Goal: Task Accomplishment & Management: Complete application form

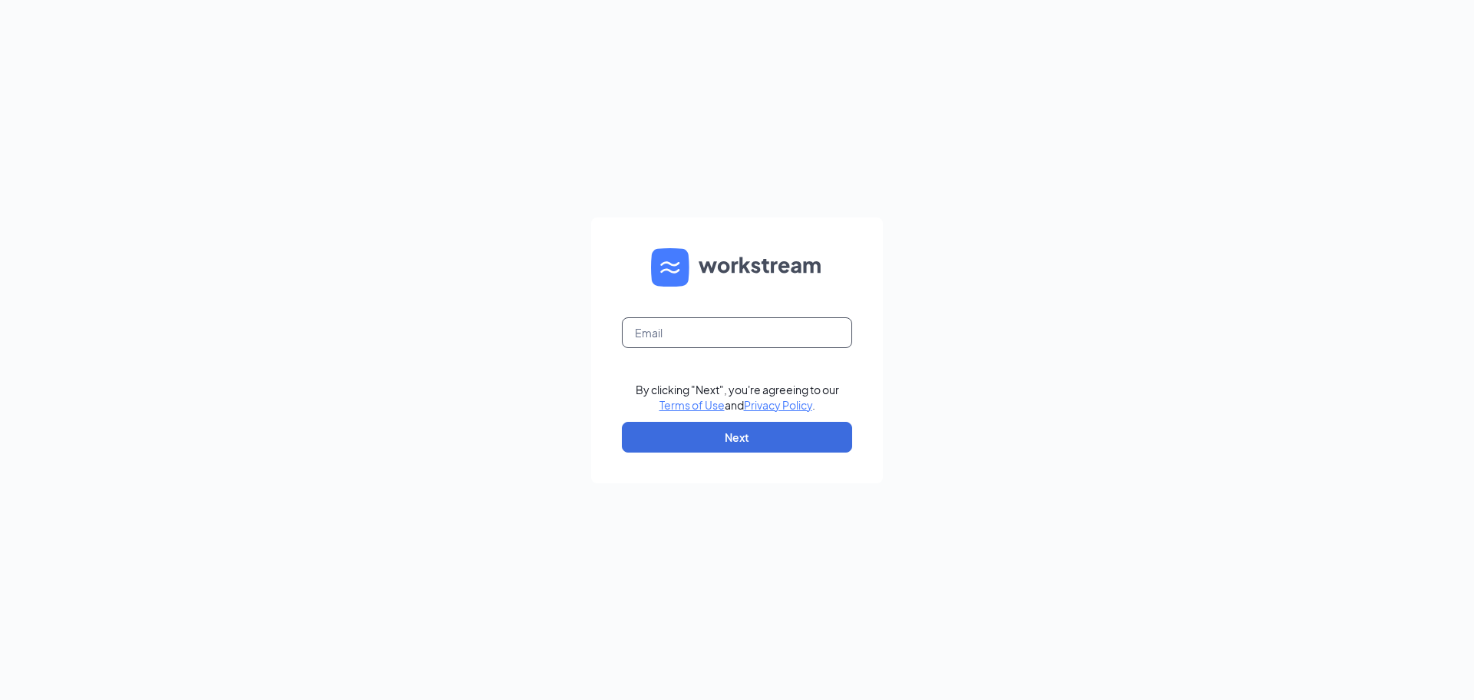
click at [684, 334] on input "text" at bounding box center [737, 332] width 230 height 31
type input "zulvicr@gmail.com"
click at [696, 425] on button "Next" at bounding box center [737, 437] width 230 height 31
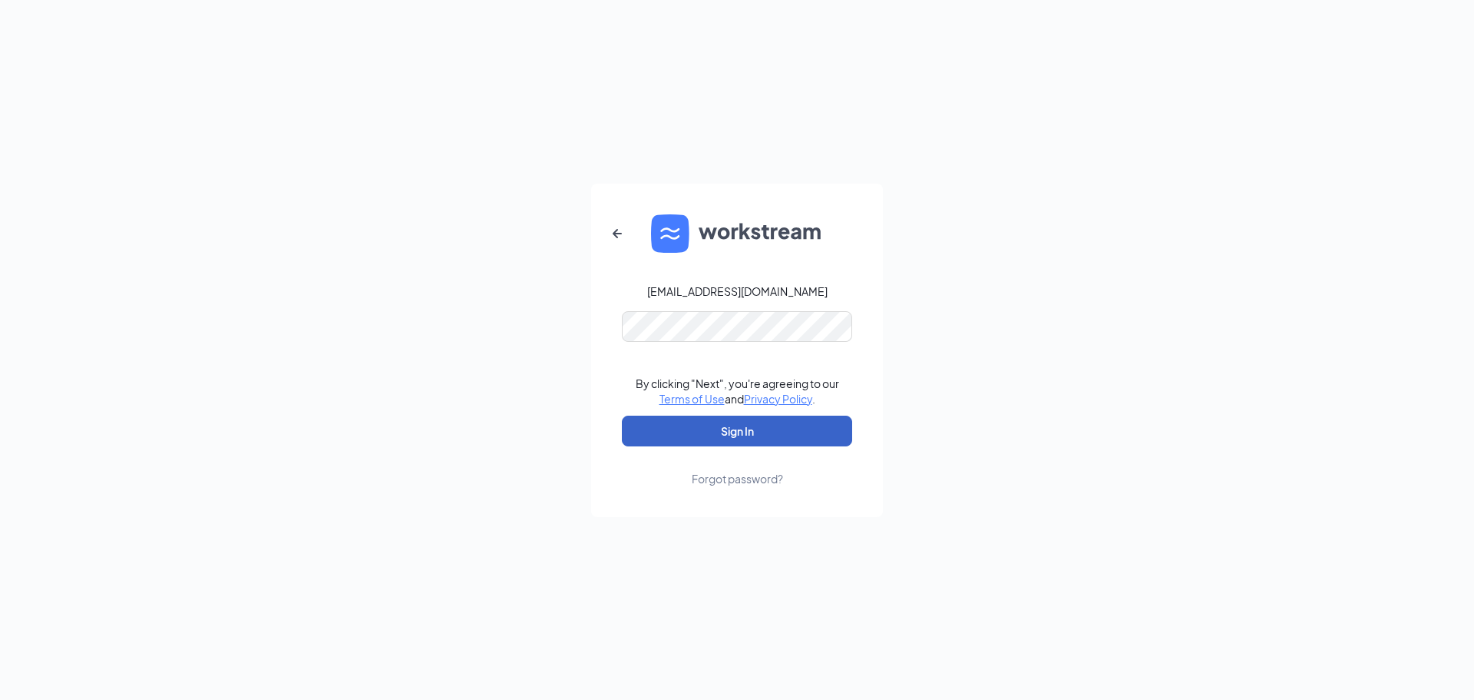
click at [633, 425] on button "Sign In" at bounding box center [737, 430] width 230 height 31
click at [675, 431] on button "Sign In" at bounding box center [737, 430] width 230 height 31
click at [622, 415] on button "Sign In" at bounding box center [737, 430] width 230 height 31
click at [553, 370] on div "zulvicr@gmail.com Password field is required By clicking "Next", you're agreein…" at bounding box center [737, 350] width 1474 height 700
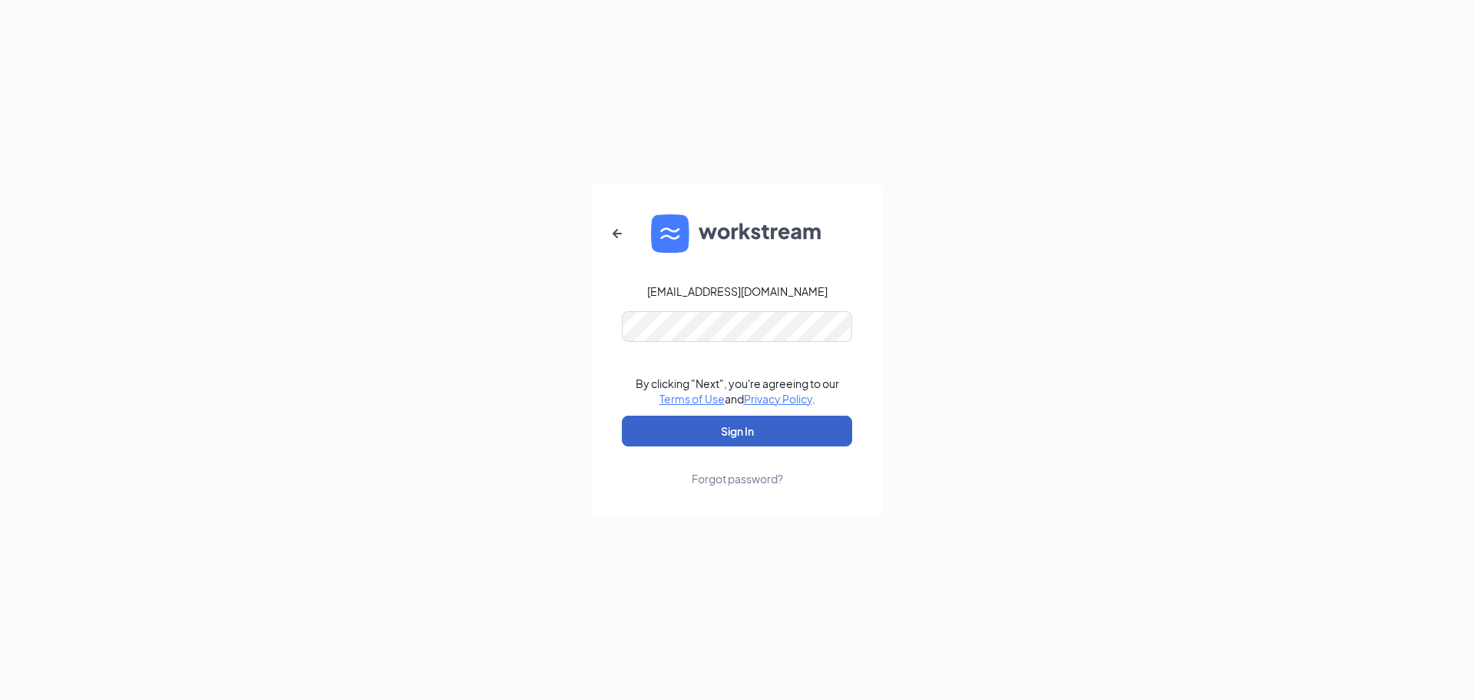
click at [673, 426] on button "Sign In" at bounding box center [737, 430] width 230 height 31
click at [622, 415] on button "Sign In" at bounding box center [737, 430] width 230 height 31
click at [468, 381] on div "zulvicr@gmail.com Credential mismatches. By clicking "Next", you're agreeing to…" at bounding box center [737, 350] width 1474 height 700
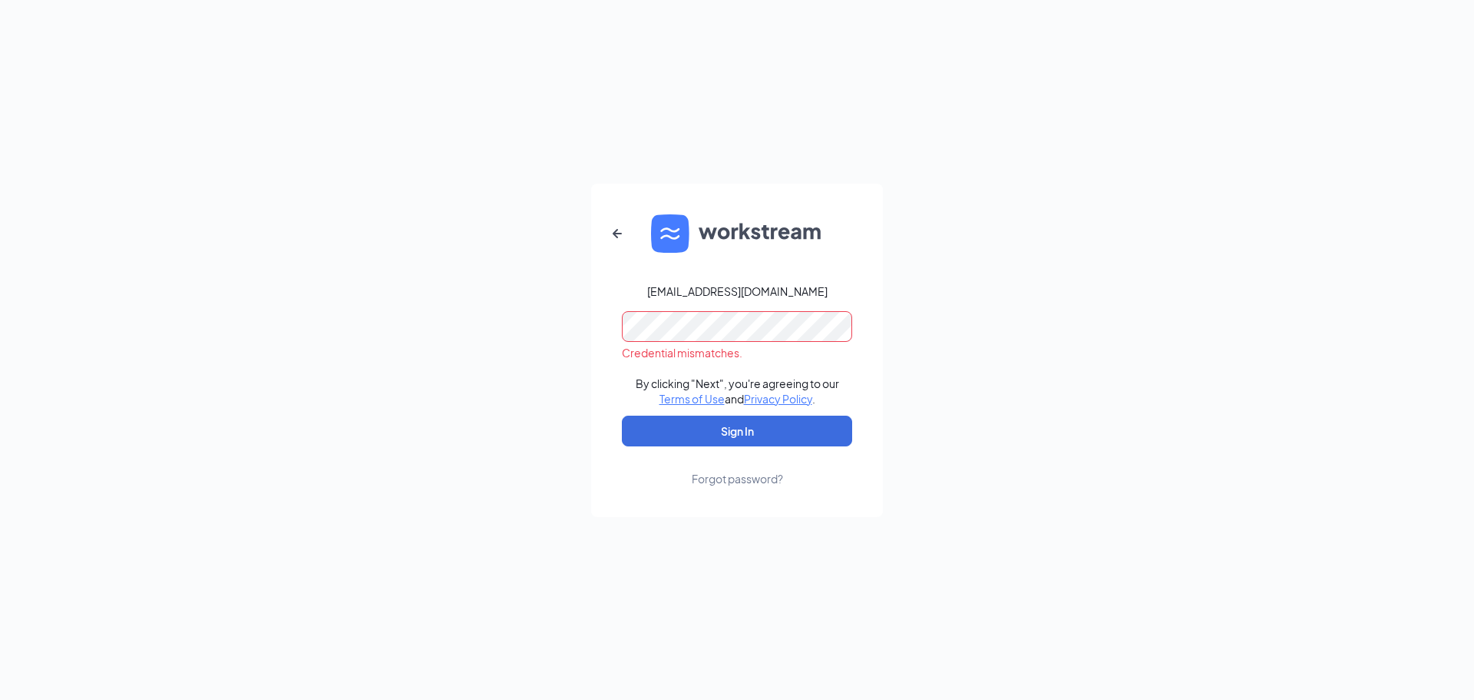
click at [749, 478] on div "Forgot password?" at bounding box center [737, 478] width 91 height 15
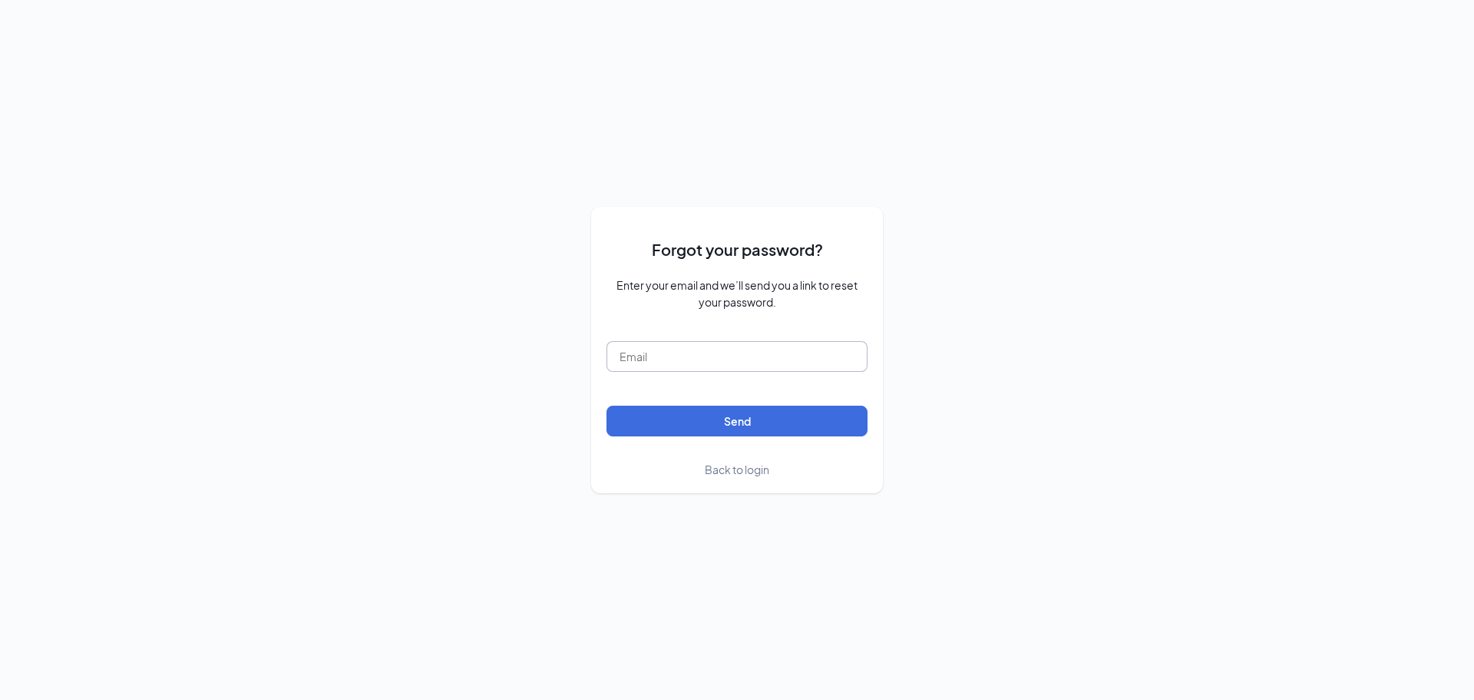
click at [717, 358] on input "text" at bounding box center [737, 356] width 261 height 31
type input "zulvicr@gmail.com"
click at [722, 423] on button "Send" at bounding box center [737, 420] width 261 height 31
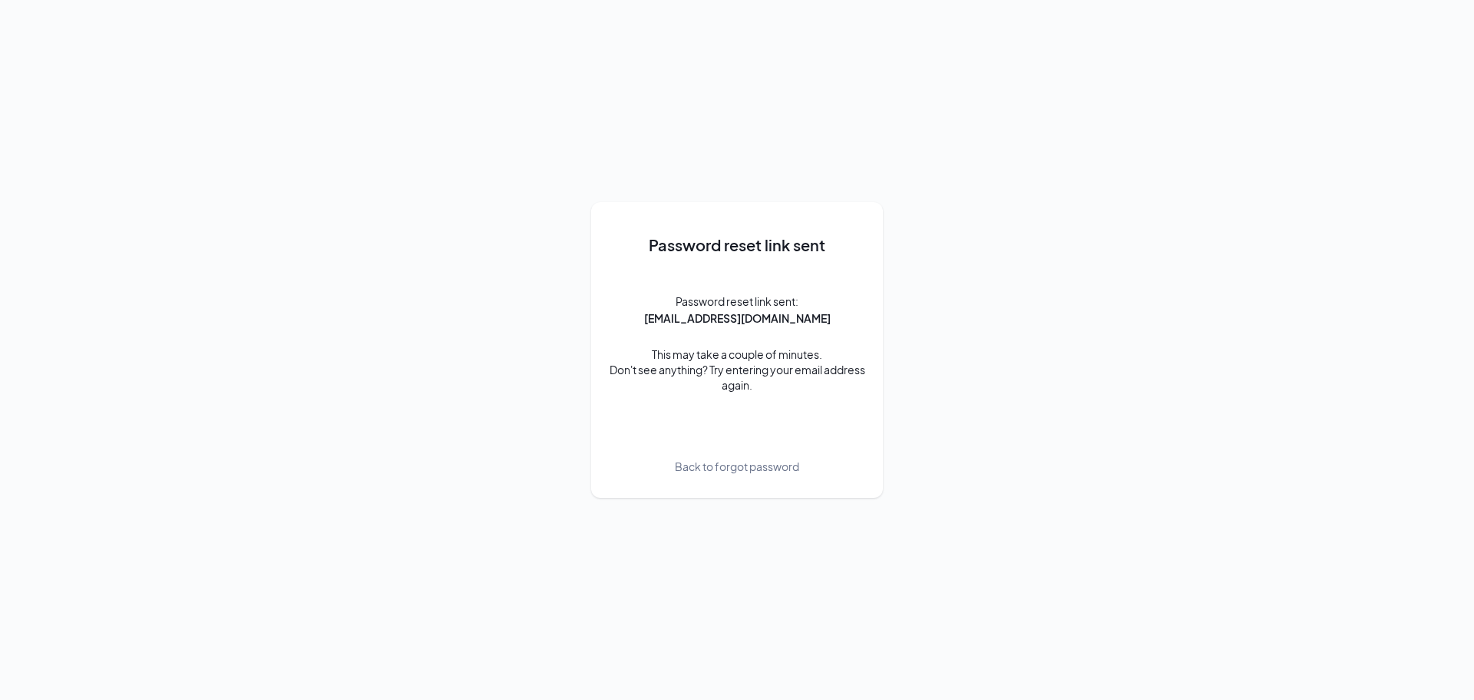
click at [704, 469] on span "Back to forgot password" at bounding box center [737, 466] width 124 height 17
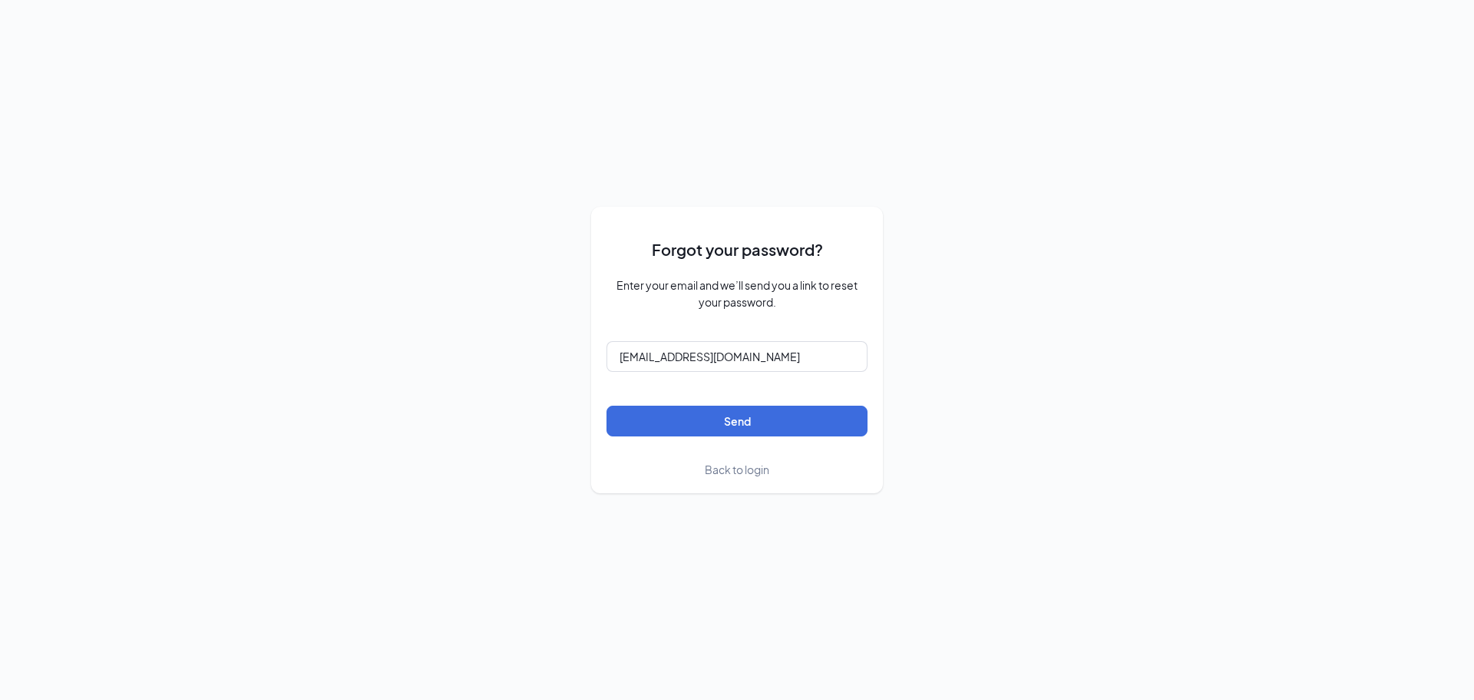
click at [742, 474] on span "Back to login" at bounding box center [737, 469] width 64 height 14
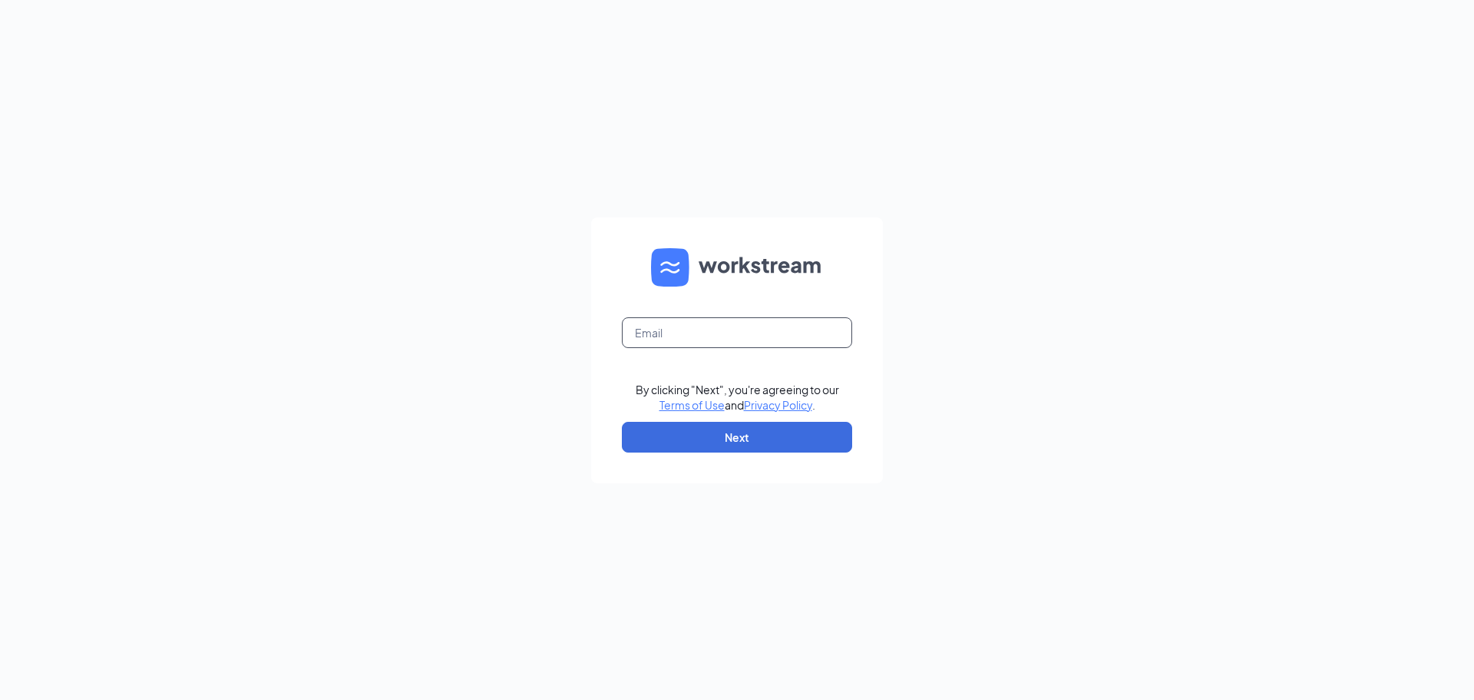
click at [684, 334] on input "text" at bounding box center [737, 332] width 230 height 31
type input "zulvicr@gmail.com"
click at [752, 447] on button "Next" at bounding box center [737, 437] width 230 height 31
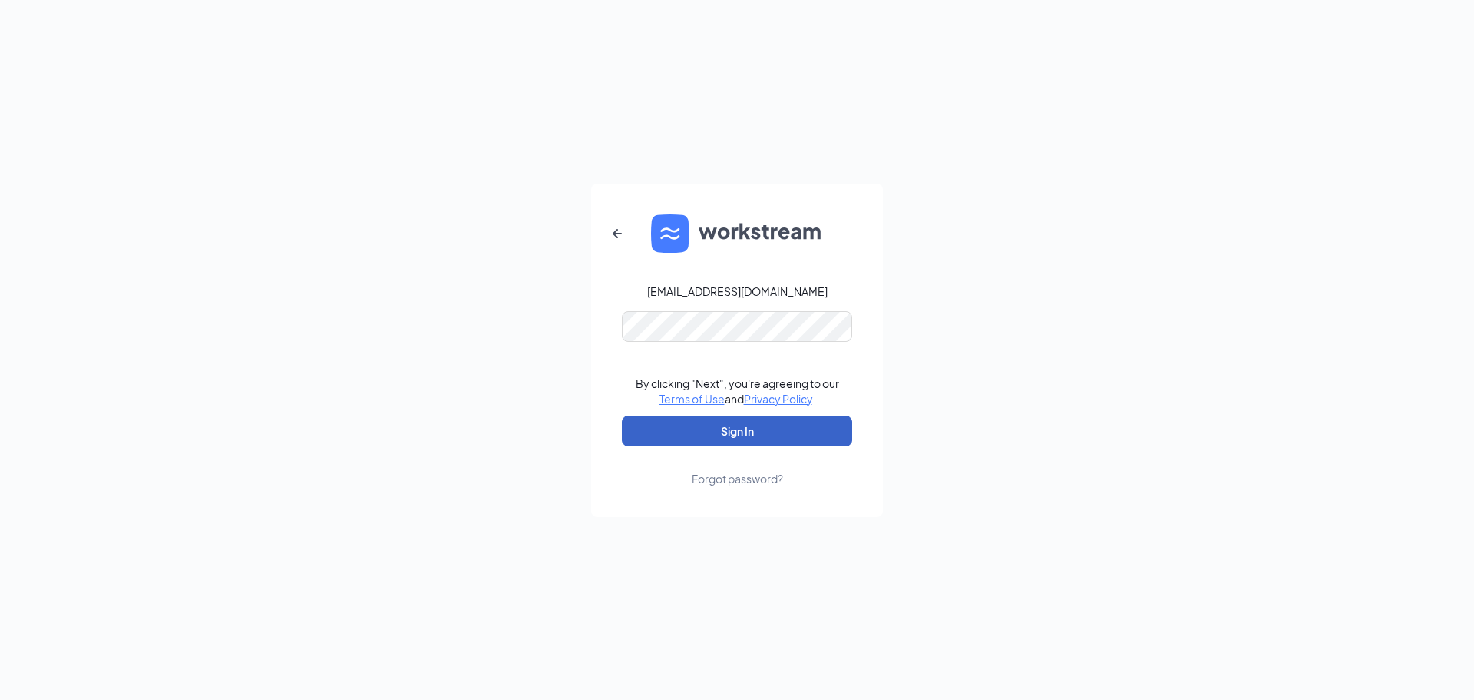
click at [641, 439] on button "Sign In" at bounding box center [737, 430] width 230 height 31
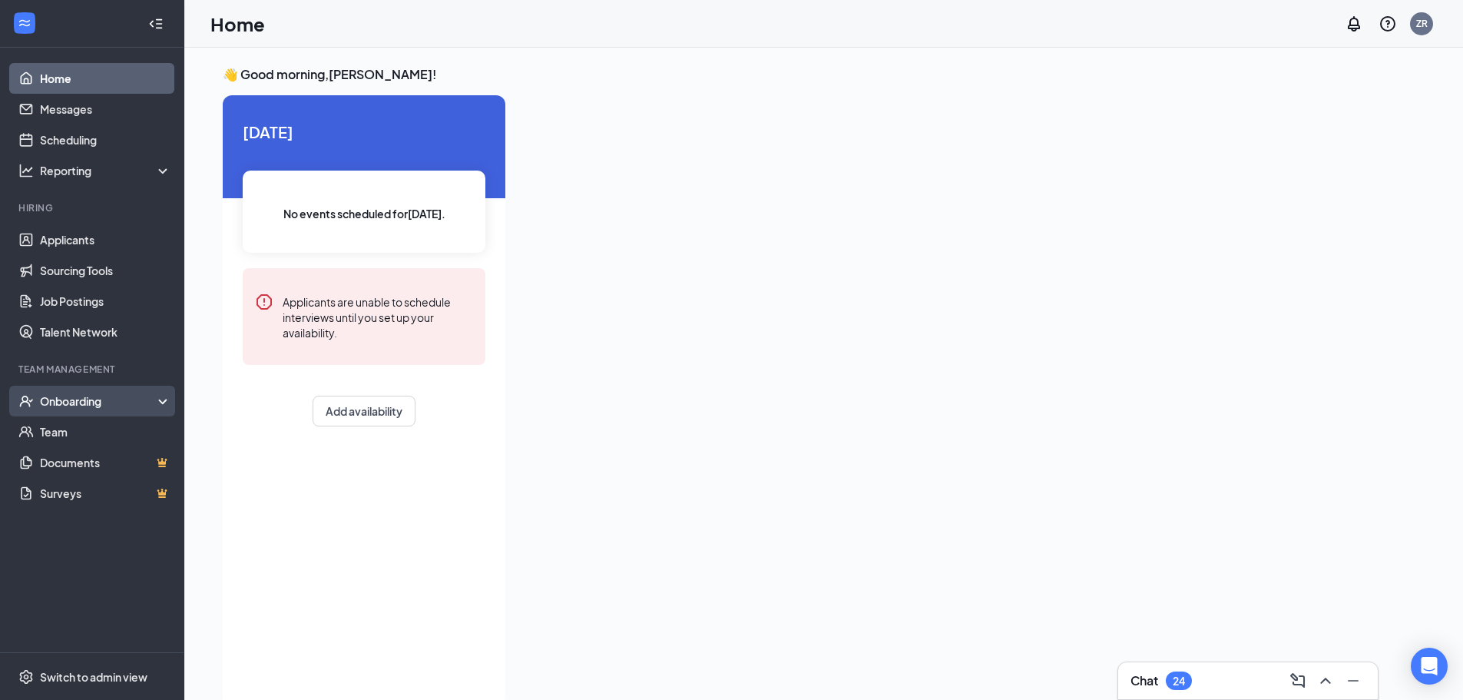
click at [113, 404] on div "Onboarding" at bounding box center [99, 400] width 118 height 15
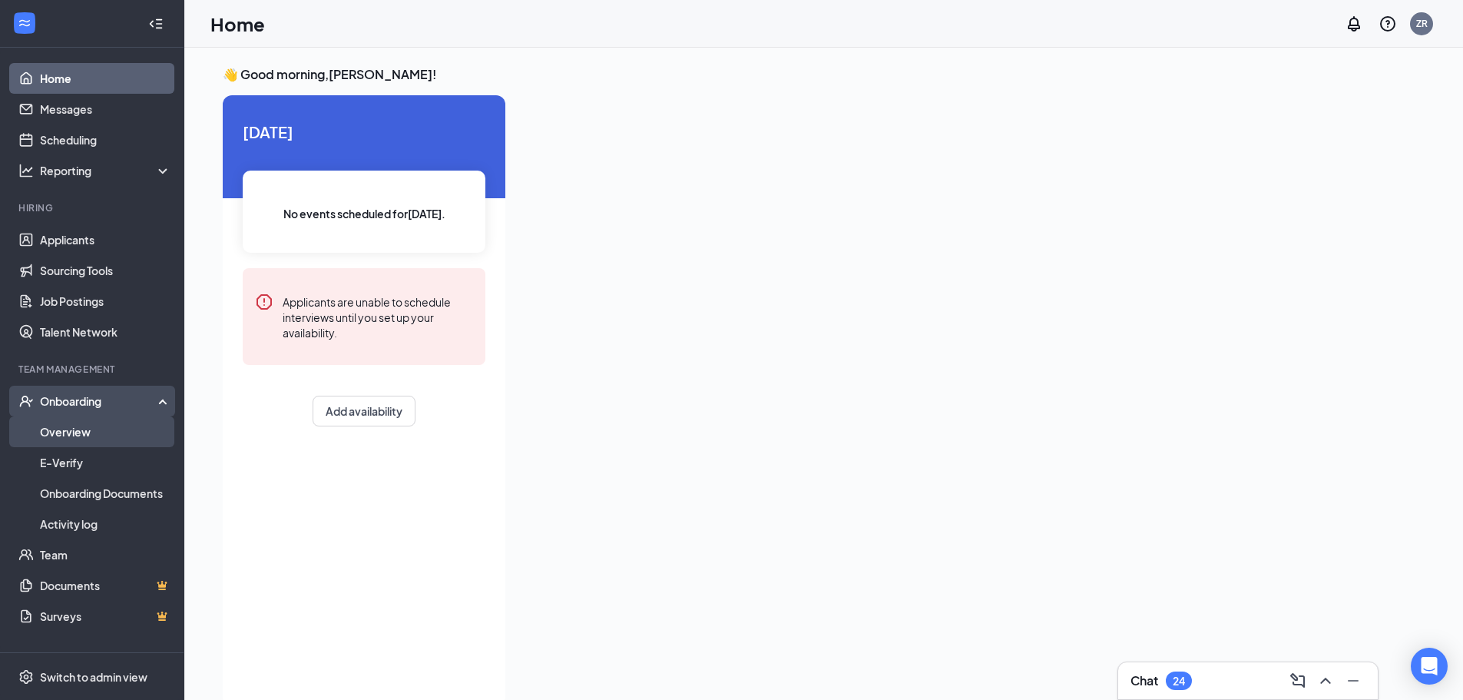
click at [95, 422] on link "Overview" at bounding box center [105, 431] width 131 height 31
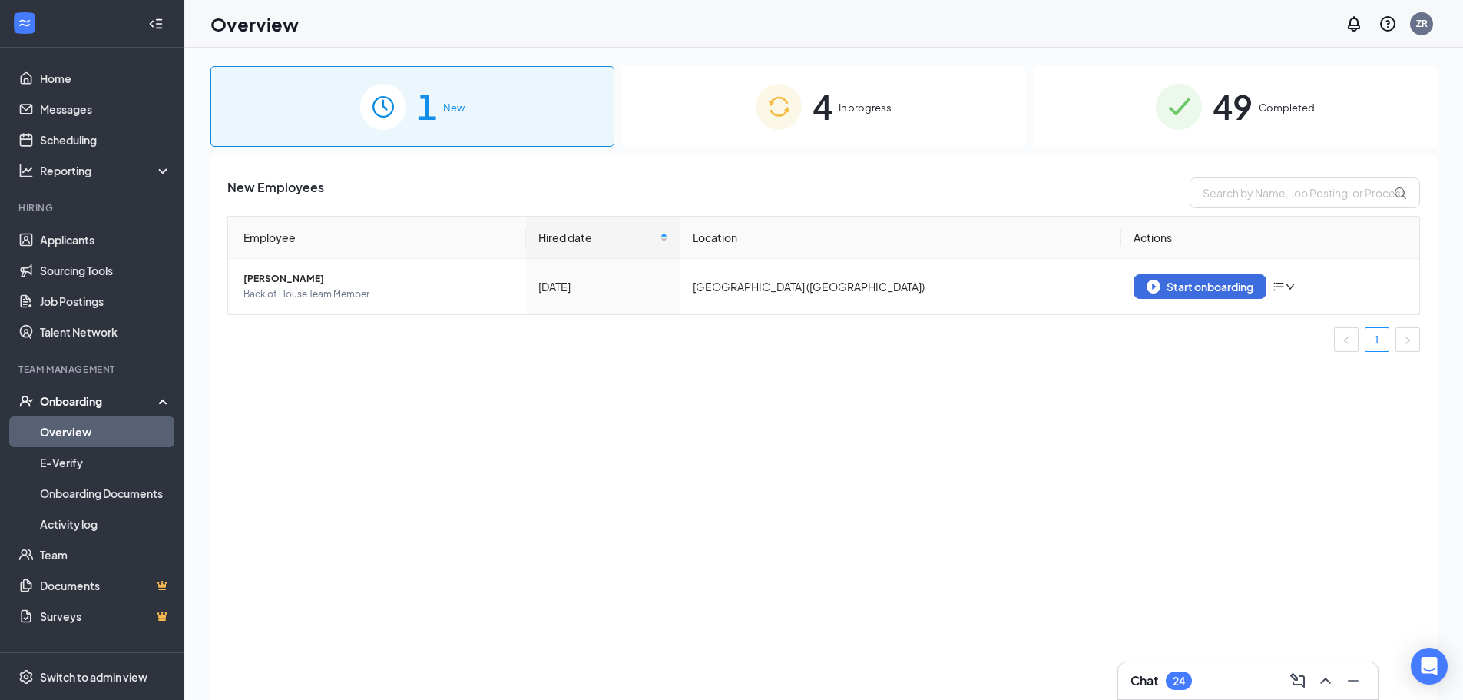
click at [879, 109] on span "In progress" at bounding box center [864, 107] width 53 height 15
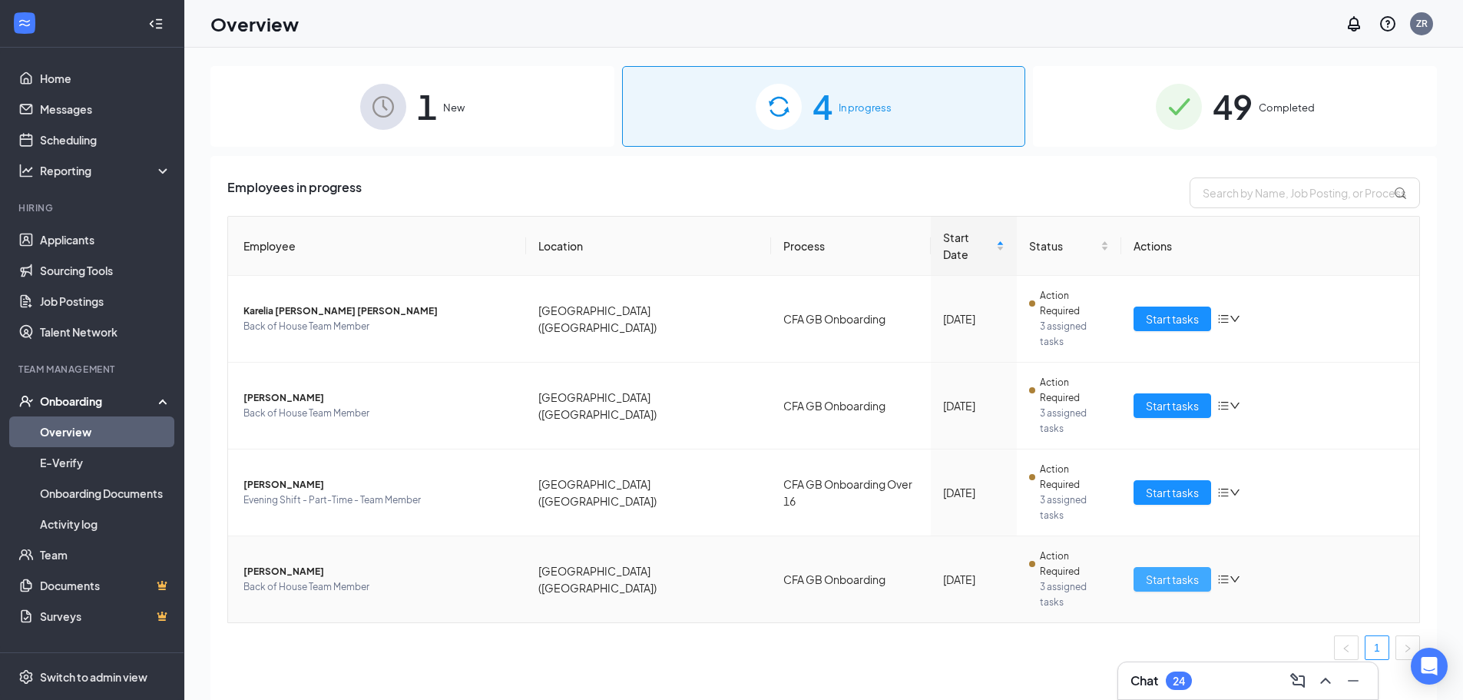
click at [1198, 571] on span "Start tasks" at bounding box center [1172, 579] width 53 height 17
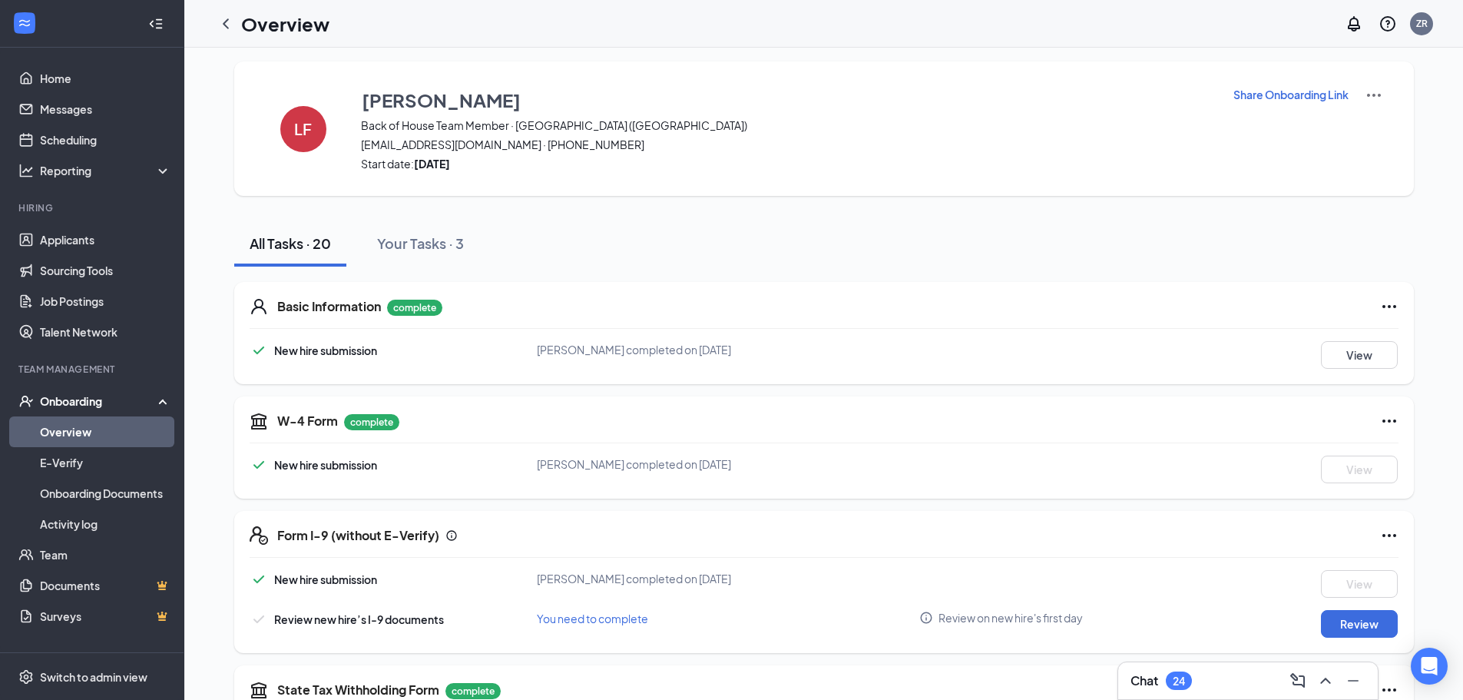
scroll to position [154, 0]
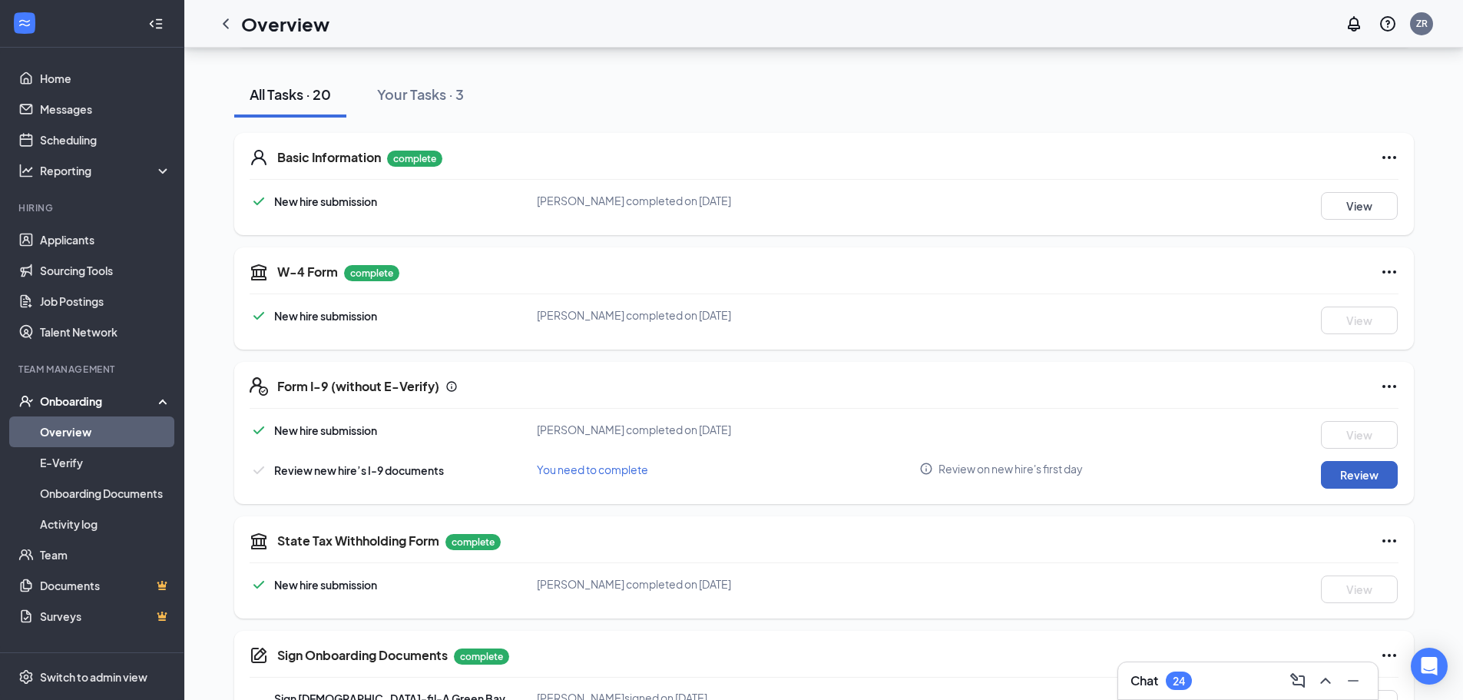
click at [1346, 471] on button "Review" at bounding box center [1359, 475] width 77 height 28
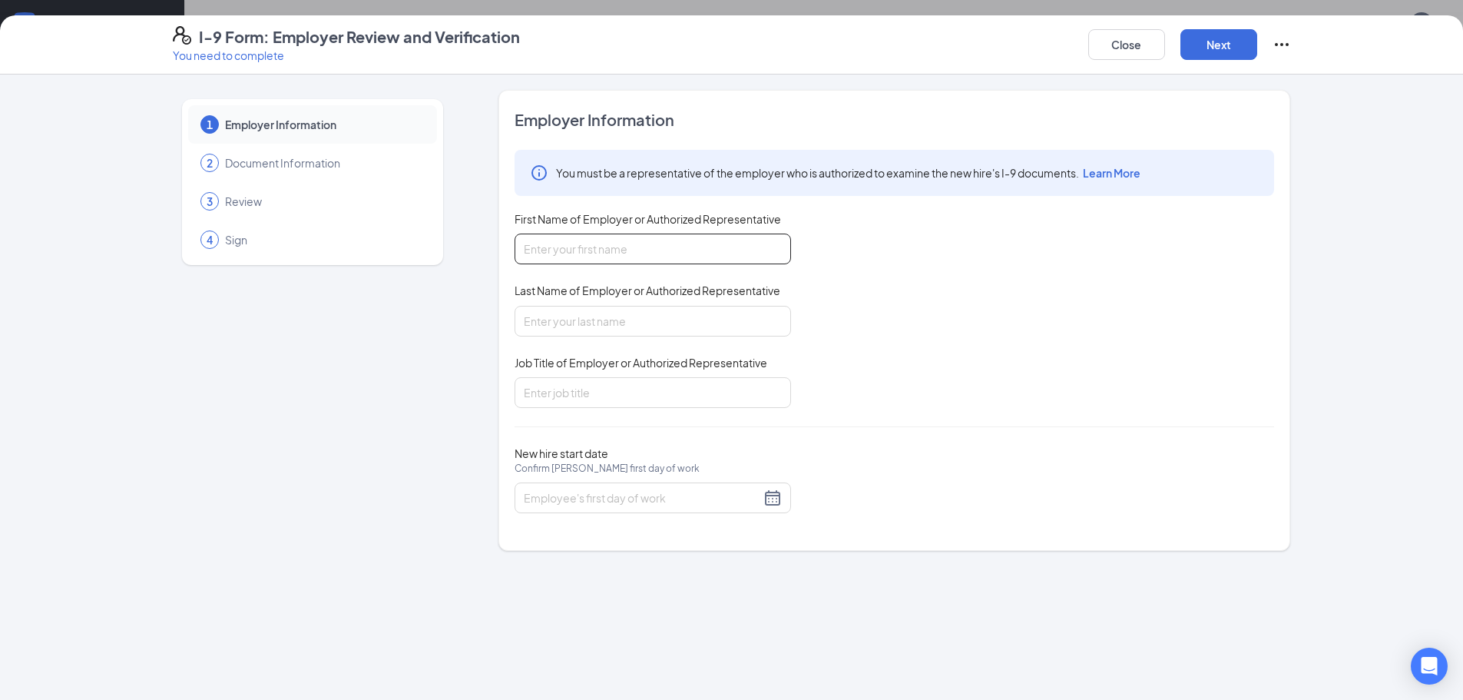
click at [539, 248] on input "First Name of Employer or Authorized Representative" at bounding box center [652, 248] width 276 height 31
type input "Zulvic"
click at [550, 307] on input "Last Name of Employer or Authorized Representative" at bounding box center [652, 321] width 276 height 31
type input "[PERSON_NAME]"
click at [590, 395] on input "Job Title of Employer or Authorized Representative" at bounding box center [652, 392] width 276 height 31
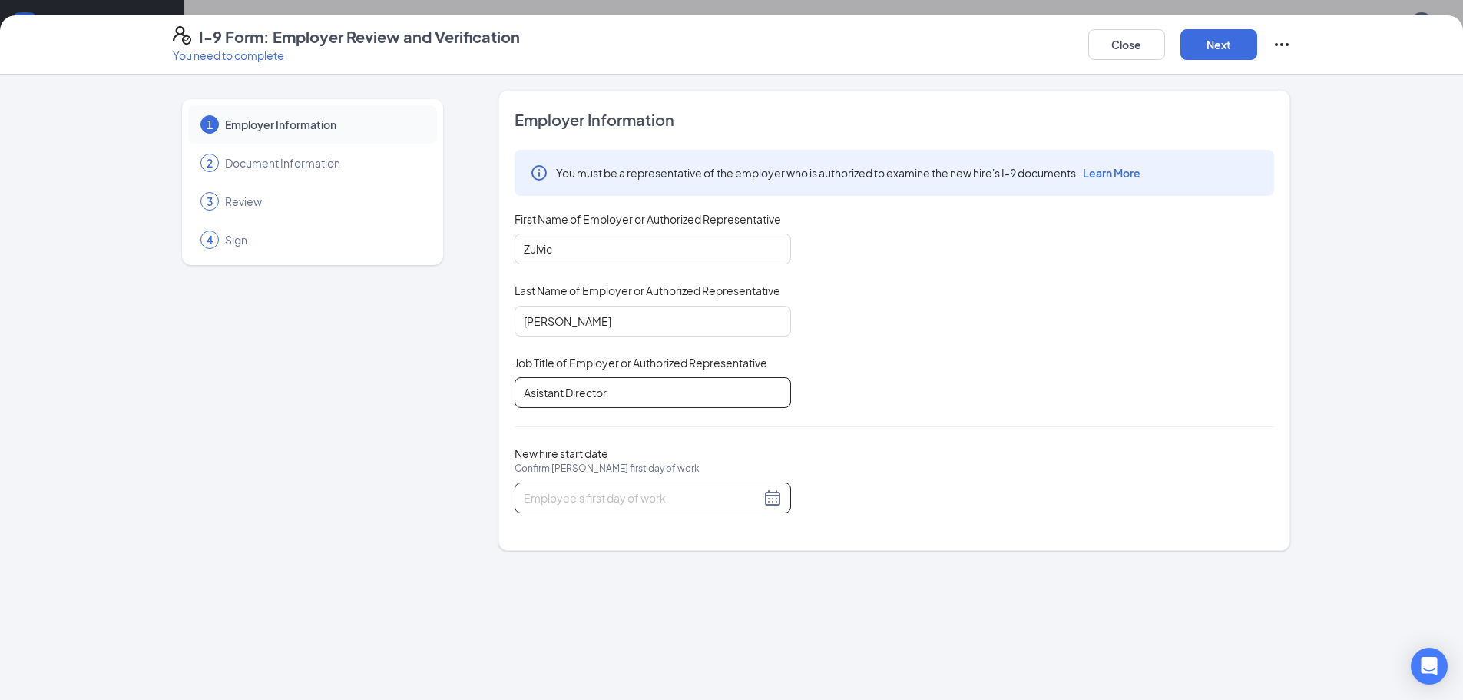
type input "Asistant Director"
click at [768, 498] on div at bounding box center [653, 497] width 258 height 18
type input "[DATE]"
click at [567, 639] on div "15" at bounding box center [565, 634] width 18 height 18
click at [1232, 46] on button "Next" at bounding box center [1218, 44] width 77 height 31
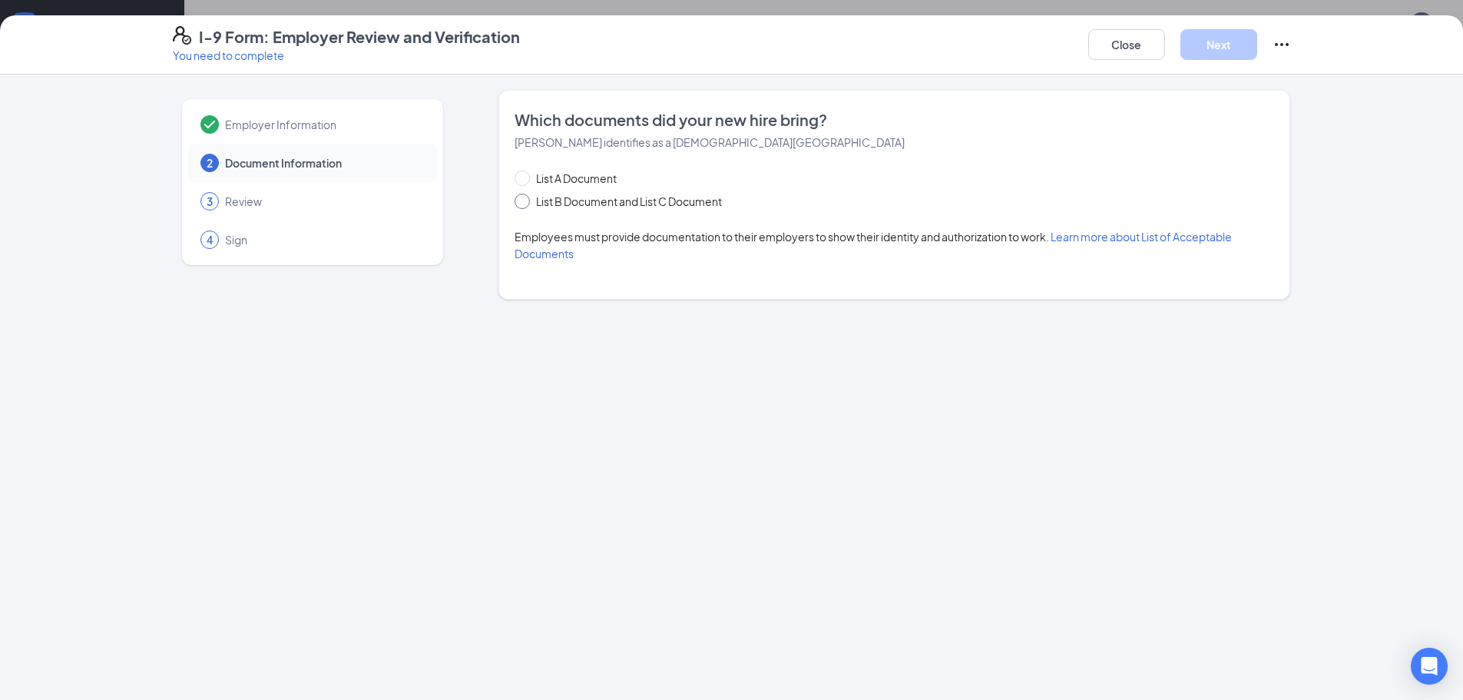
click at [521, 205] on span at bounding box center [521, 200] width 15 height 15
click at [521, 204] on input "List B Document and List C Document" at bounding box center [519, 198] width 11 height 11
radio input "true"
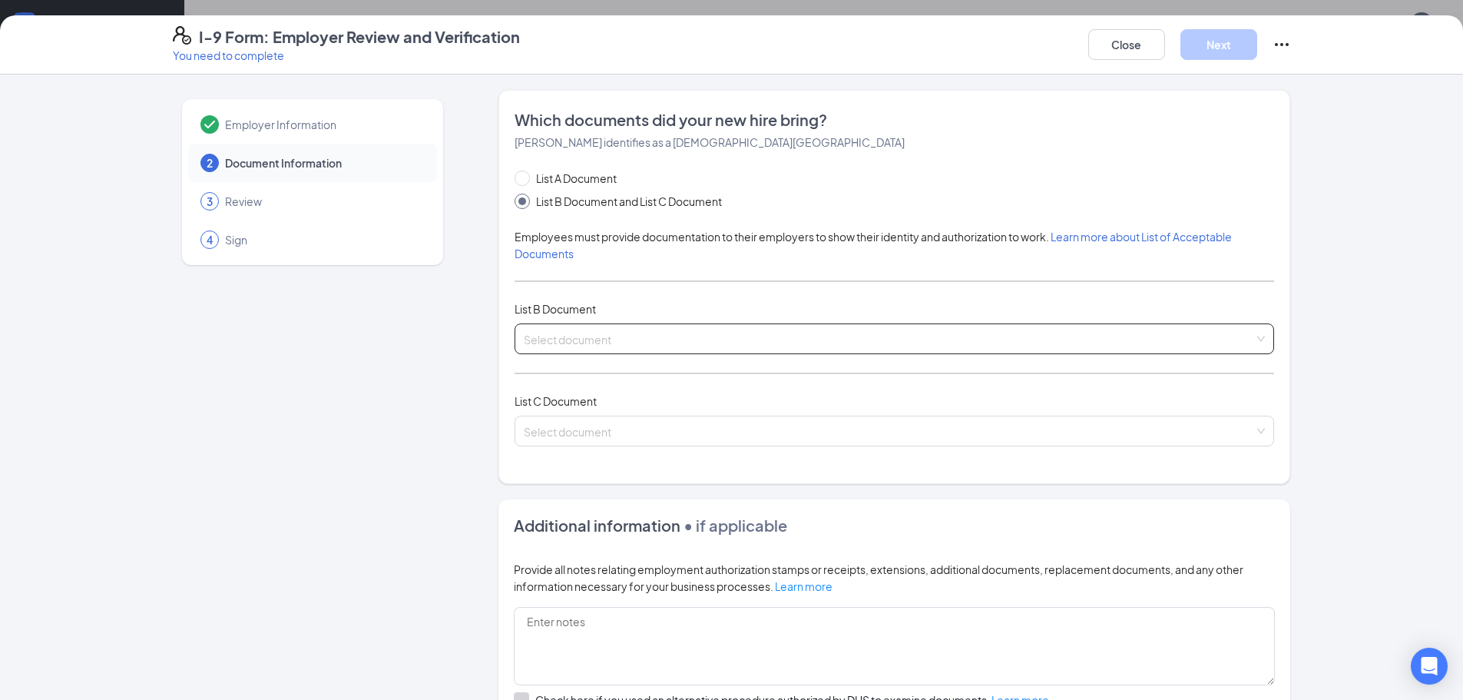
click at [535, 339] on input "search" at bounding box center [889, 335] width 730 height 23
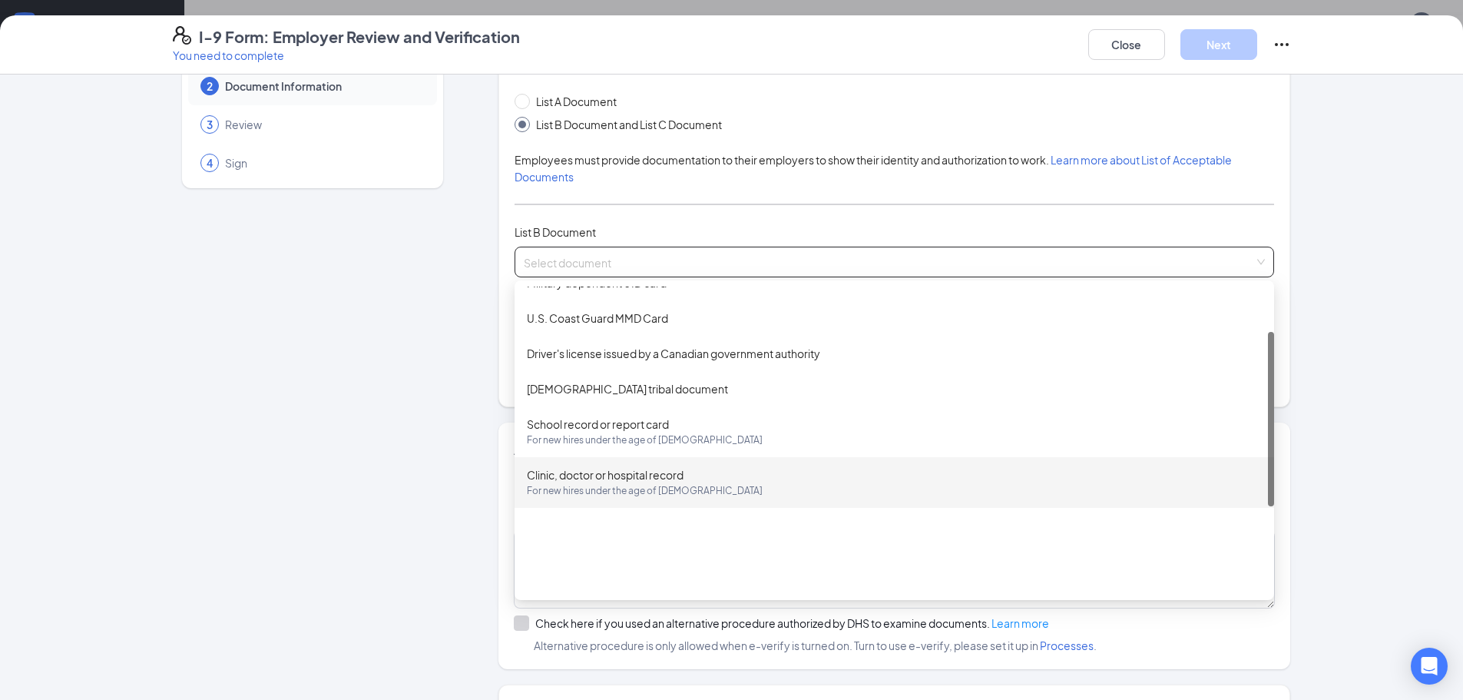
scroll to position [80, 0]
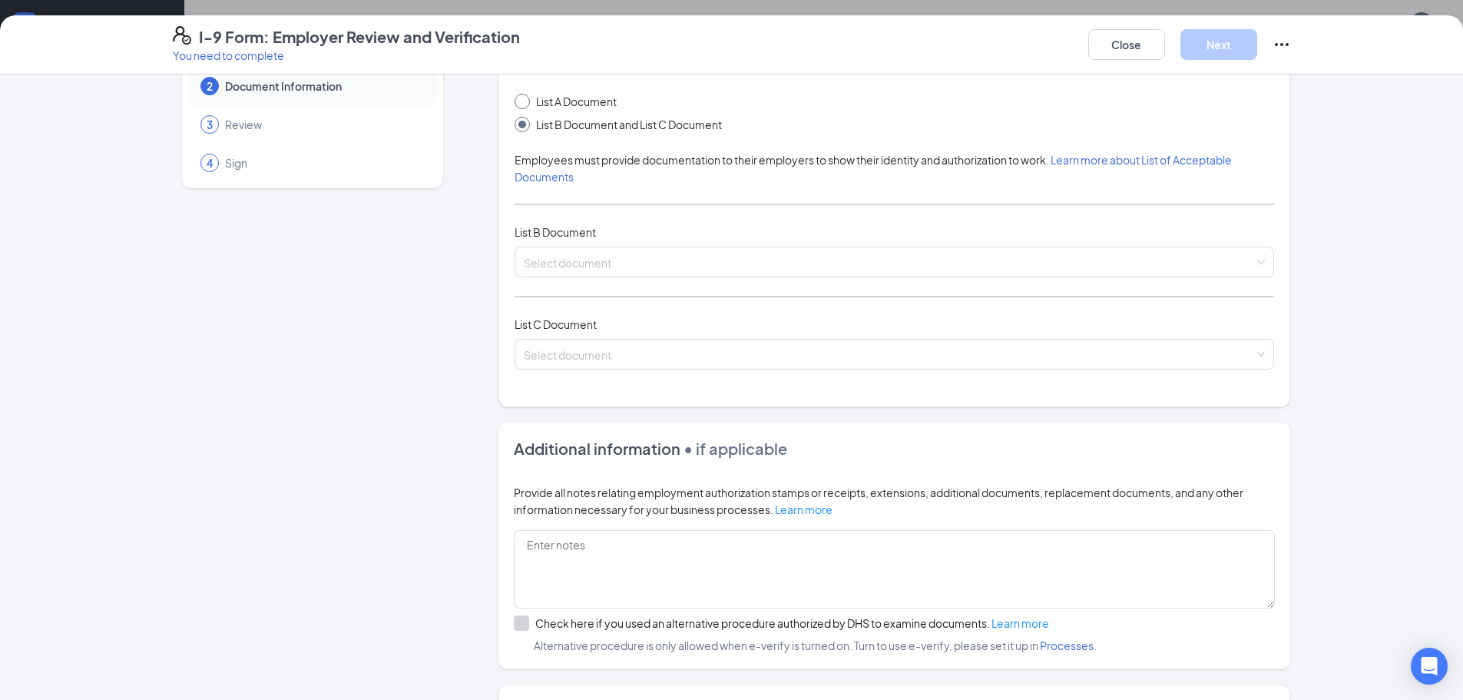
click at [517, 101] on input "List A Document" at bounding box center [519, 99] width 11 height 11
radio input "true"
radio input "false"
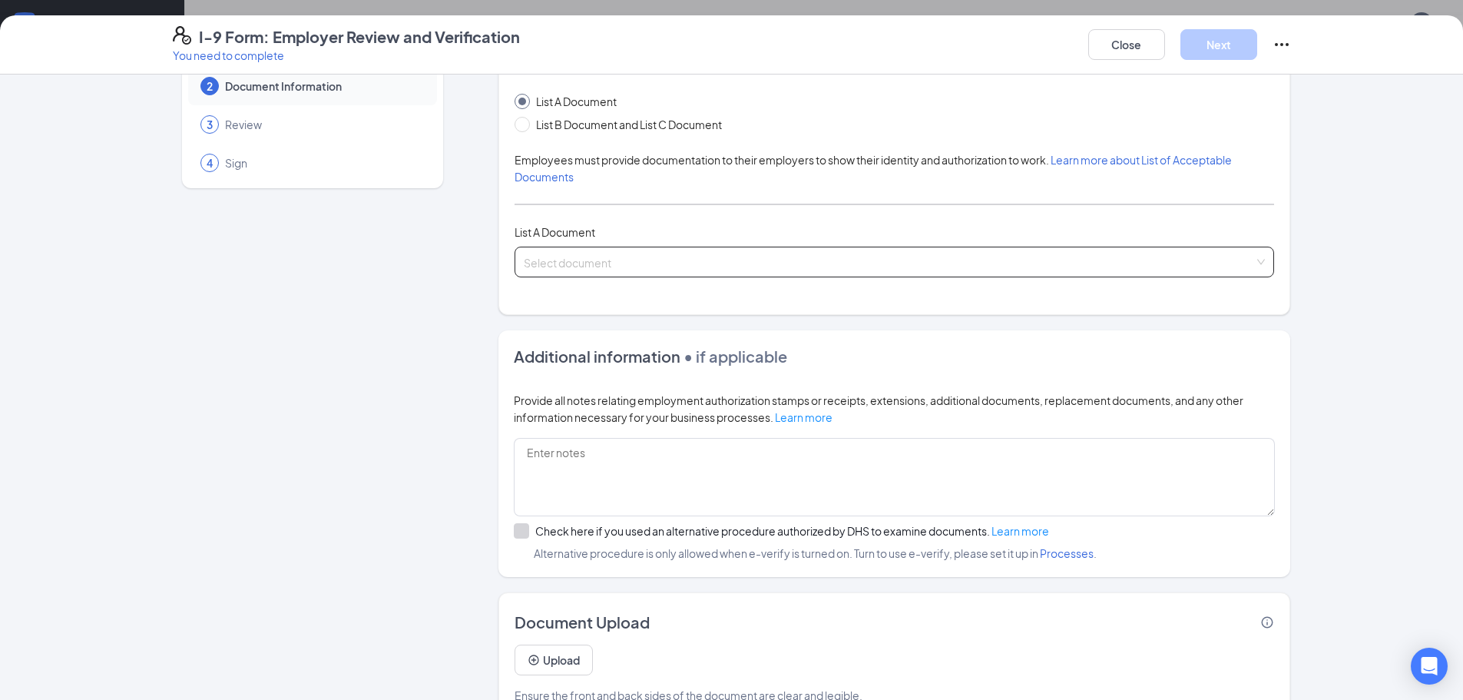
click at [524, 257] on input "search" at bounding box center [889, 258] width 730 height 23
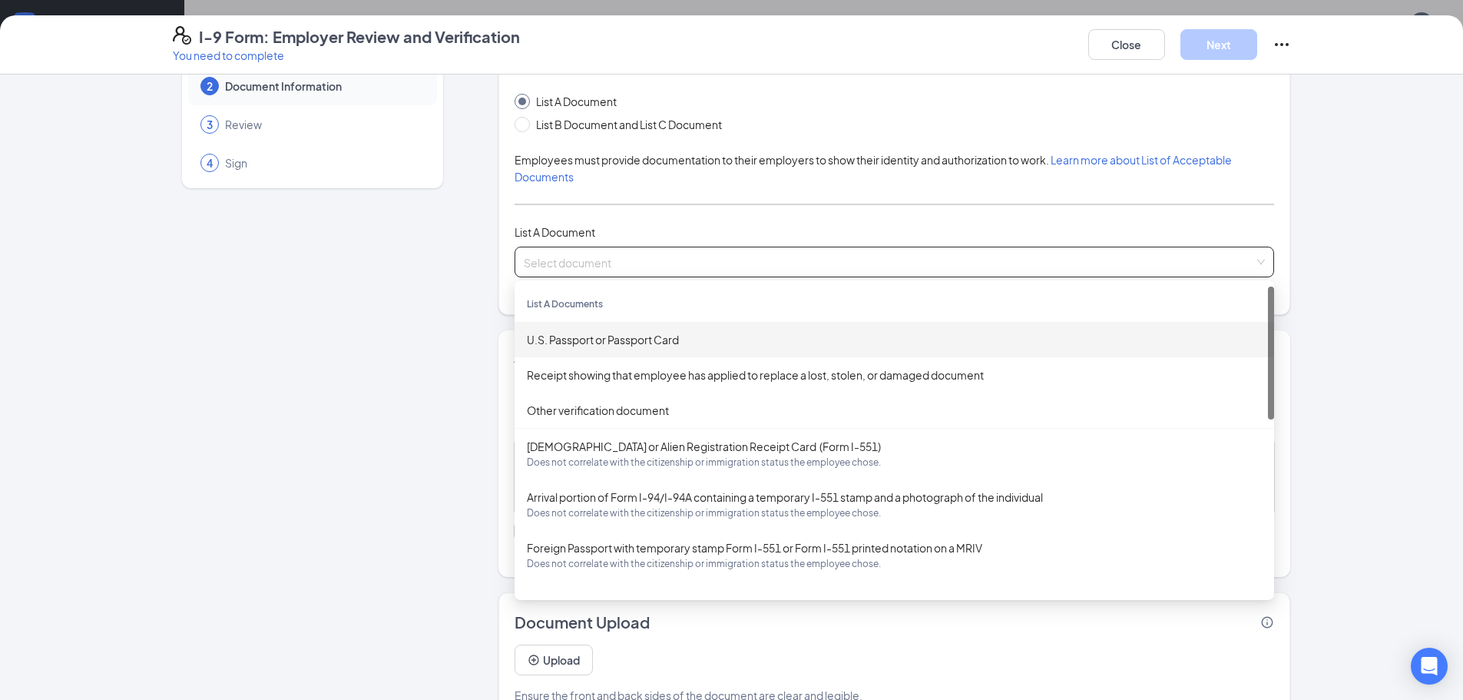
scroll to position [77, 0]
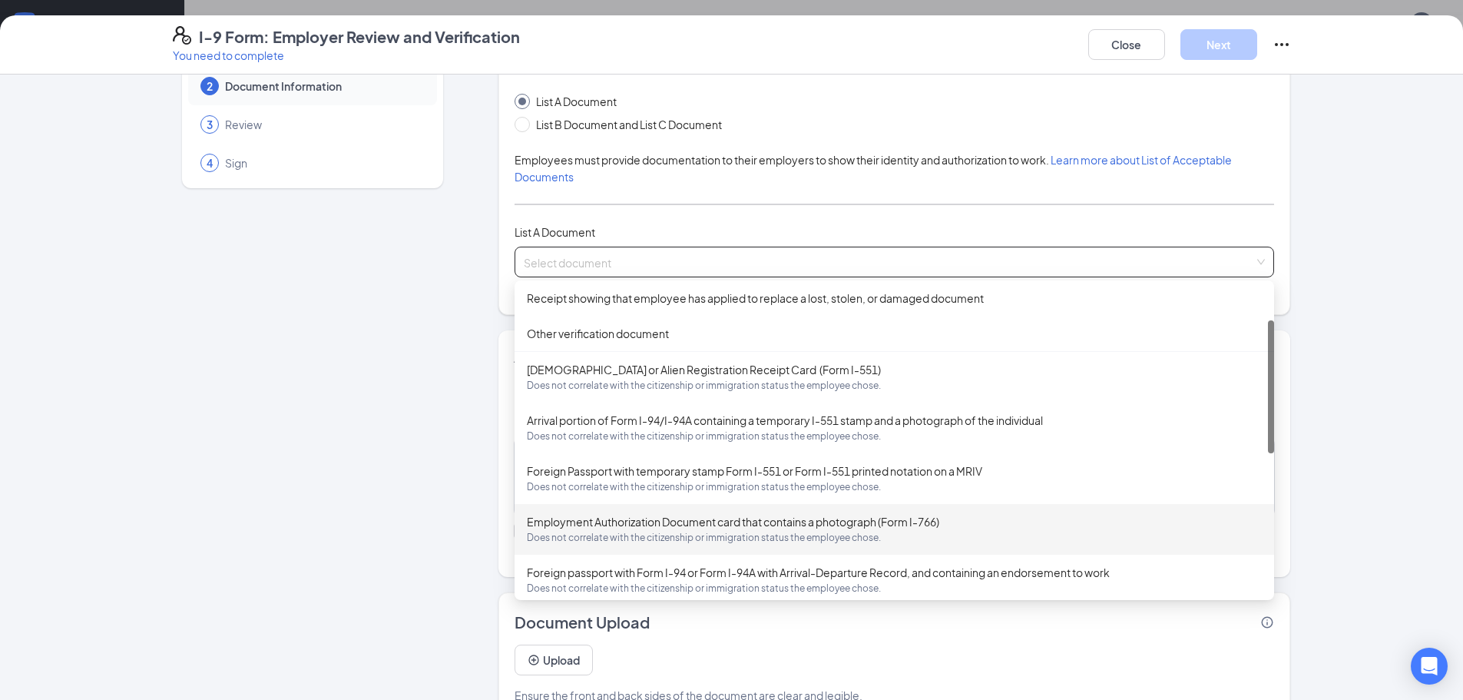
click at [604, 521] on div "Employment Authorization Document card that contains a photograph (Form I-766) …" at bounding box center [894, 529] width 735 height 32
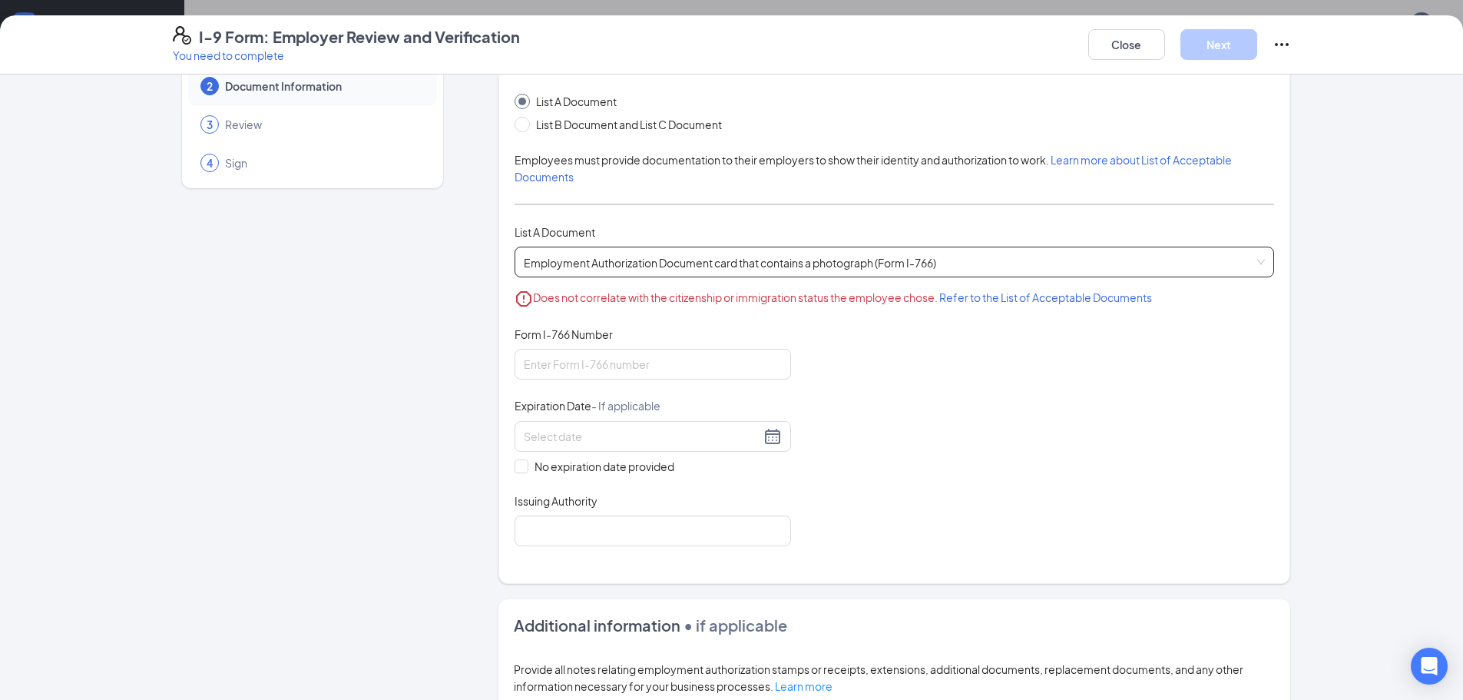
click at [1020, 301] on span "Refer to the List of Acceptable Documents" at bounding box center [1045, 297] width 213 height 14
click at [557, 367] on input "Form I-766 Number" at bounding box center [652, 364] width 276 height 31
type input "ioe0922760861"
click at [553, 438] on input at bounding box center [642, 436] width 236 height 17
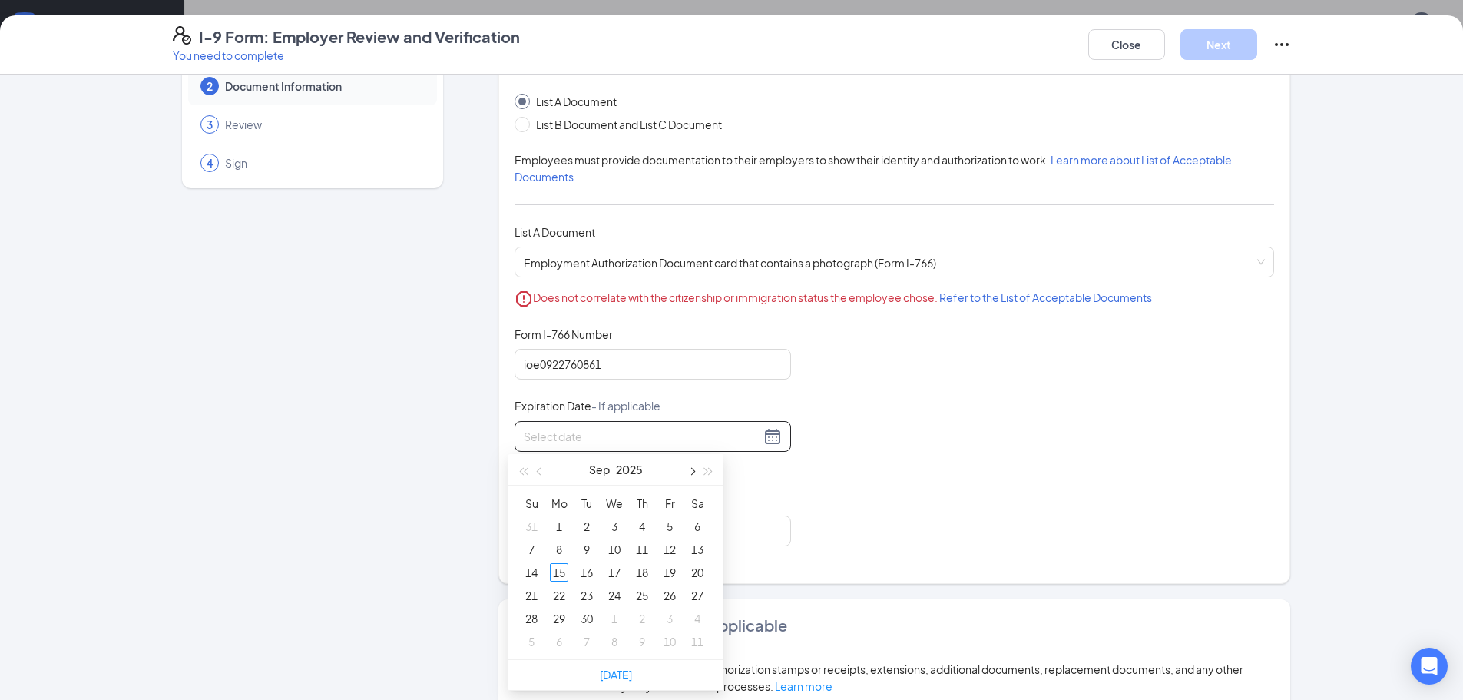
click at [693, 471] on span "button" at bounding box center [691, 472] width 8 height 8
click at [711, 472] on button "button" at bounding box center [708, 469] width 17 height 31
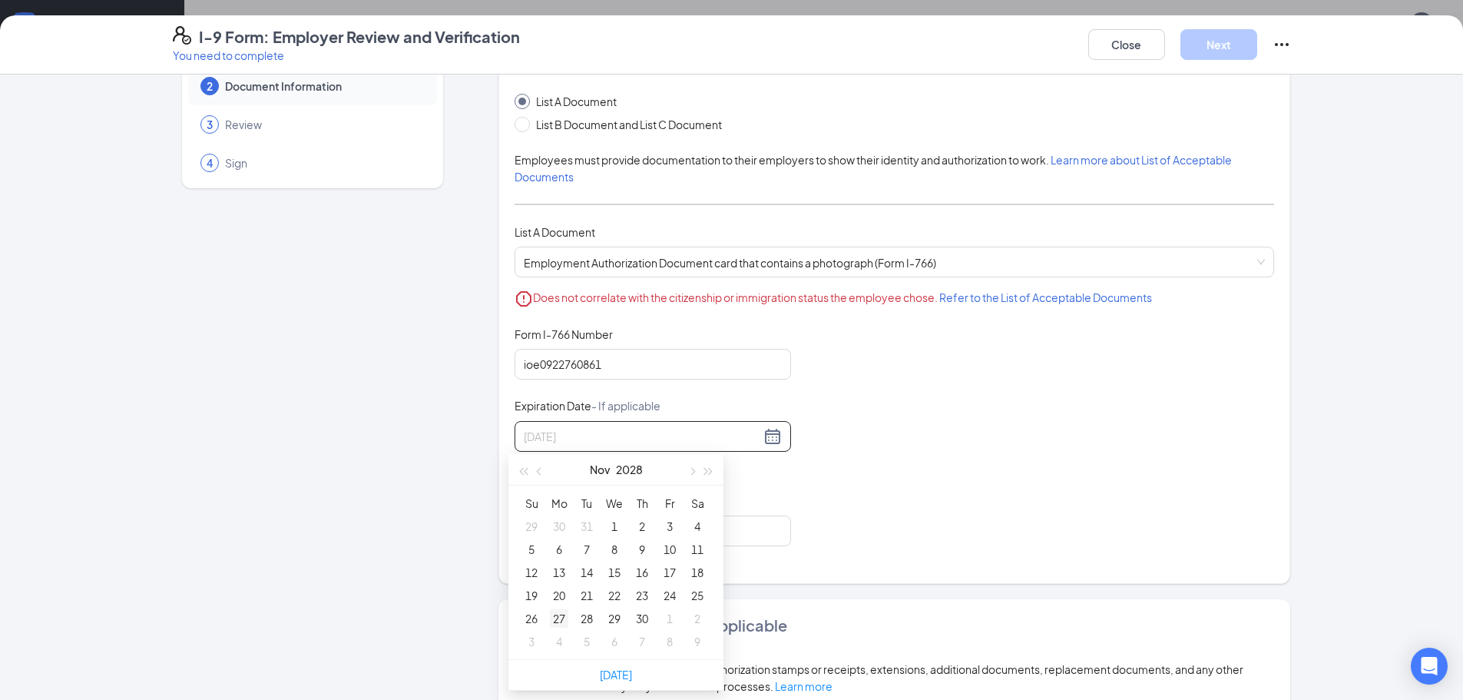
type input "[DATE]"
click at [556, 614] on div "27" at bounding box center [559, 618] width 18 height 18
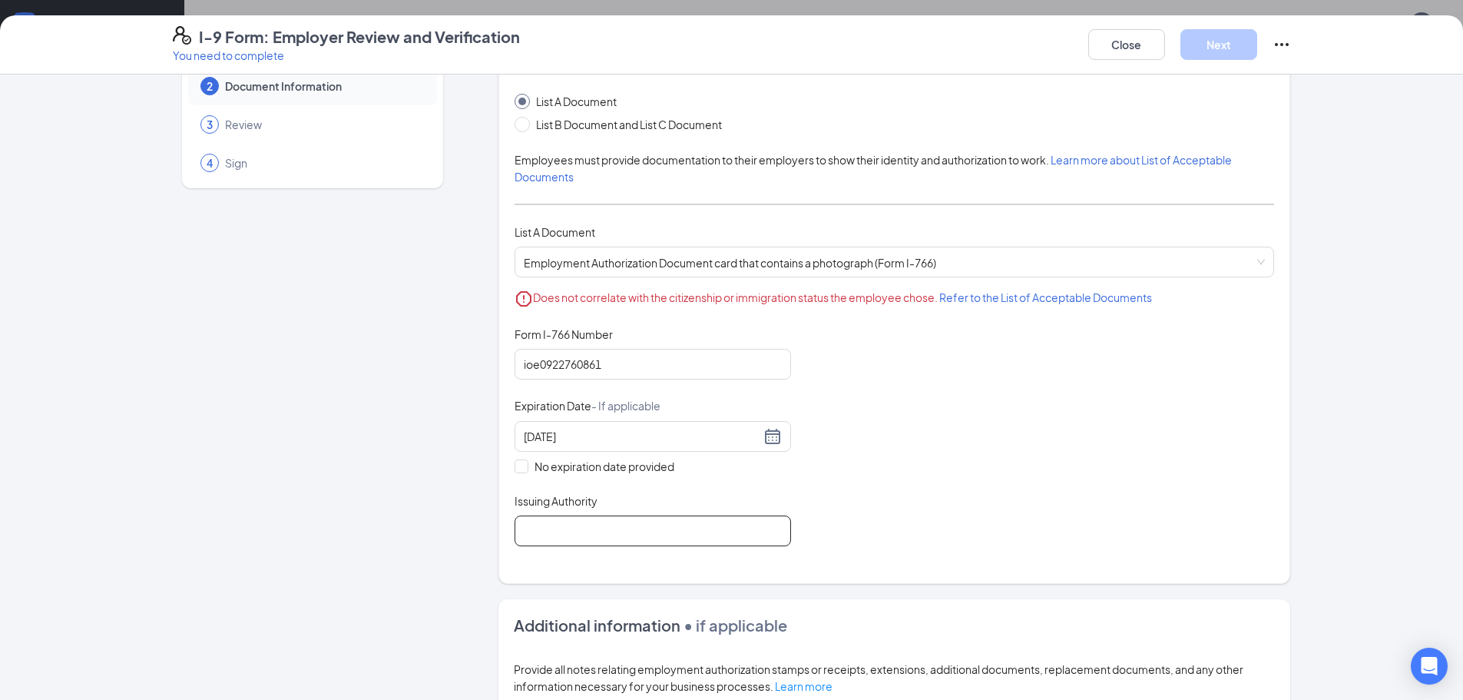
click at [578, 521] on input "Issuing Authority" at bounding box center [652, 530] width 276 height 31
click at [545, 528] on input "Unuted State Of America" at bounding box center [652, 530] width 276 height 31
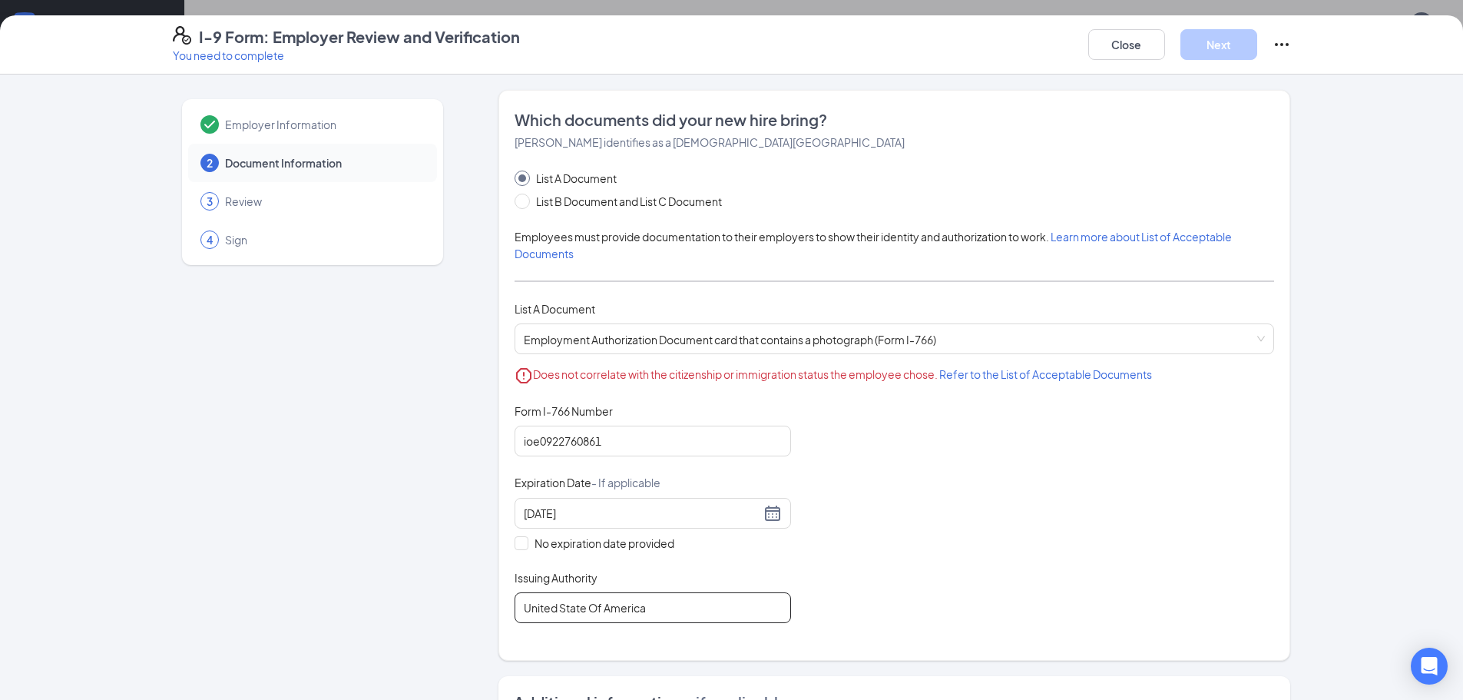
scroll to position [0, 0]
type input "United State Of America"
click at [575, 206] on span "List B Document and List C Document" at bounding box center [629, 201] width 198 height 17
click at [525, 204] on input "List B Document and List C Document" at bounding box center [519, 198] width 11 height 11
radio input "true"
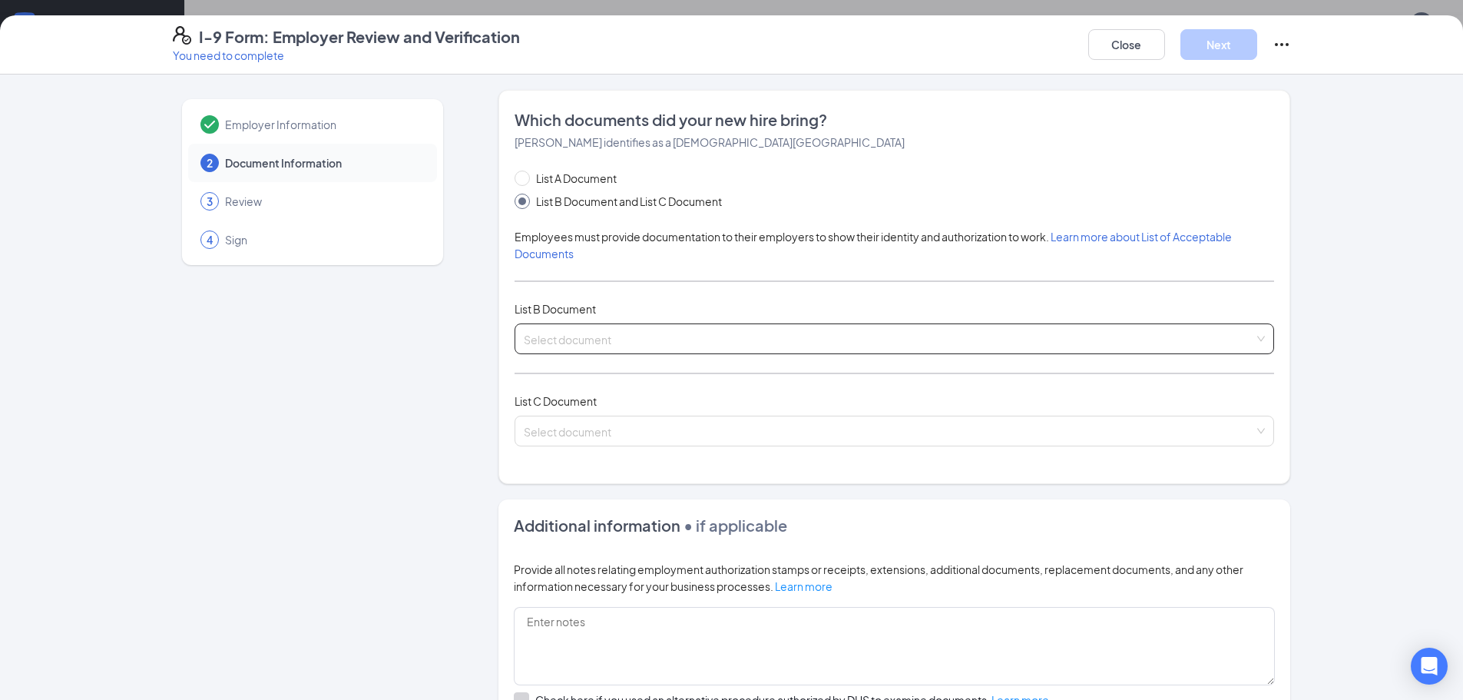
click at [589, 336] on input "search" at bounding box center [889, 335] width 730 height 23
click at [567, 181] on span "List A Document" at bounding box center [576, 178] width 93 height 17
click at [525, 181] on input "List A Document" at bounding box center [519, 175] width 11 height 11
radio input "true"
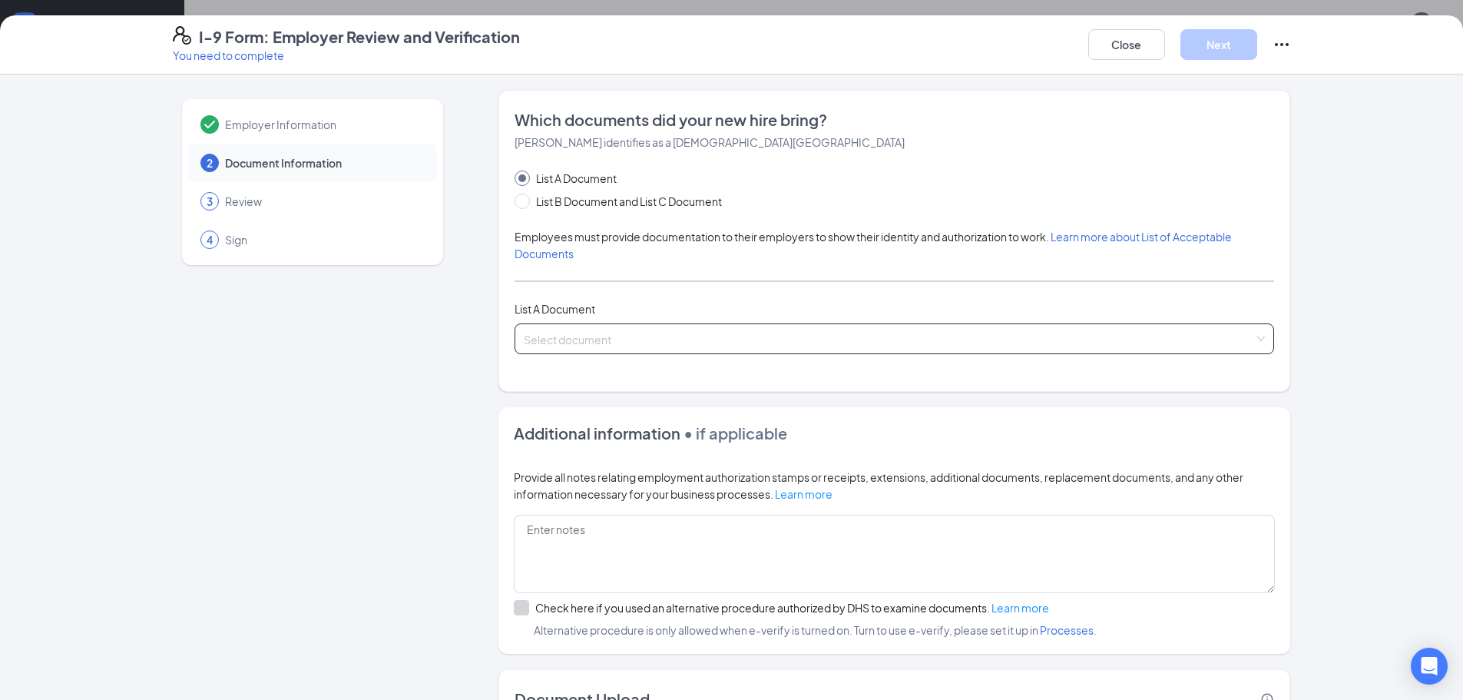
click at [587, 336] on input "search" at bounding box center [889, 335] width 730 height 23
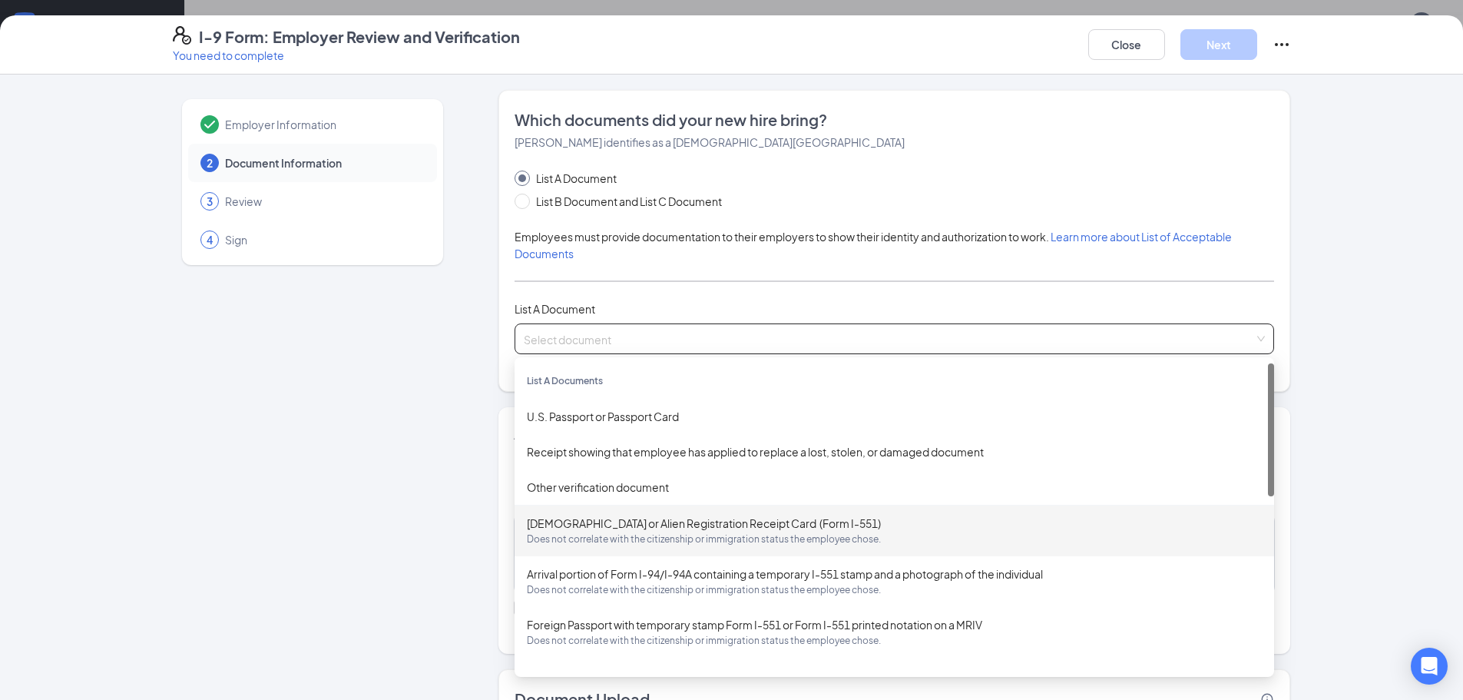
click at [619, 531] on div "[DEMOGRAPHIC_DATA] or Alien Registration Receipt Card (Form I-551) Does not cor…" at bounding box center [894, 530] width 735 height 32
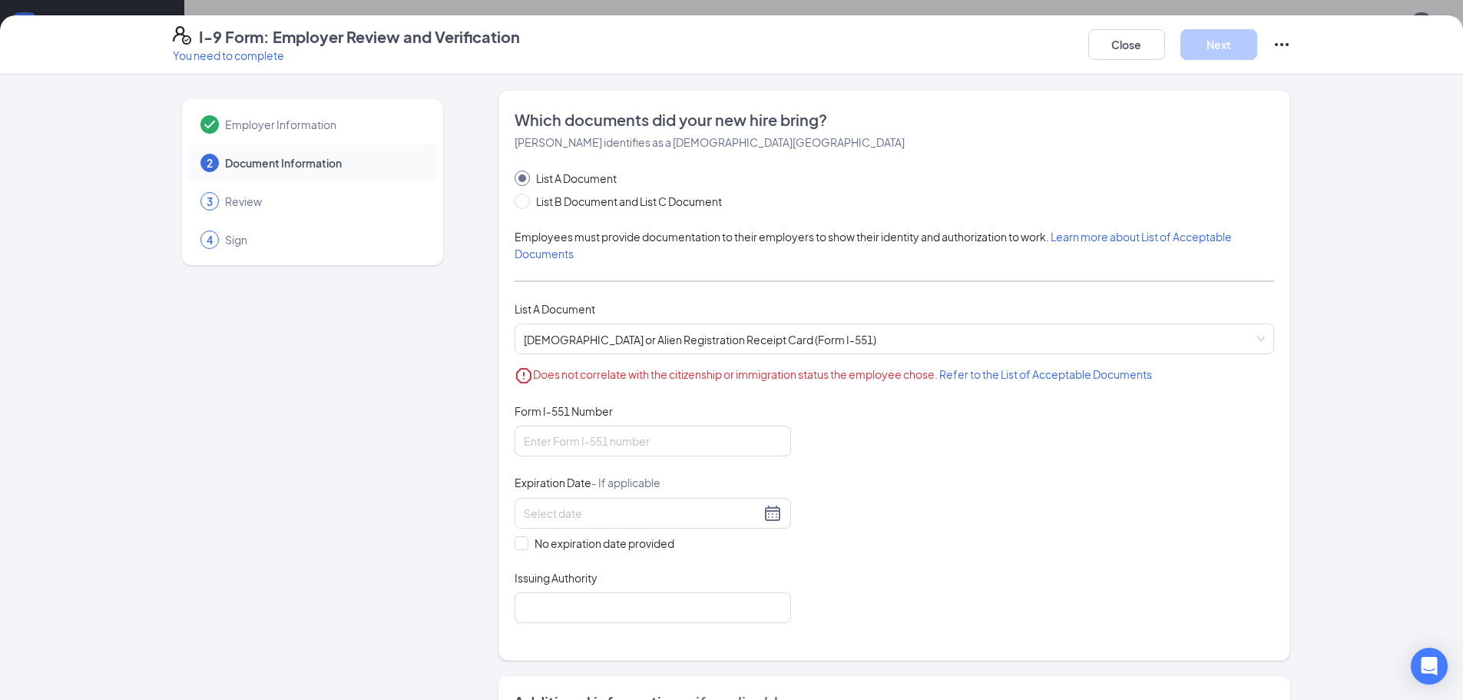
click at [1034, 372] on span "Refer to the List of Acceptable Documents" at bounding box center [1045, 374] width 213 height 14
click at [651, 332] on span "[DEMOGRAPHIC_DATA] or Alien Registration Receipt Card (Form I-551) Does not cor…" at bounding box center [894, 338] width 741 height 29
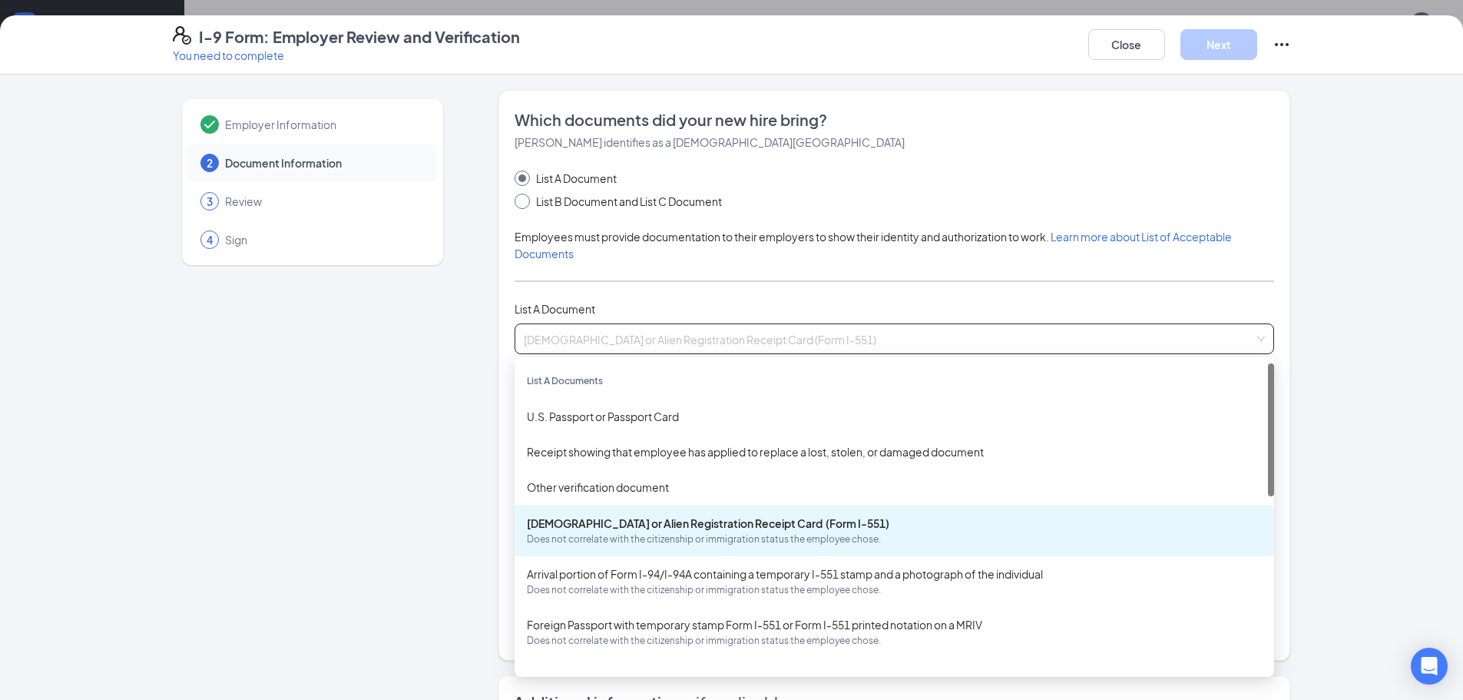
click at [598, 205] on span "List B Document and List C Document" at bounding box center [629, 201] width 198 height 17
click at [525, 204] on input "List B Document and List C Document" at bounding box center [519, 198] width 11 height 11
radio input "true"
radio input "false"
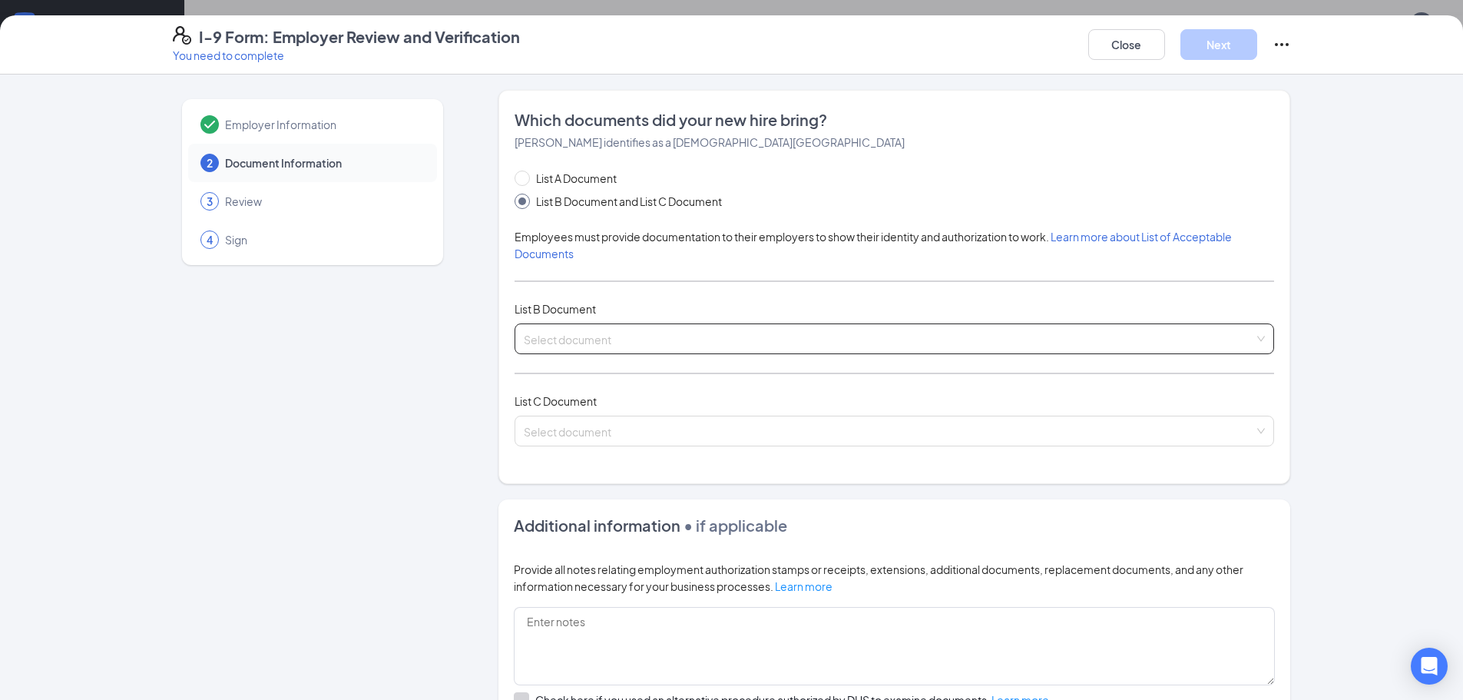
click at [587, 337] on input "search" at bounding box center [889, 335] width 730 height 23
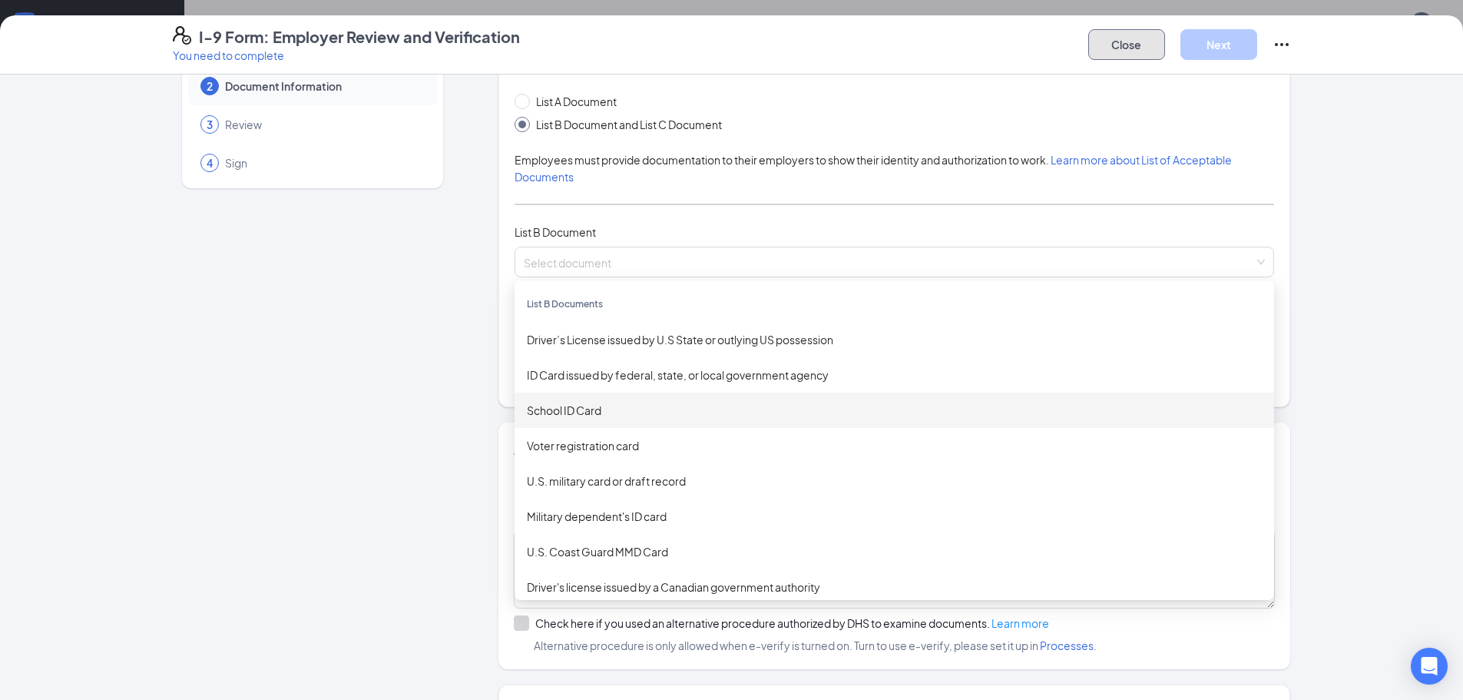
click at [1127, 47] on button "Close" at bounding box center [1126, 44] width 77 height 31
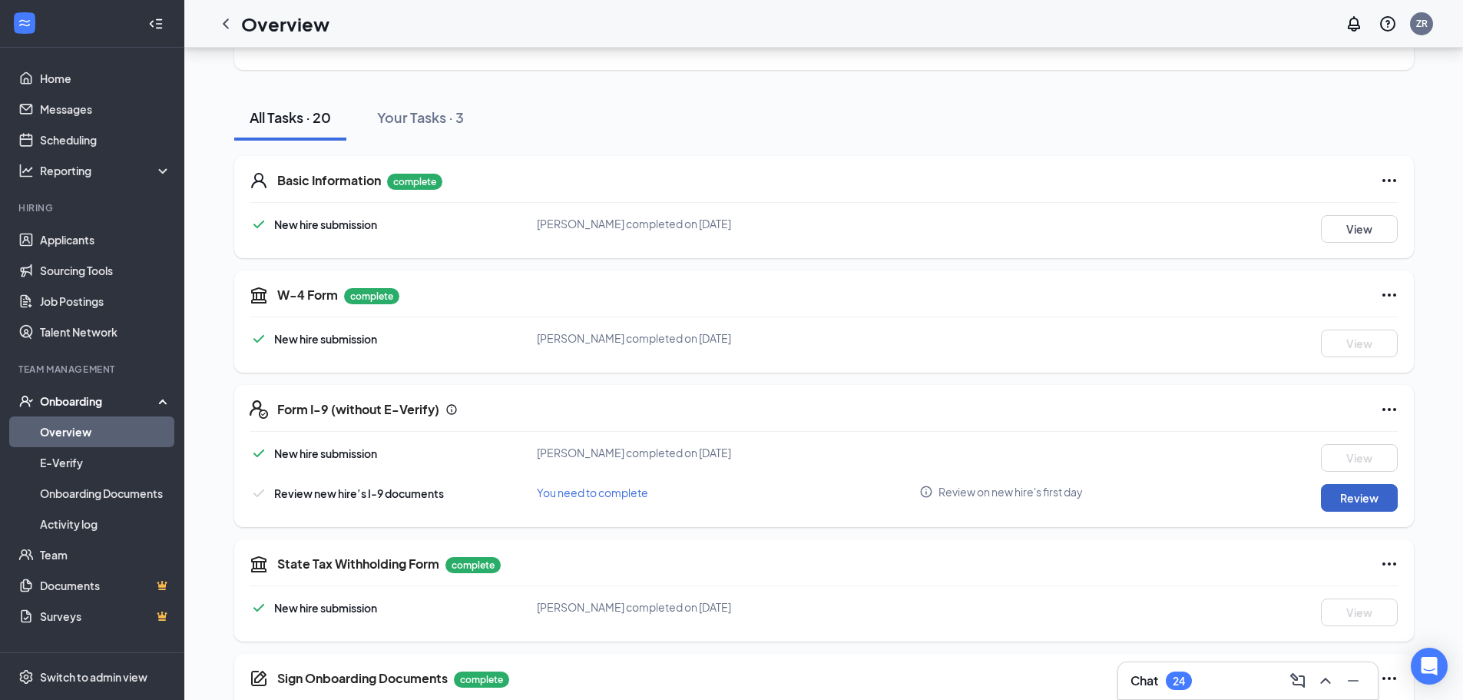
scroll to position [154, 0]
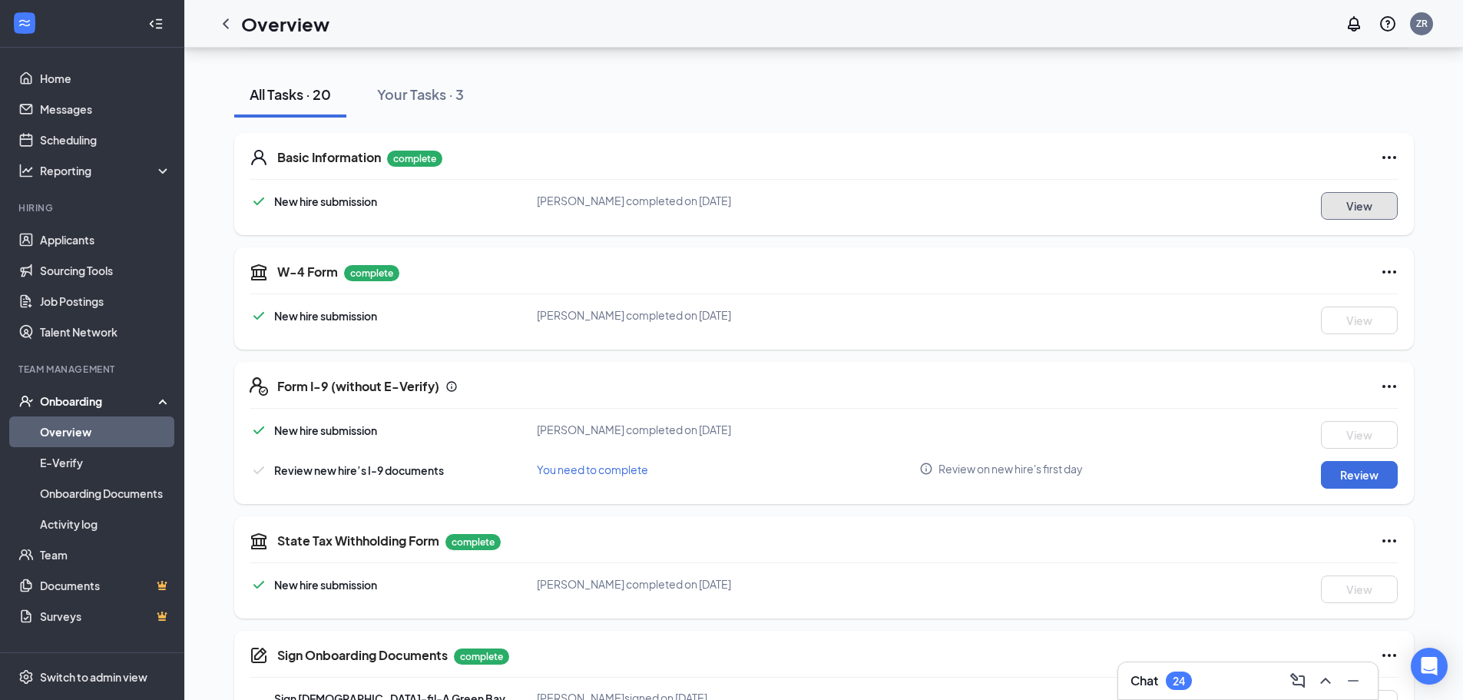
click at [1349, 211] on button "View" at bounding box center [1359, 206] width 77 height 28
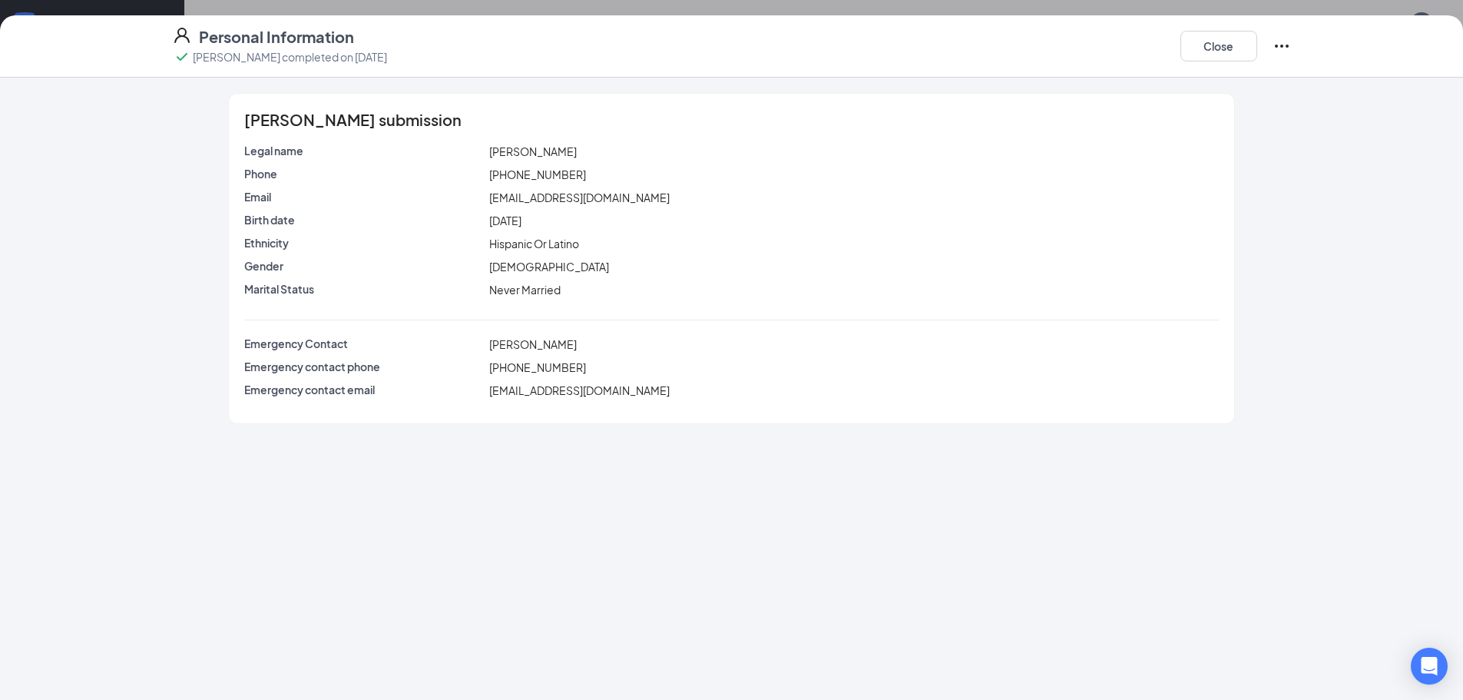
scroll to position [230, 0]
click at [1276, 41] on icon "Ellipses" at bounding box center [1281, 46] width 18 height 18
click at [1336, 11] on div "Personal Information [PERSON_NAME] completed on [DATE] Close [PERSON_NAME] subm…" at bounding box center [731, 350] width 1463 height 700
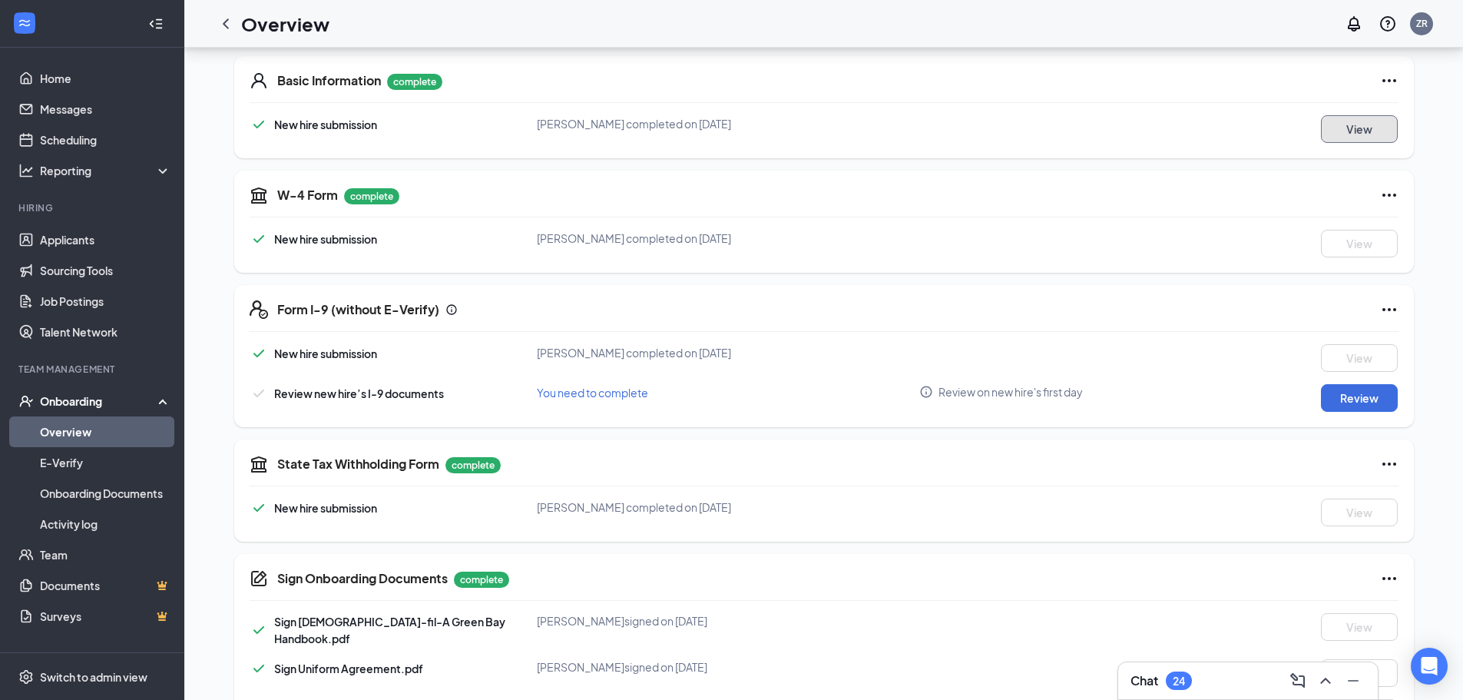
scroll to position [307, 0]
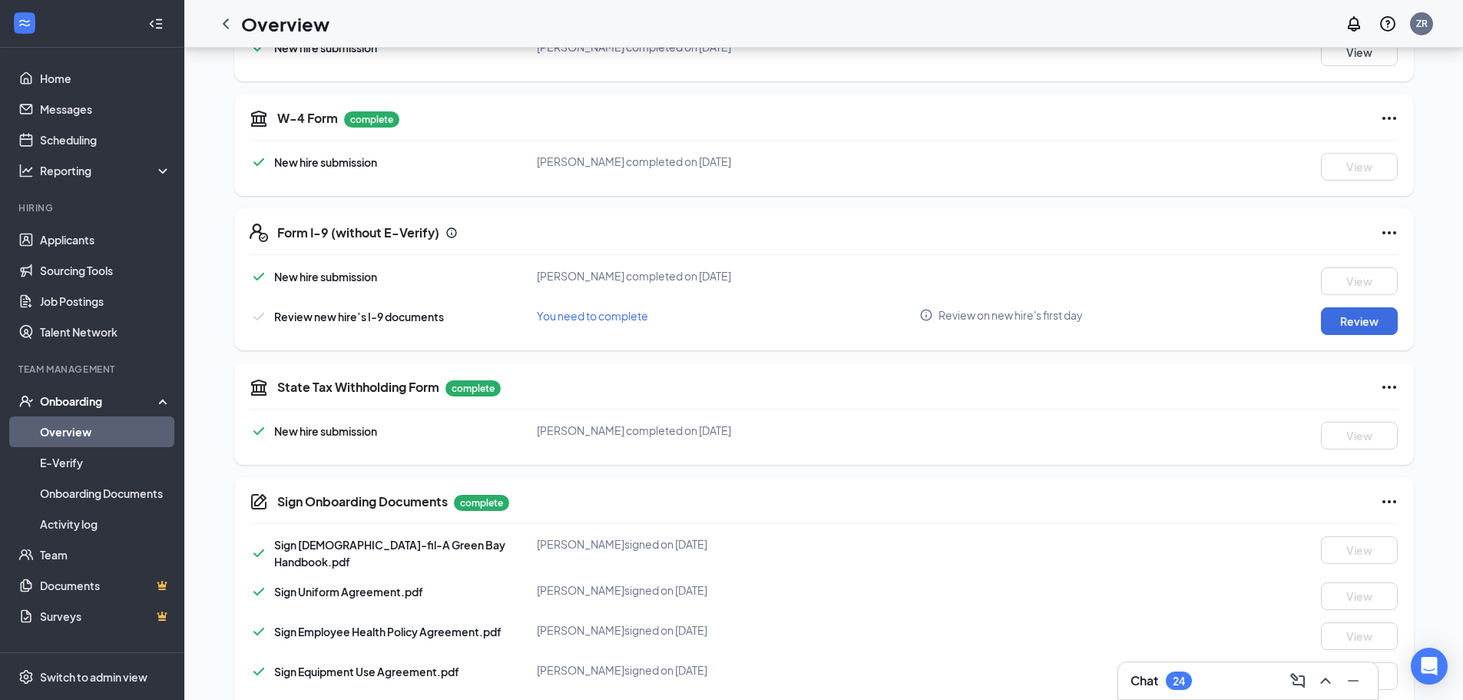
click at [1387, 230] on icon "Ellipses" at bounding box center [1389, 232] width 18 height 18
click at [979, 243] on div "Form I-9 (without E-Verify) New hire submission [PERSON_NAME] completed on [DAT…" at bounding box center [823, 279] width 1179 height 142
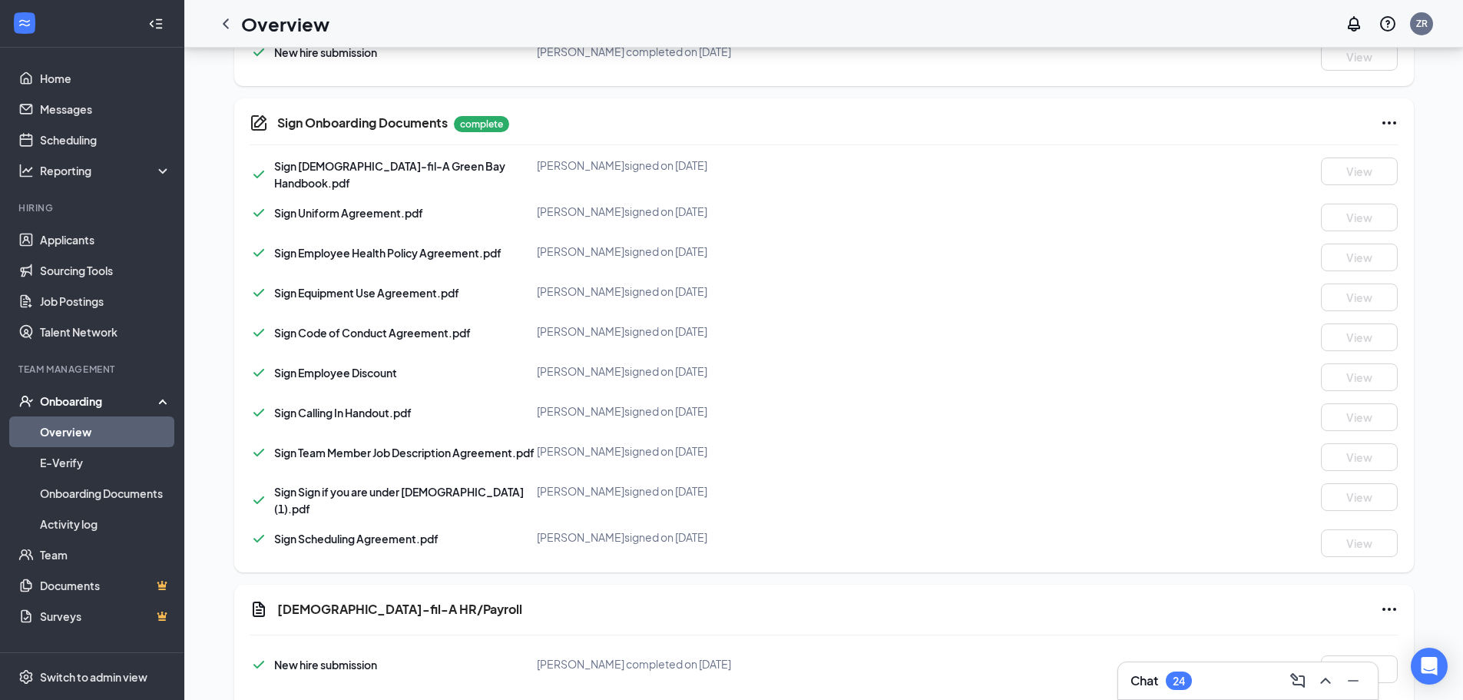
scroll to position [379, 0]
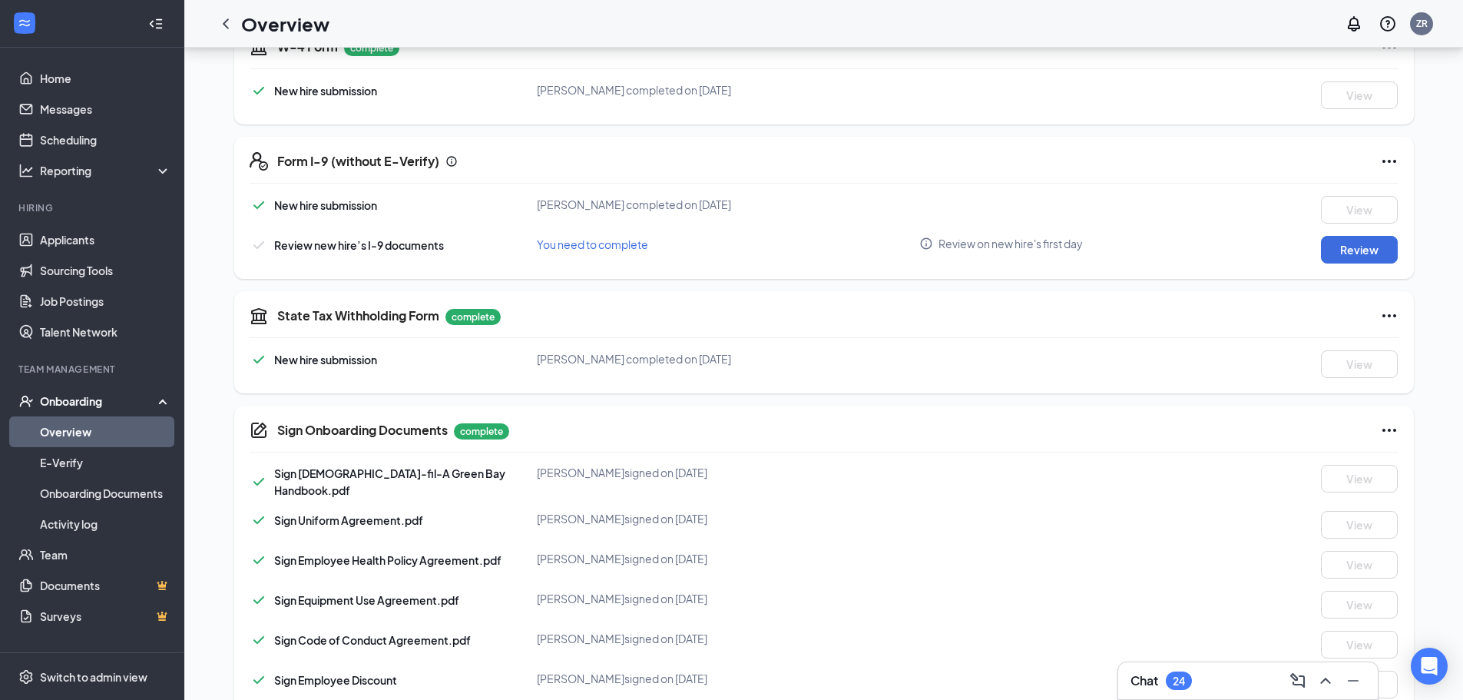
click at [595, 207] on span "[PERSON_NAME] completed on [DATE]" at bounding box center [634, 204] width 194 height 14
click at [1381, 157] on icon "Ellipses" at bounding box center [1389, 161] width 18 height 18
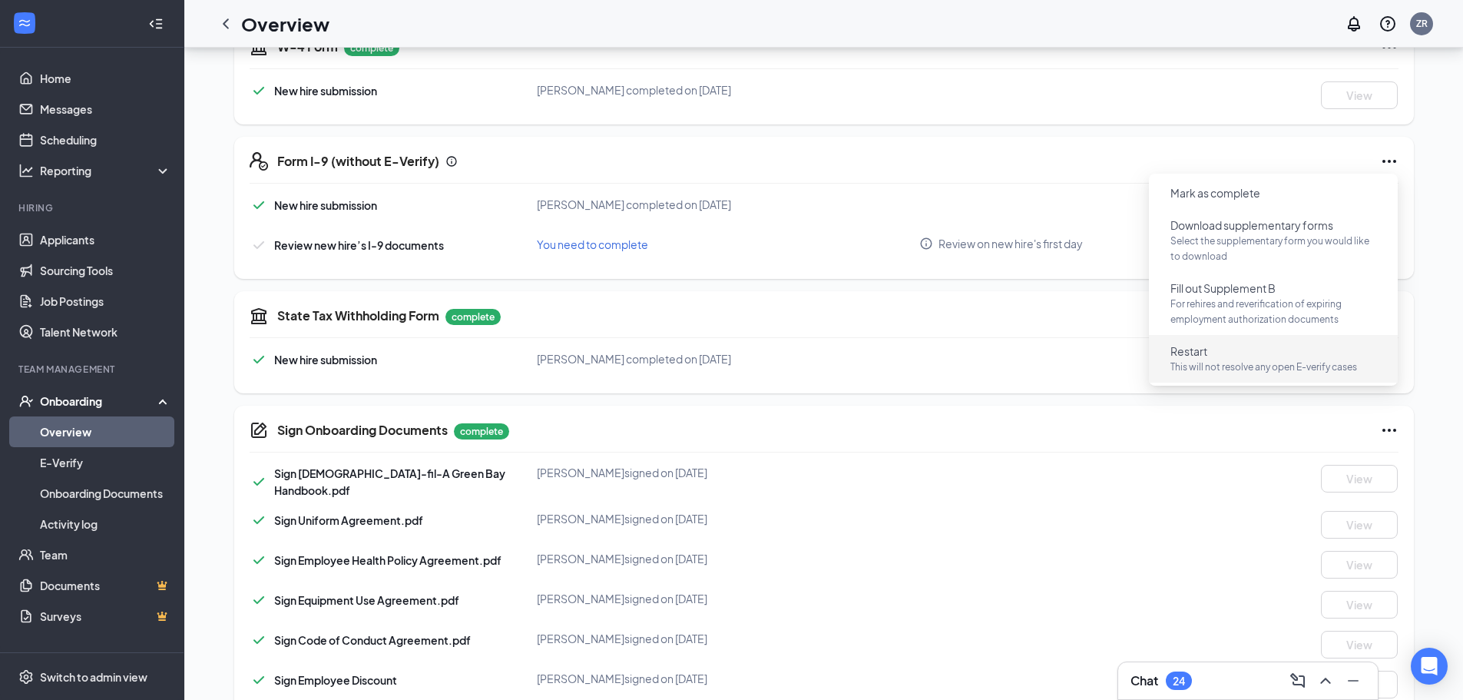
click at [1235, 357] on button "Restart This will not resolve any open E-verify cases" at bounding box center [1273, 359] width 230 height 40
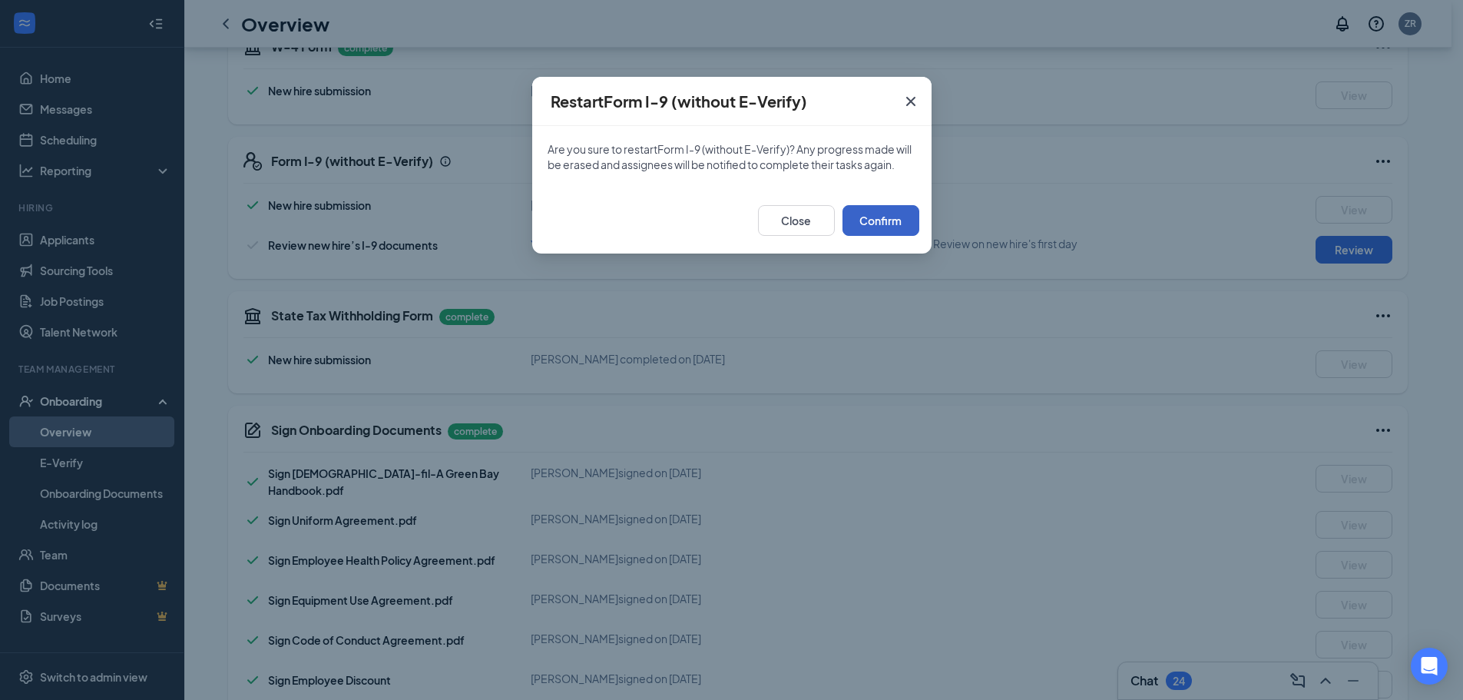
click at [878, 217] on button "Confirm" at bounding box center [880, 220] width 77 height 31
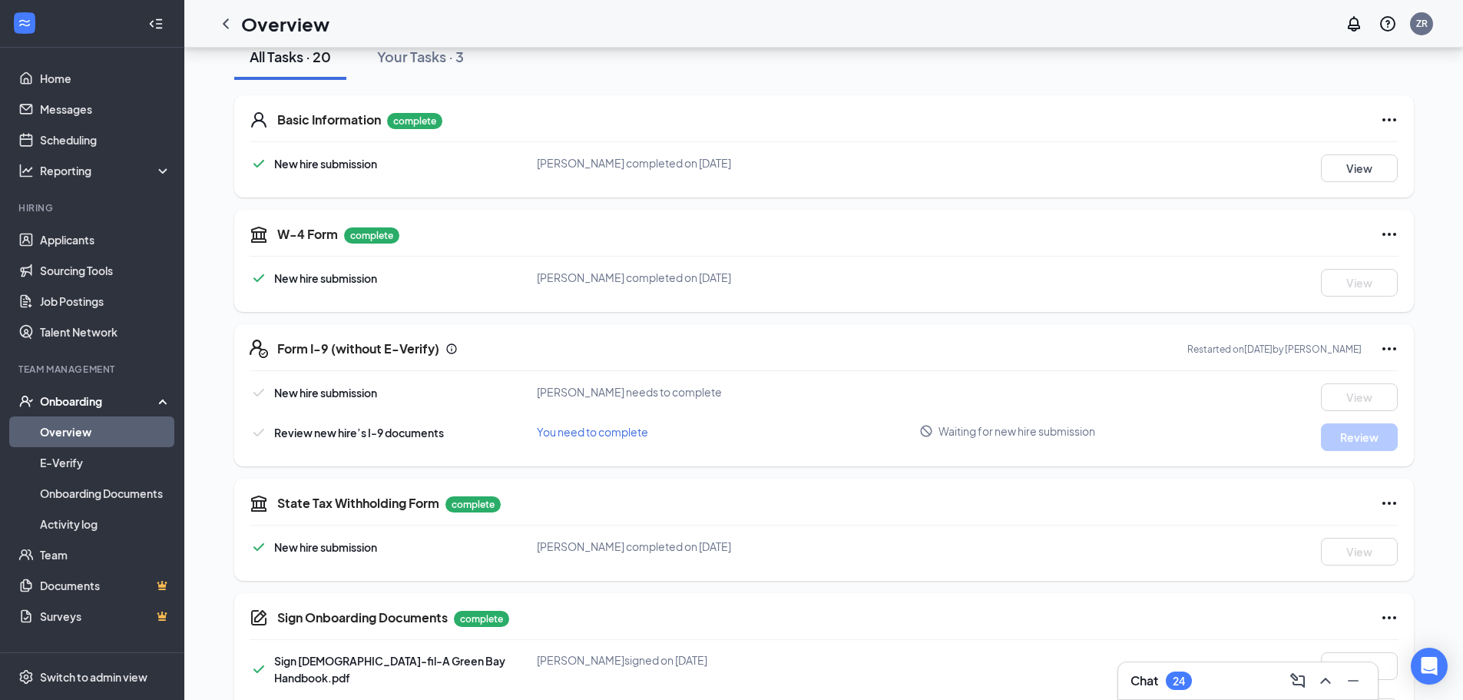
scroll to position [148, 0]
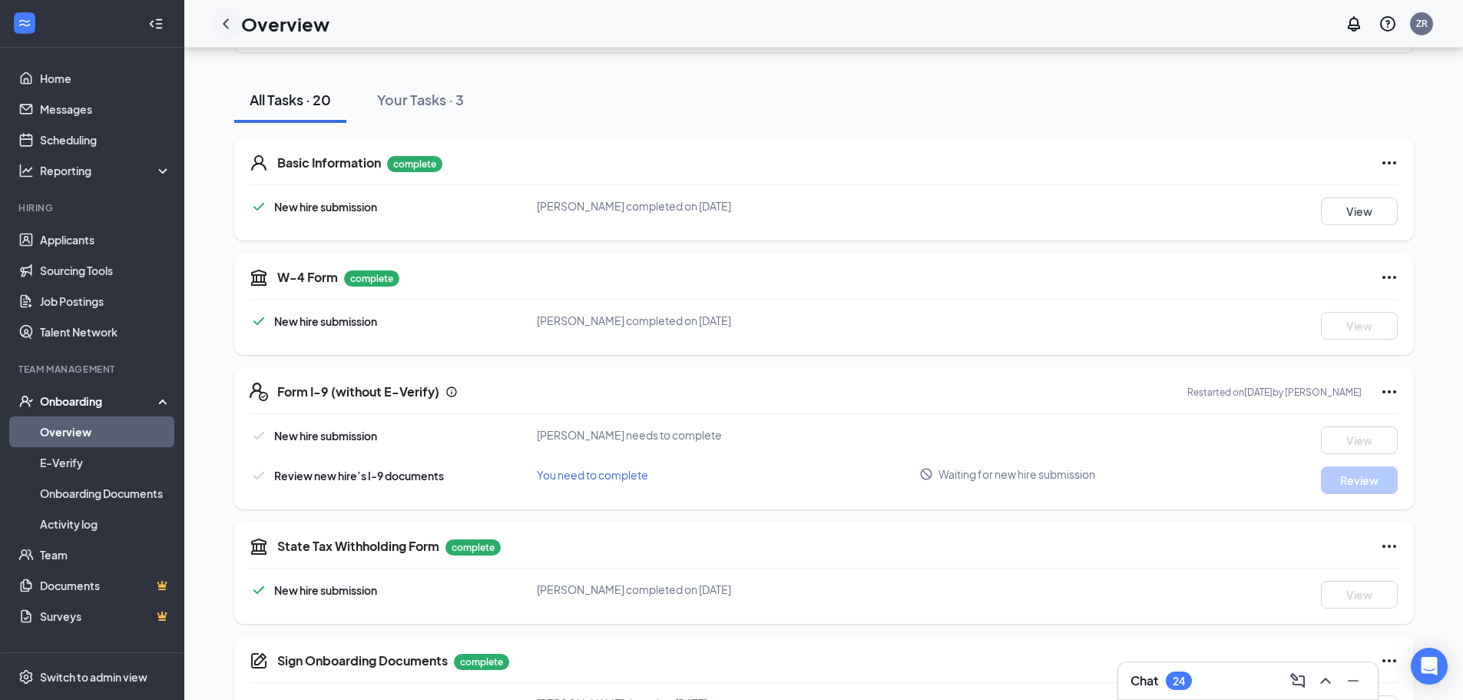
click at [220, 20] on icon "ChevronLeft" at bounding box center [226, 24] width 18 height 18
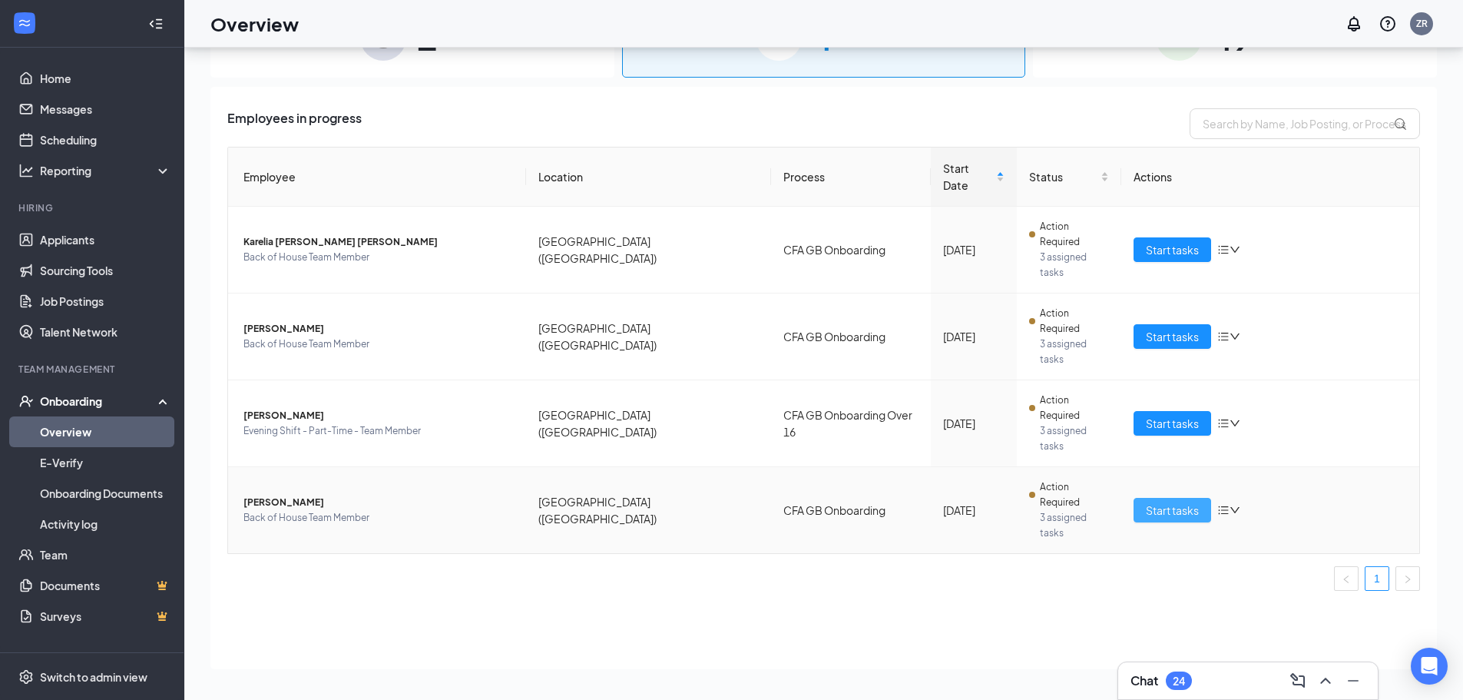
click at [1182, 501] on span "Start tasks" at bounding box center [1172, 509] width 53 height 17
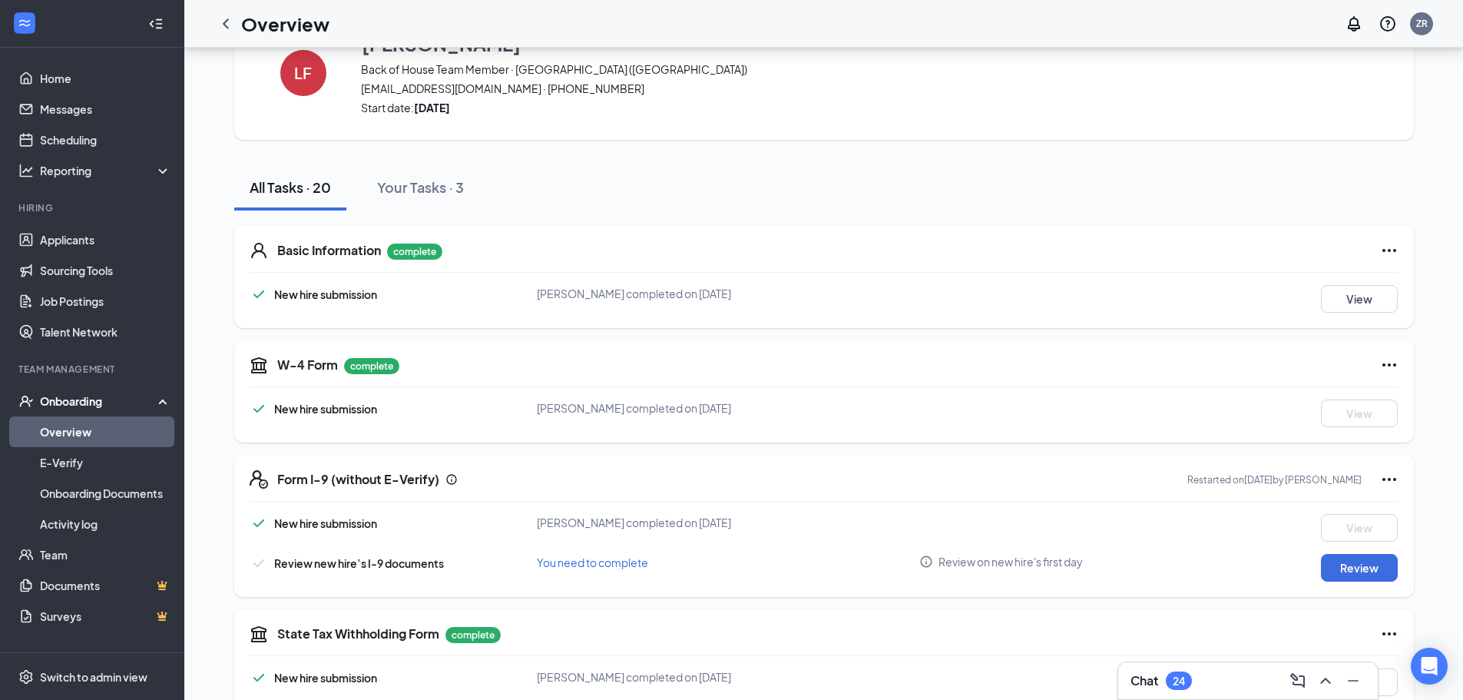
scroll to position [154, 0]
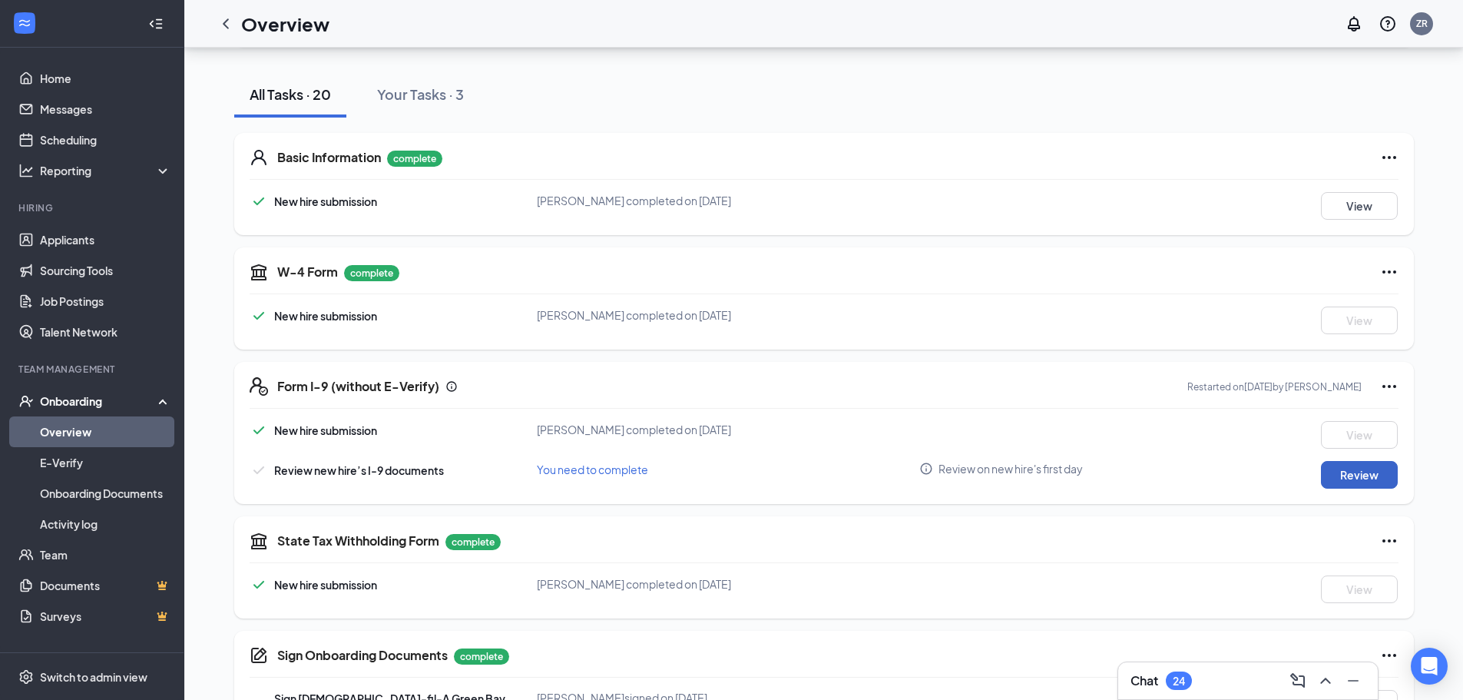
click at [1337, 478] on button "Review" at bounding box center [1359, 475] width 77 height 28
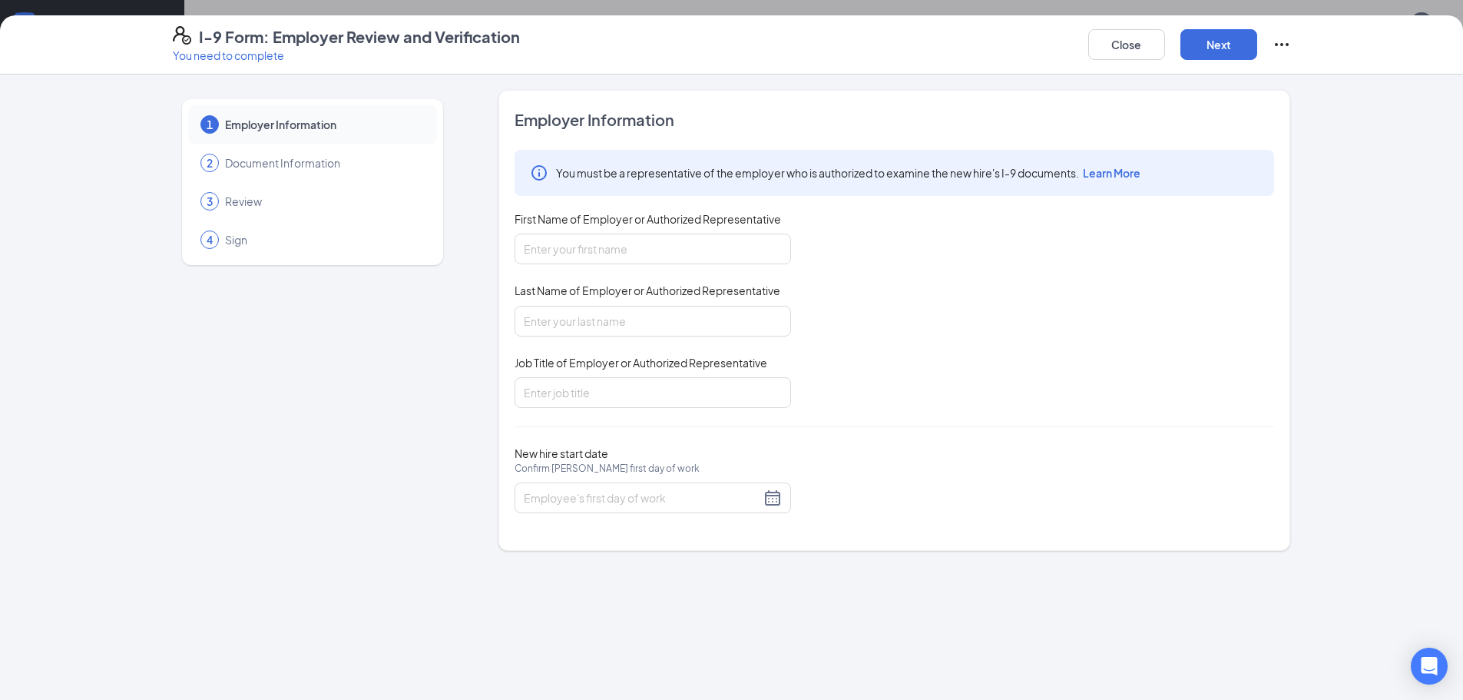
click at [673, 228] on div "First Name of Employer or Authorized Representative" at bounding box center [652, 222] width 276 height 22
click at [686, 251] on input "First Name of Employer or Authorized Representative" at bounding box center [652, 248] width 276 height 31
type input "Zulvic"
click at [660, 316] on input "Last Name of Employer or Authorized Representative" at bounding box center [652, 321] width 276 height 31
type input "[PERSON_NAME]"
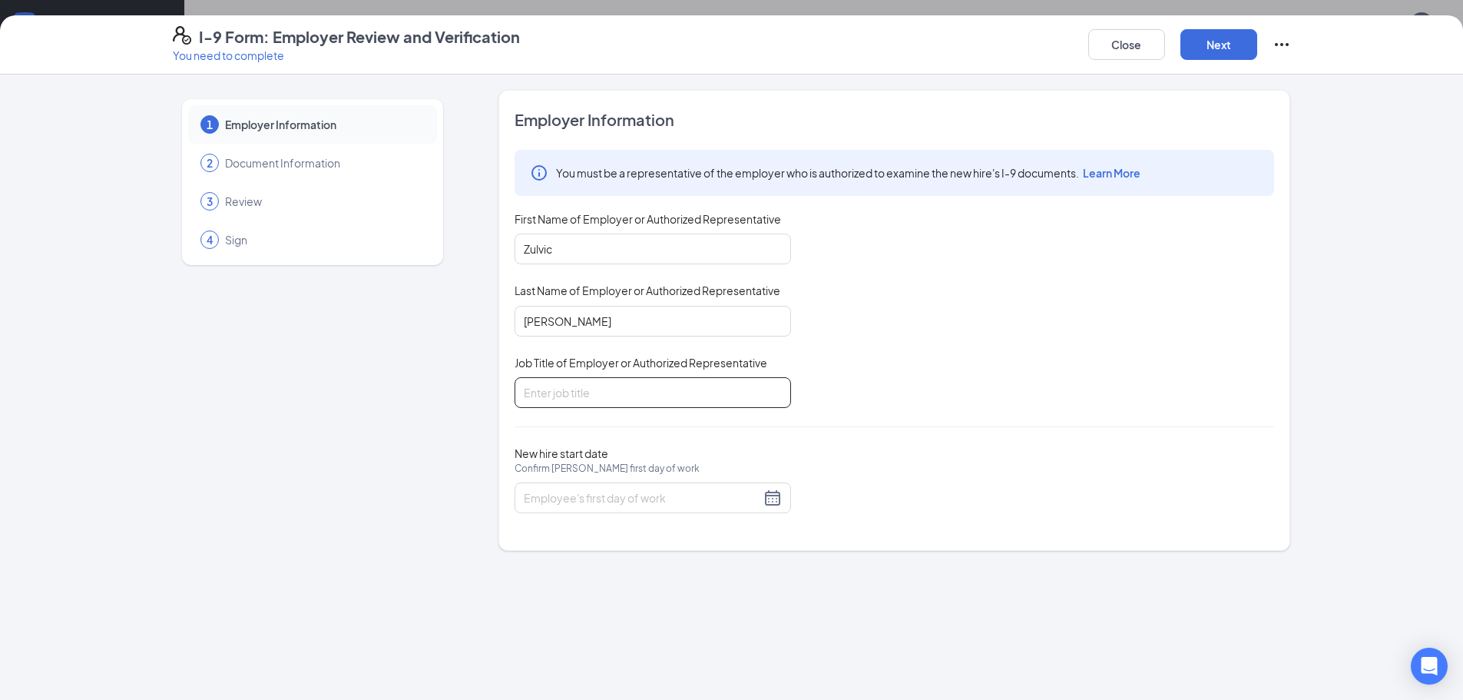
click at [620, 381] on input "Job Title of Employer or Authorized Representative" at bounding box center [652, 392] width 276 height 31
type input "D"
type input "Asistant Director"
click at [772, 498] on div at bounding box center [653, 497] width 258 height 18
type input "[DATE]"
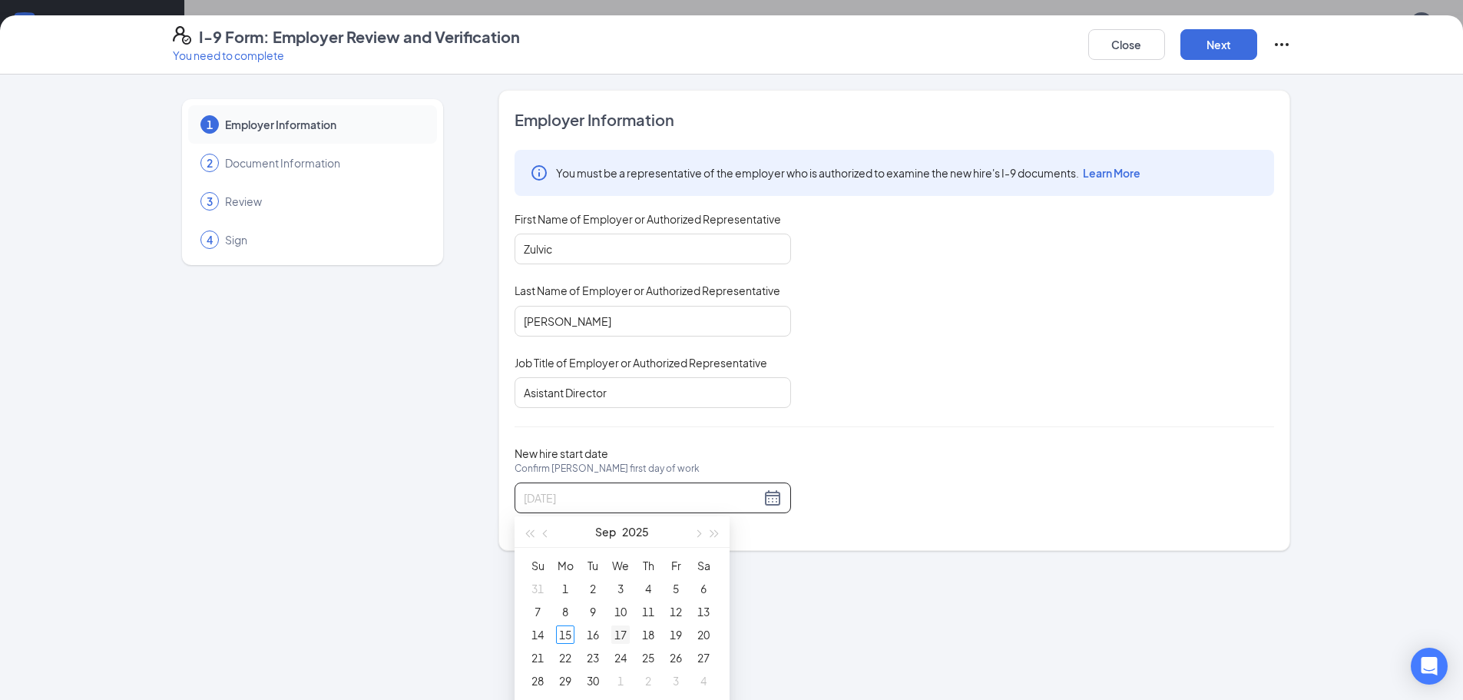
click at [626, 635] on div "17" at bounding box center [620, 634] width 18 height 18
click at [1219, 51] on button "Next" at bounding box center [1218, 44] width 77 height 31
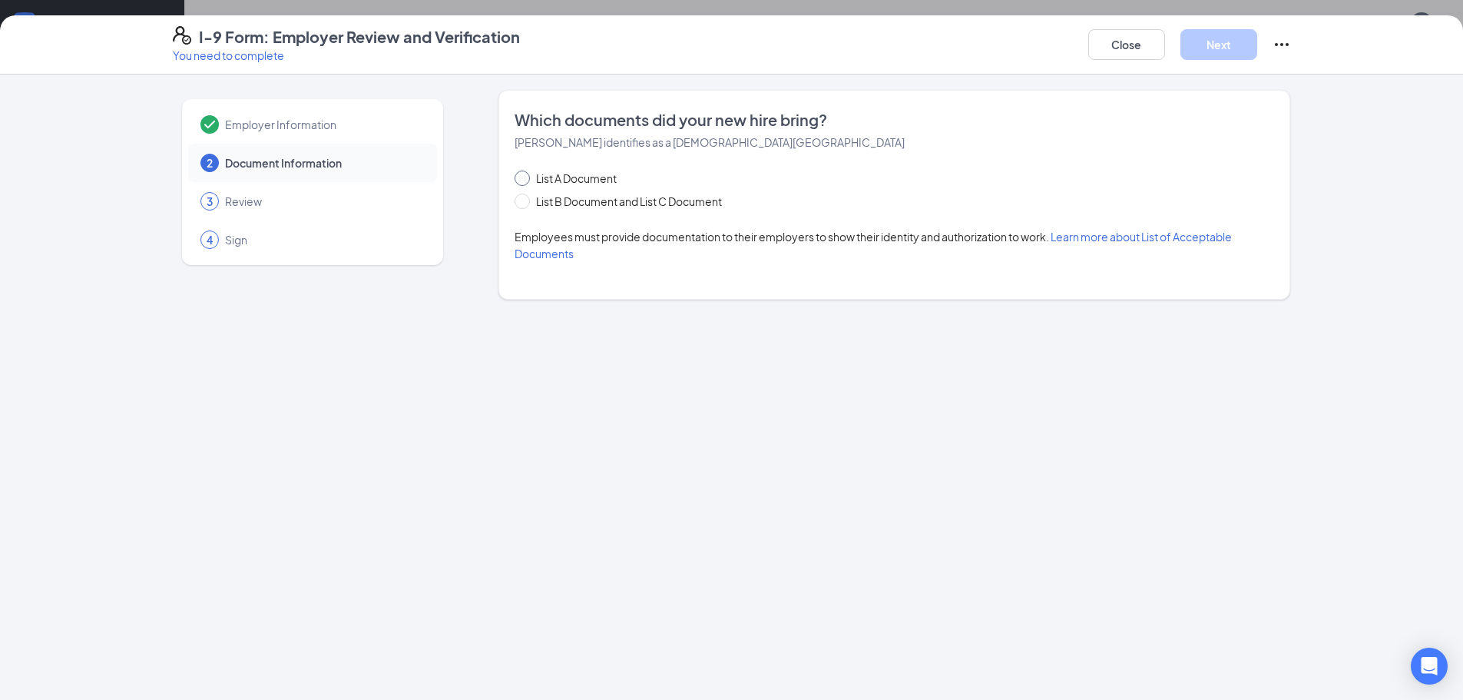
click at [518, 174] on input "List A Document" at bounding box center [519, 175] width 11 height 11
radio input "true"
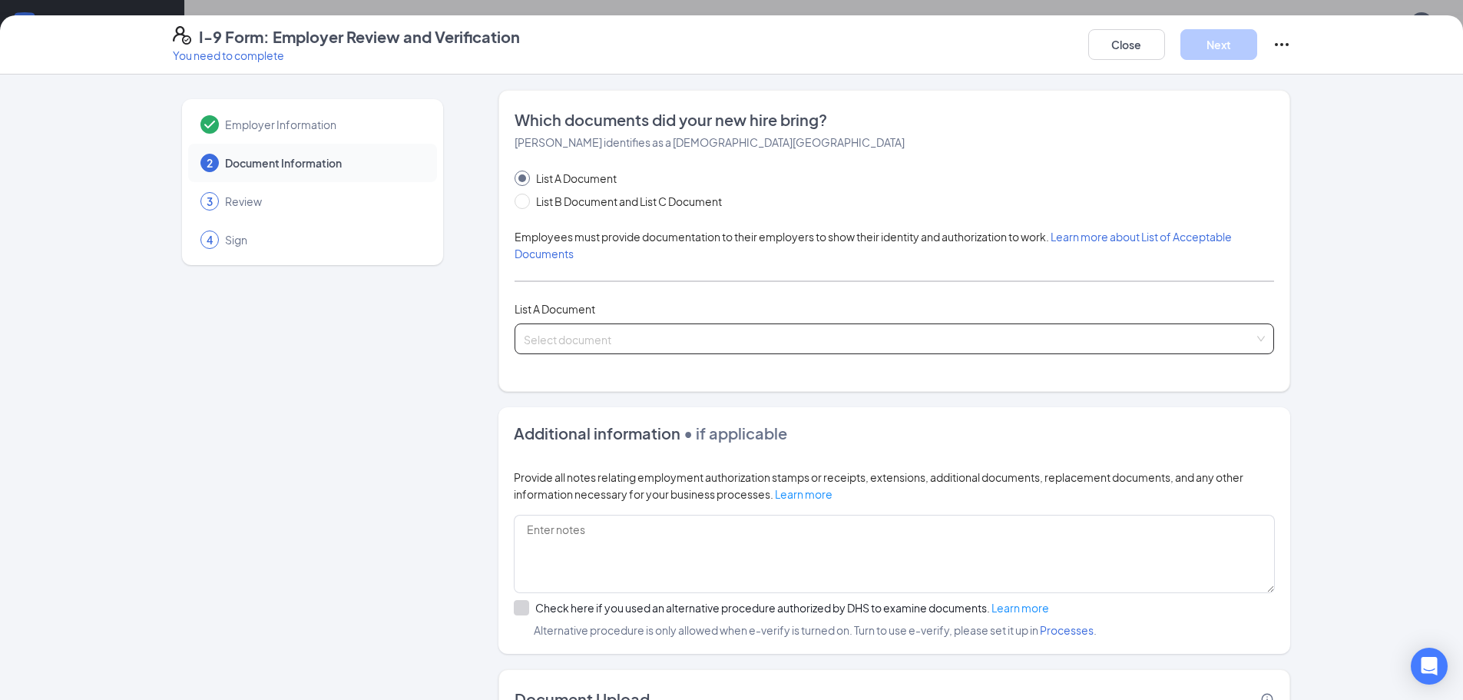
click at [597, 328] on input "search" at bounding box center [889, 335] width 730 height 23
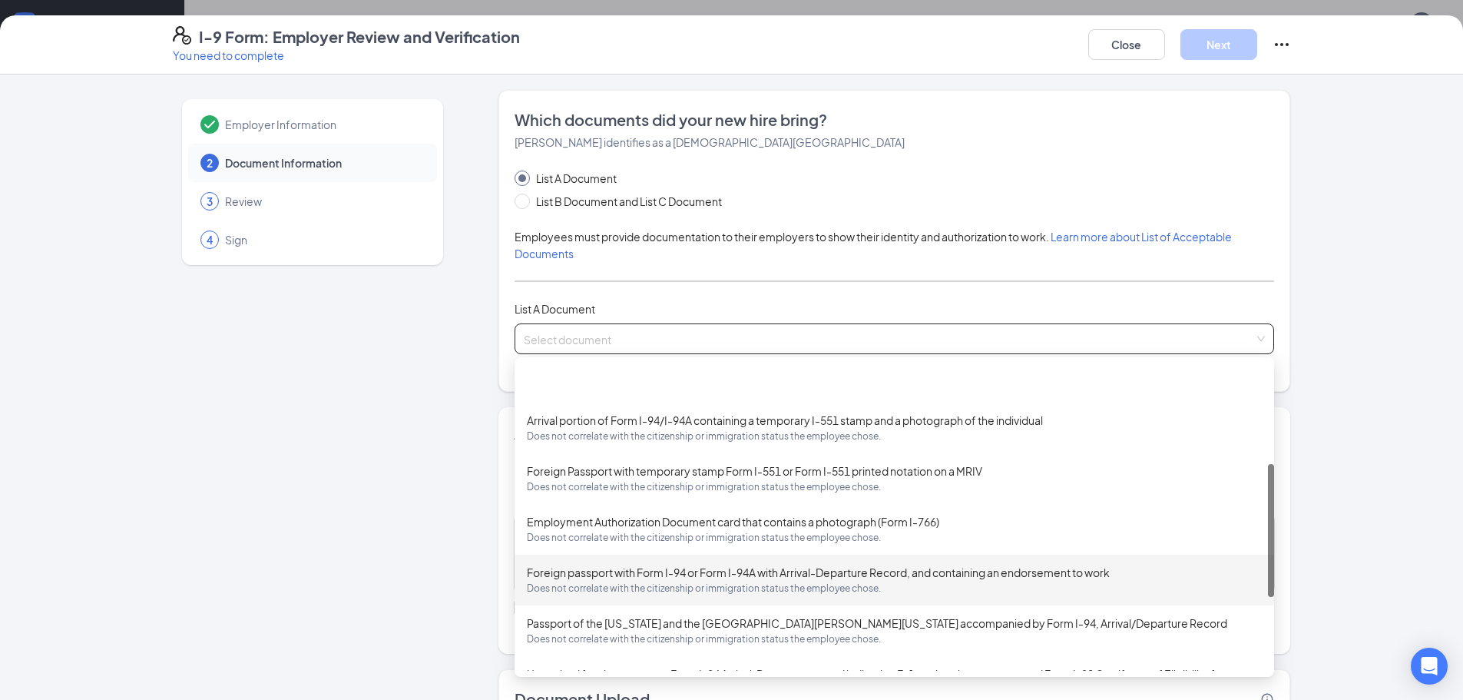
scroll to position [230, 0]
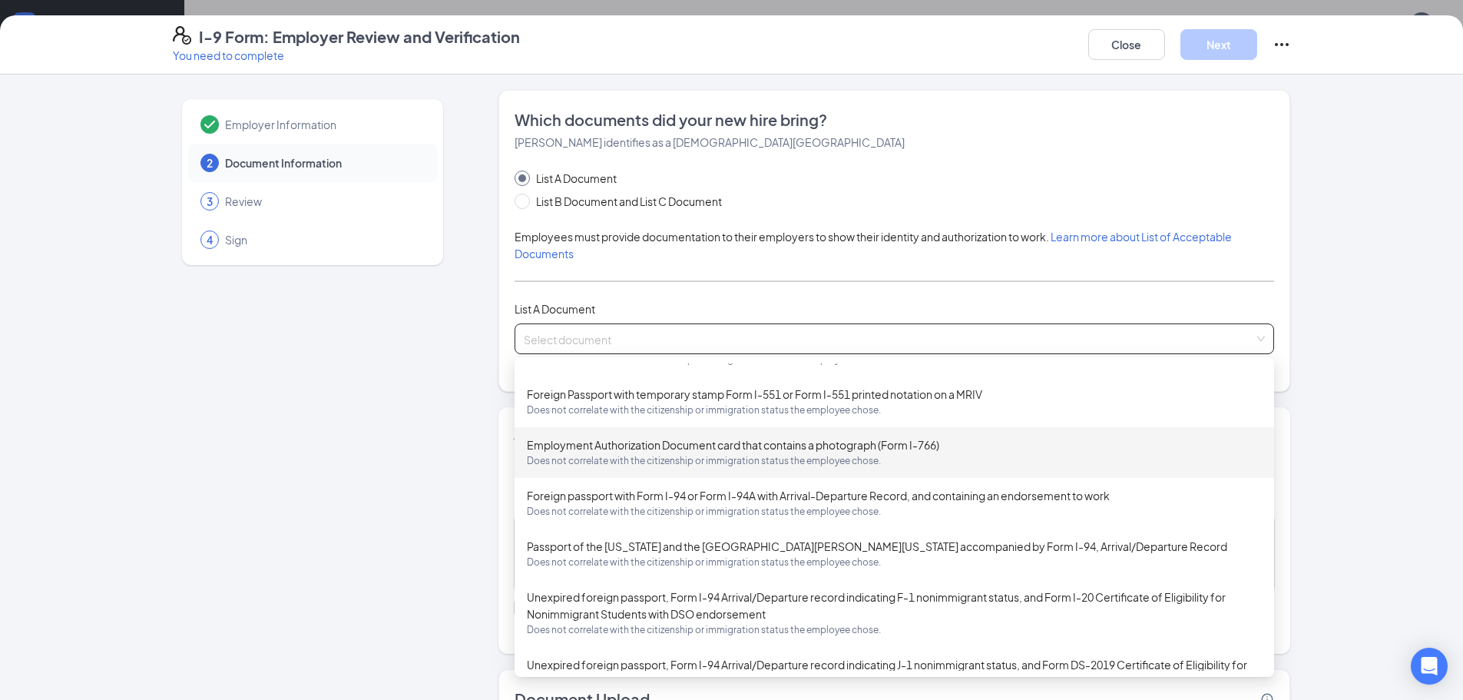
click at [623, 453] on span "Does not correlate with the citizenship or immigration status the employee chos…" at bounding box center [894, 460] width 735 height 15
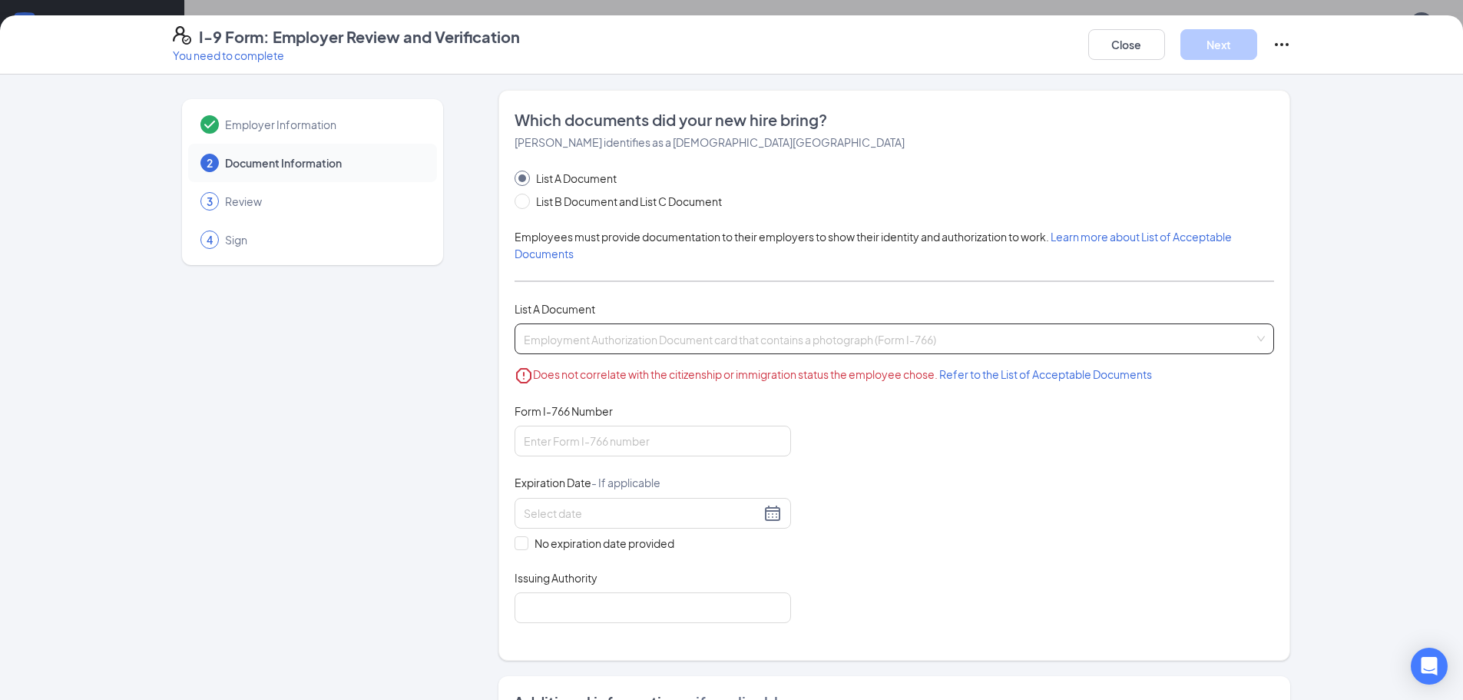
click at [792, 339] on span "Employment Authorization Document card that contains a photograph (Form I-766) …" at bounding box center [894, 338] width 741 height 29
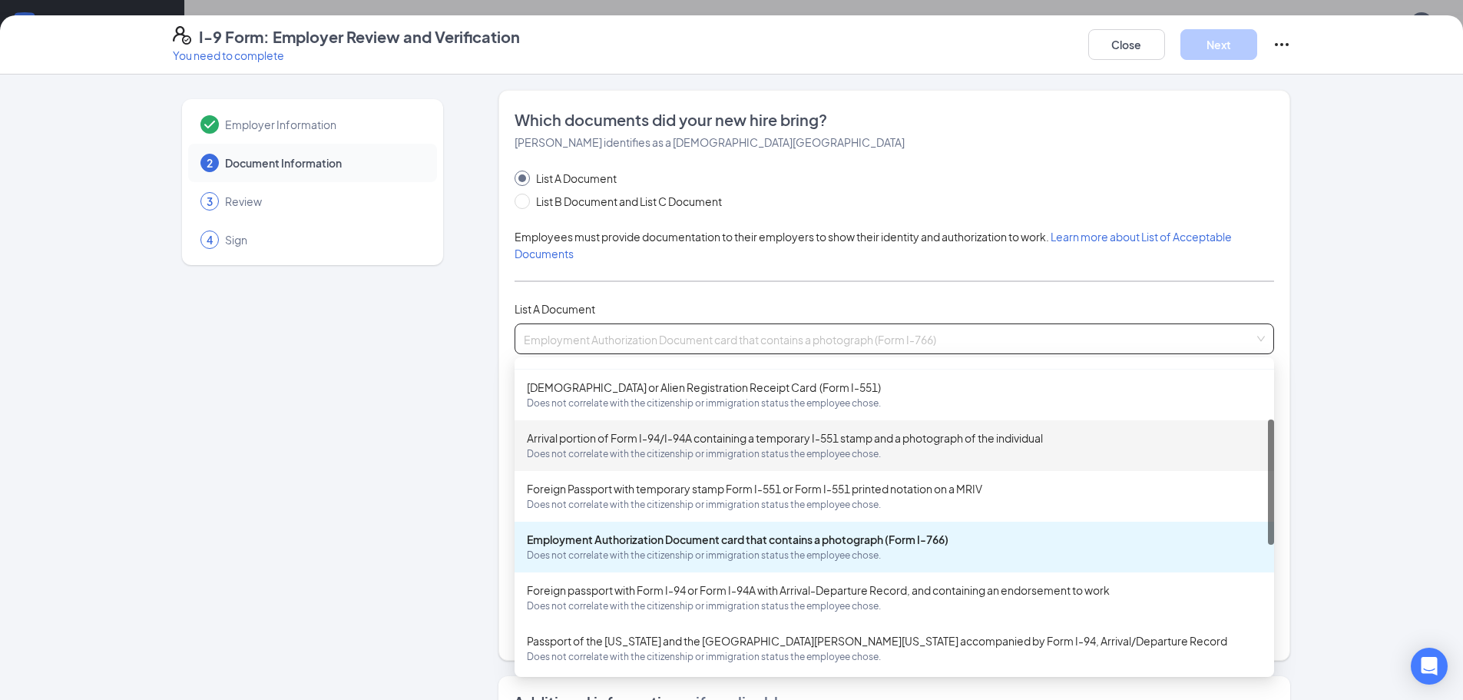
scroll to position [59, 0]
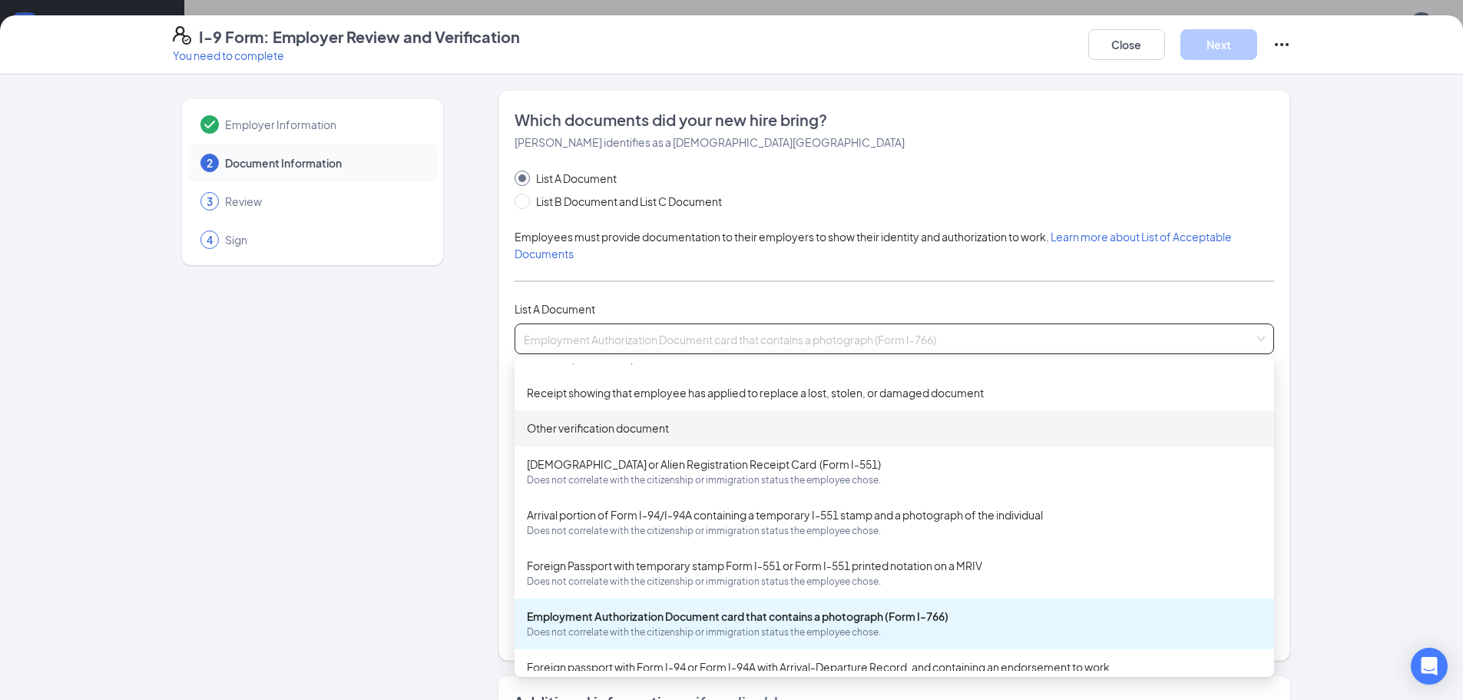
click at [649, 430] on div "Other verification document" at bounding box center [894, 427] width 735 height 17
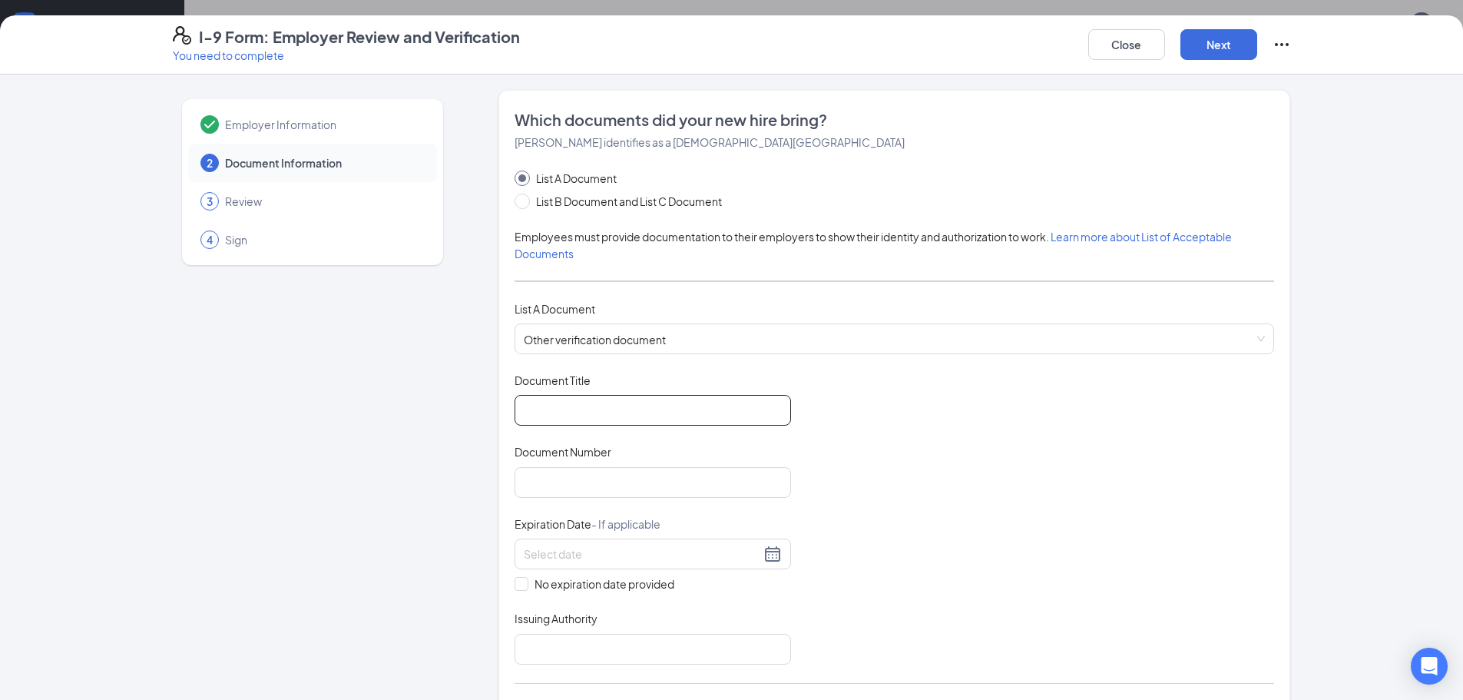
click at [641, 405] on input "Document Title" at bounding box center [652, 410] width 276 height 31
type input "W"
type input "Employment Authorization"
click at [583, 489] on input "Document Number" at bounding box center [652, 482] width 276 height 31
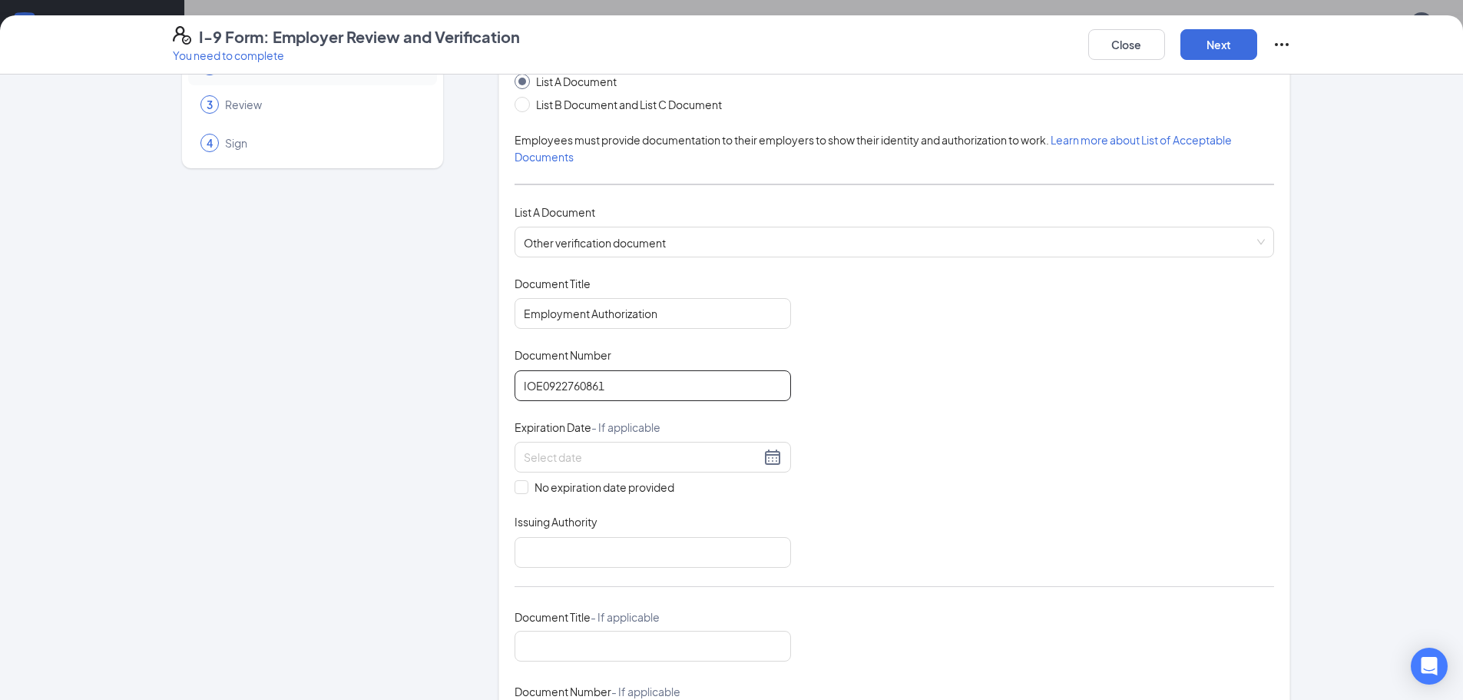
scroll to position [154, 0]
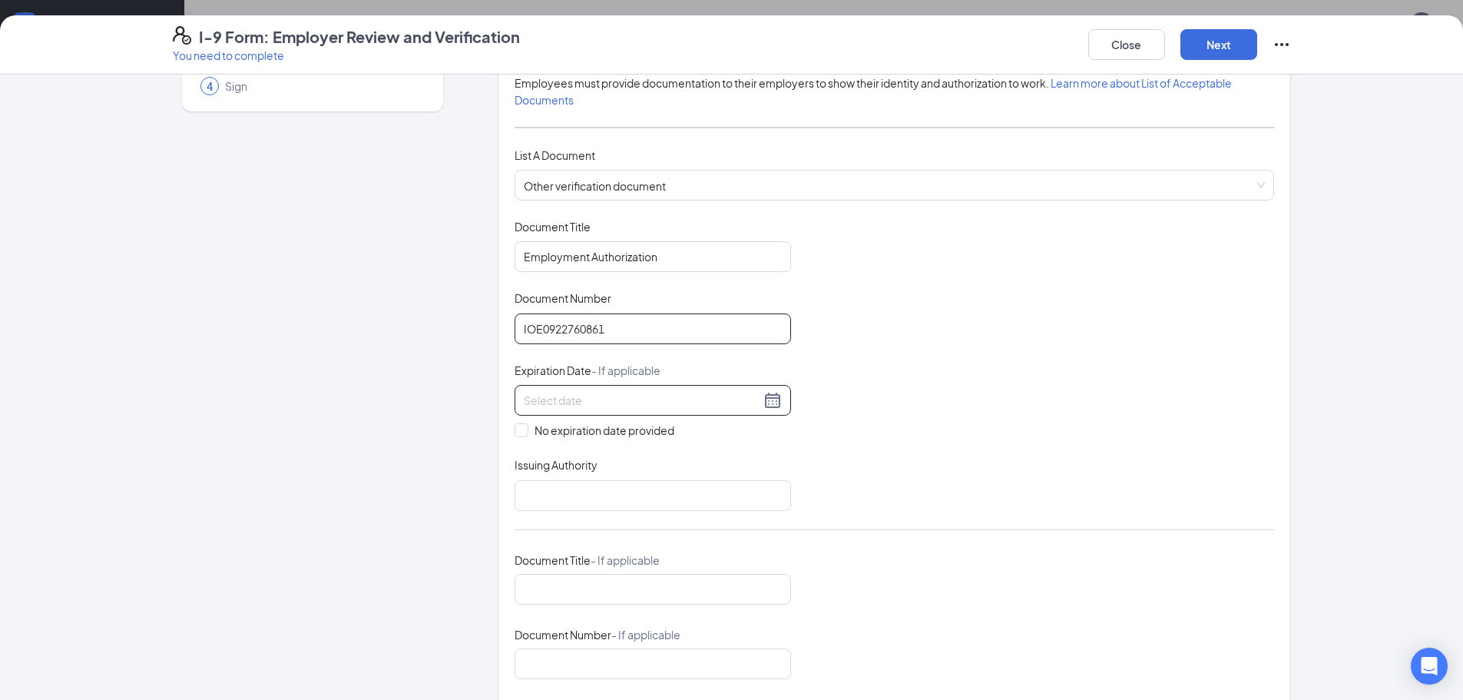
type input "IOE0922760861"
click at [758, 398] on div at bounding box center [653, 400] width 258 height 18
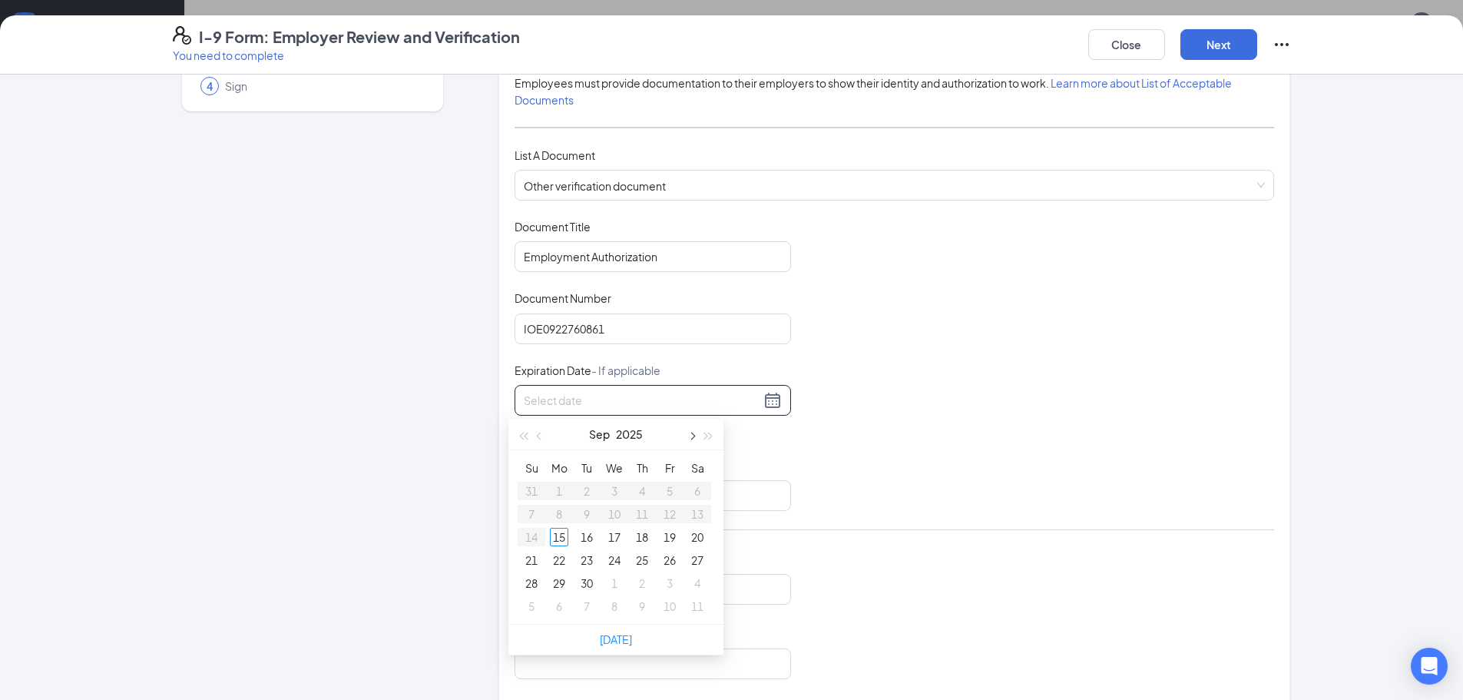
click at [690, 433] on span "button" at bounding box center [691, 436] width 8 height 8
click at [646, 436] on div "[DATE]" at bounding box center [616, 433] width 134 height 31
click at [628, 436] on button "2025" at bounding box center [629, 433] width 27 height 31
type input "[DATE]"
click at [539, 626] on div "2028" at bounding box center [548, 627] width 46 height 18
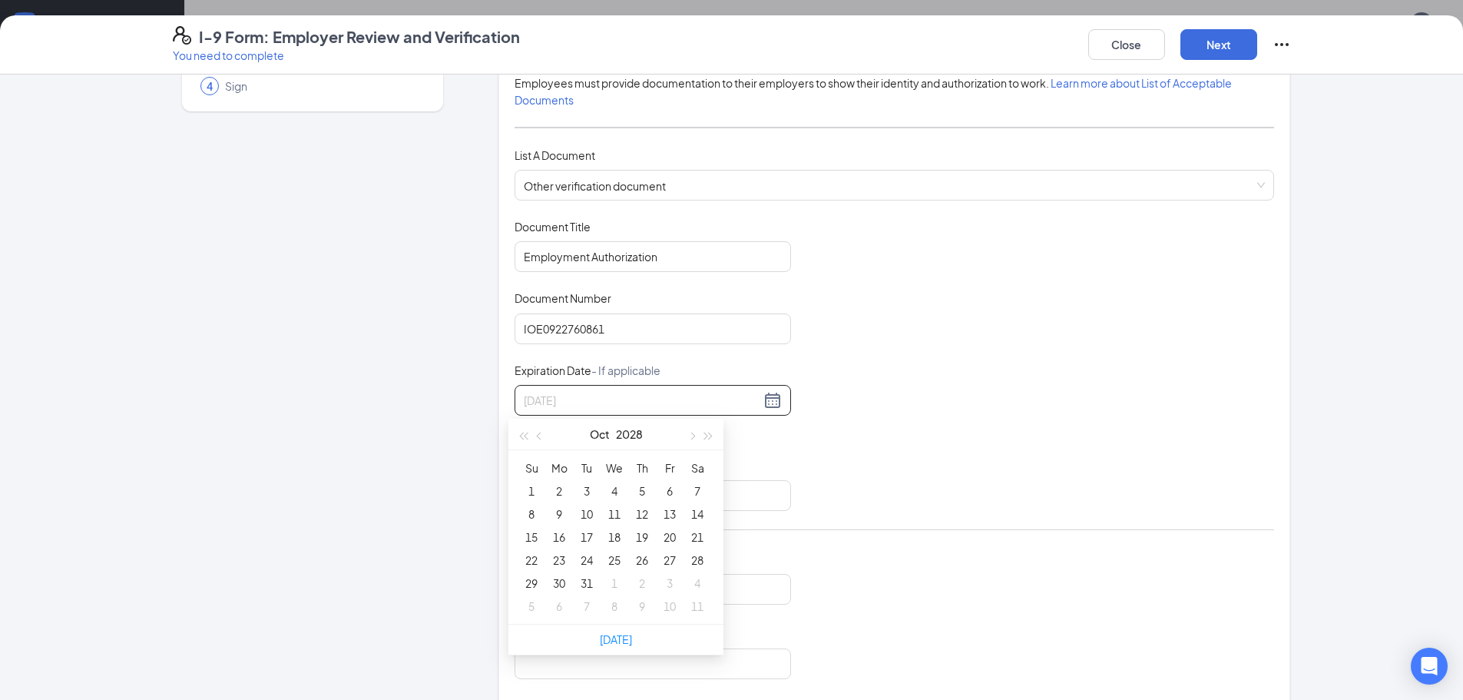
type input "[DATE]"
click at [690, 438] on span "button" at bounding box center [691, 436] width 8 height 8
type input "[DATE]"
click at [564, 579] on div "27" at bounding box center [559, 583] width 18 height 18
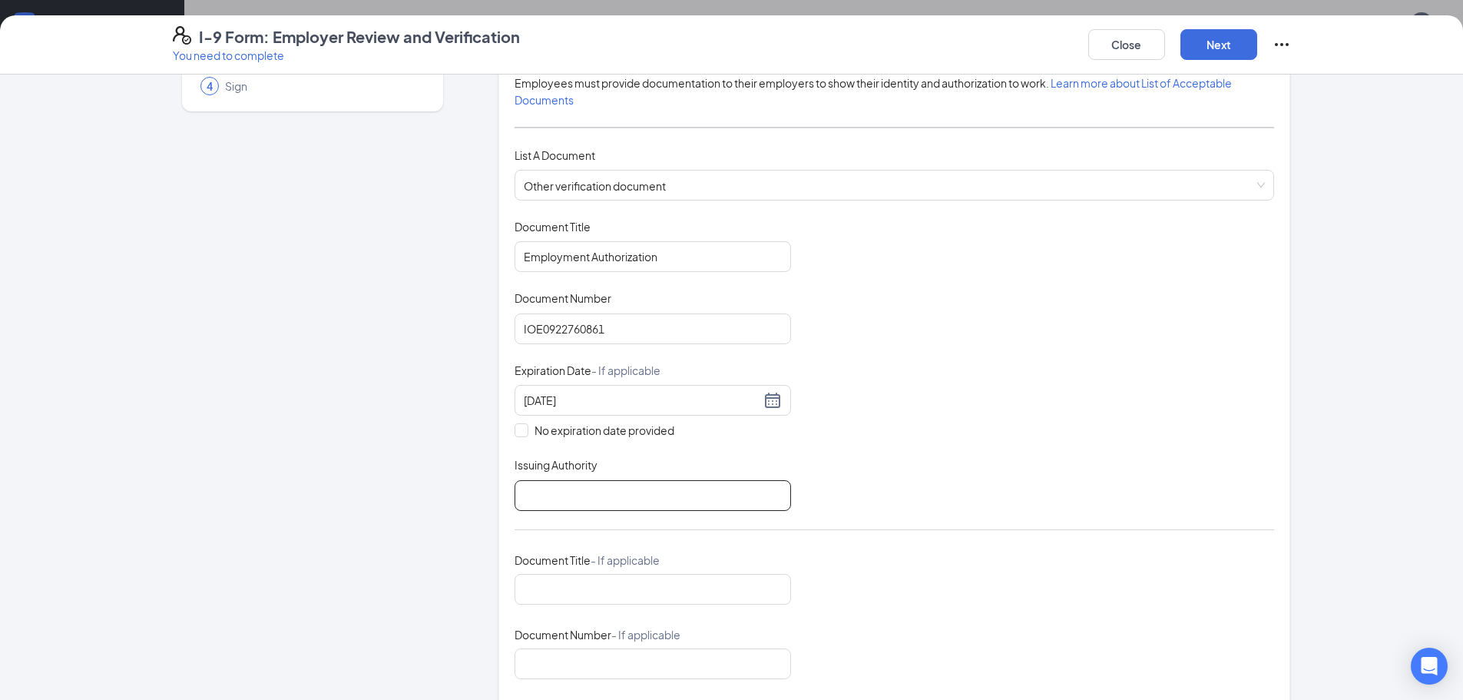
click at [560, 484] on input "Issuing Authority" at bounding box center [652, 495] width 276 height 31
drag, startPoint x: 1215, startPoint y: 352, endPoint x: 1203, endPoint y: 359, distance: 13.1
click at [1204, 359] on div "Document Title Employment Authorization Document Number IOE0922760861 Expiratio…" at bounding box center [893, 374] width 759 height 311
drag, startPoint x: 525, startPoint y: 495, endPoint x: 540, endPoint y: 491, distance: 15.3
click at [531, 492] on input "untied States Of America" at bounding box center [652, 495] width 276 height 31
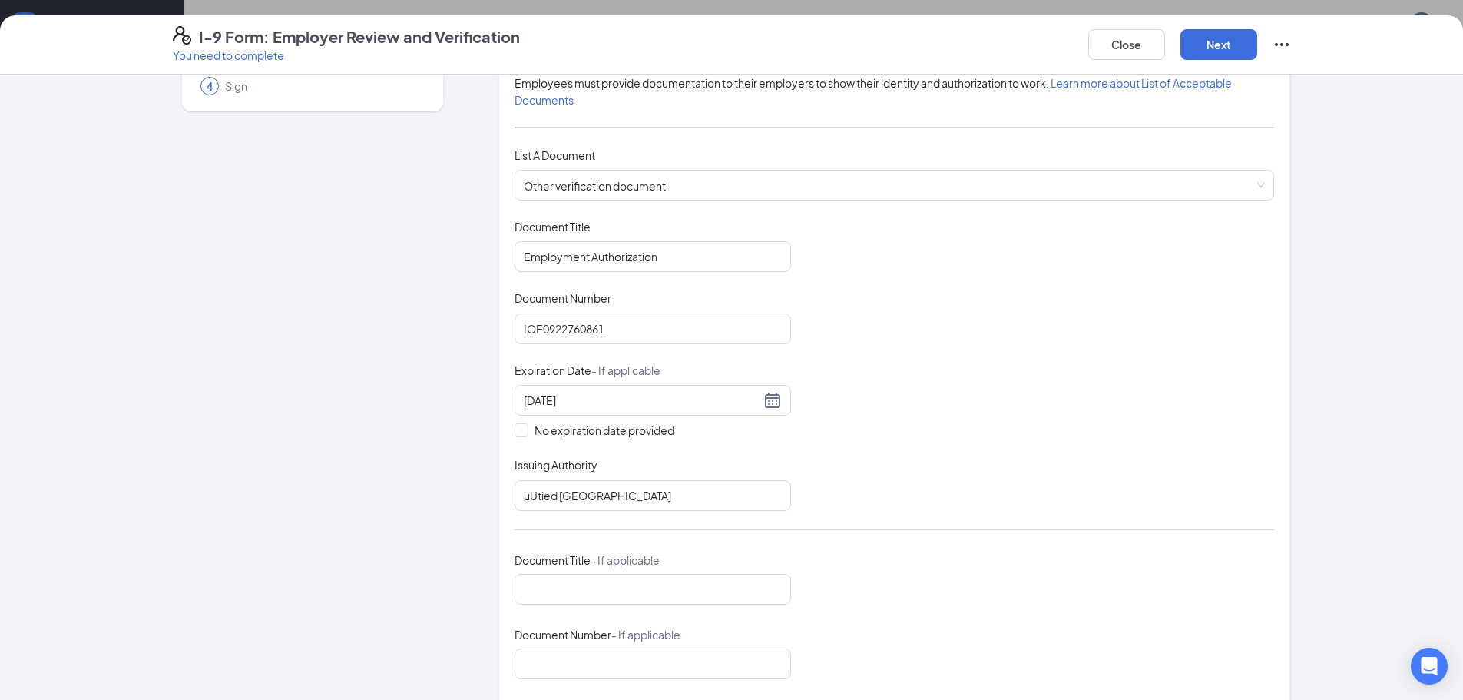
click at [1005, 442] on div "Document Title Employment Authorization Document Number IOE0922760861 Expiratio…" at bounding box center [893, 374] width 759 height 311
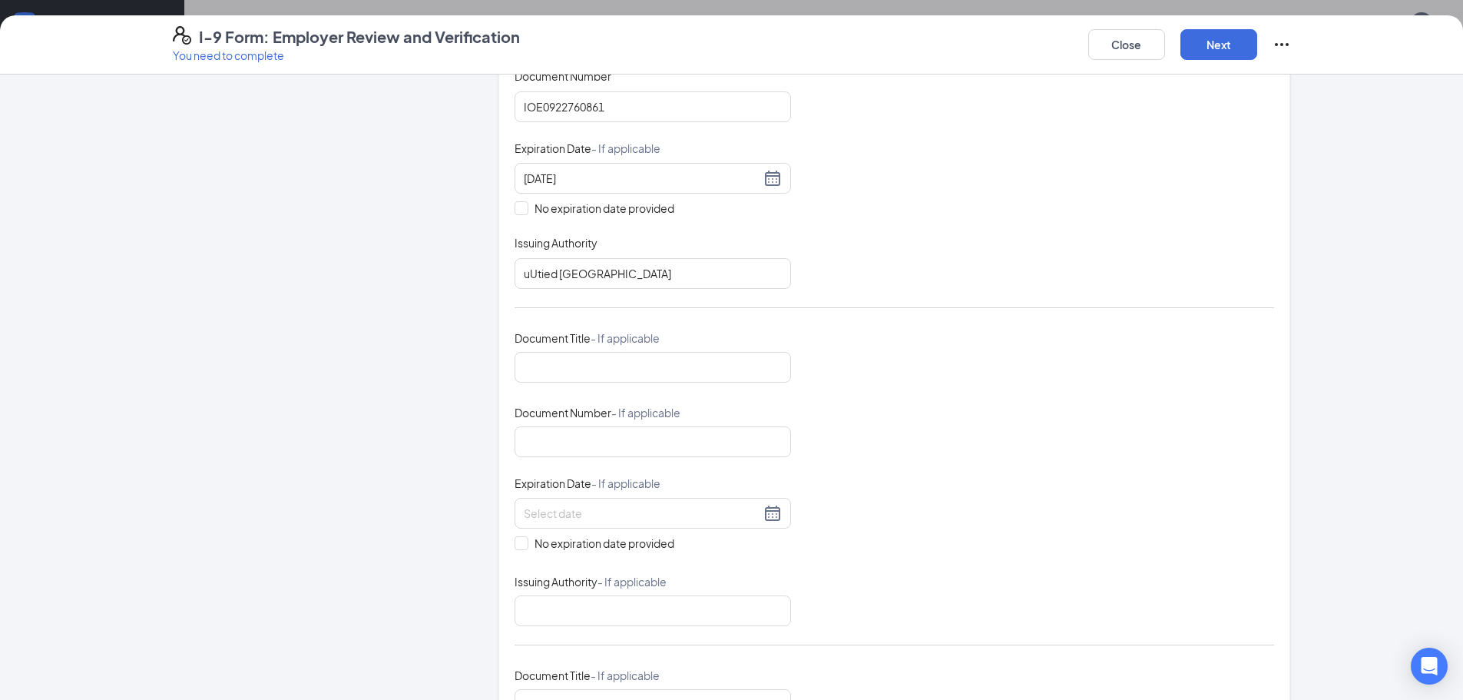
scroll to position [384, 0]
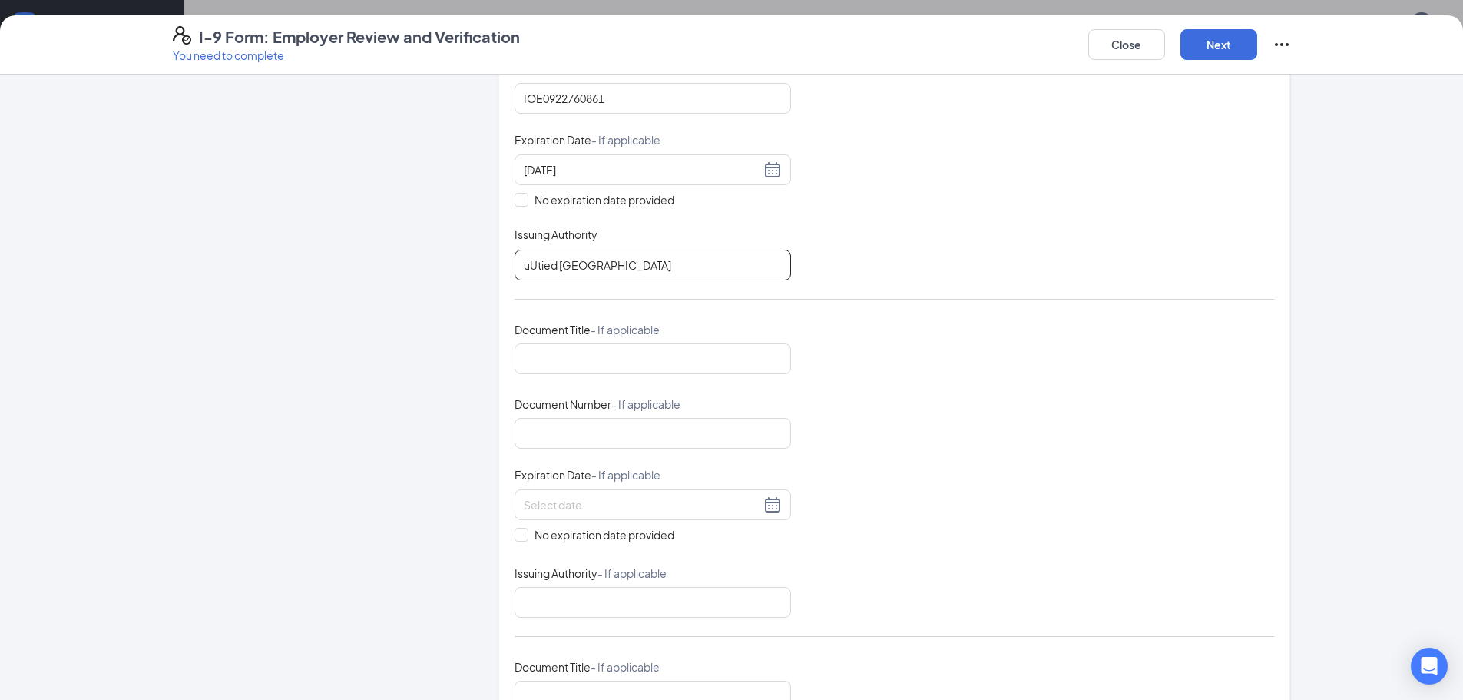
click at [522, 262] on input "uUtied [GEOGRAPHIC_DATA]" at bounding box center [652, 265] width 276 height 31
click at [858, 228] on div "Document Title Employment Authorization Document Number IOE0922760861 Expiratio…" at bounding box center [893, 143] width 759 height 311
drag, startPoint x: 543, startPoint y: 263, endPoint x: 571, endPoint y: 260, distance: 28.7
click at [544, 263] on input "Untied [GEOGRAPHIC_DATA]" at bounding box center [652, 265] width 276 height 31
type input "United States Of America"
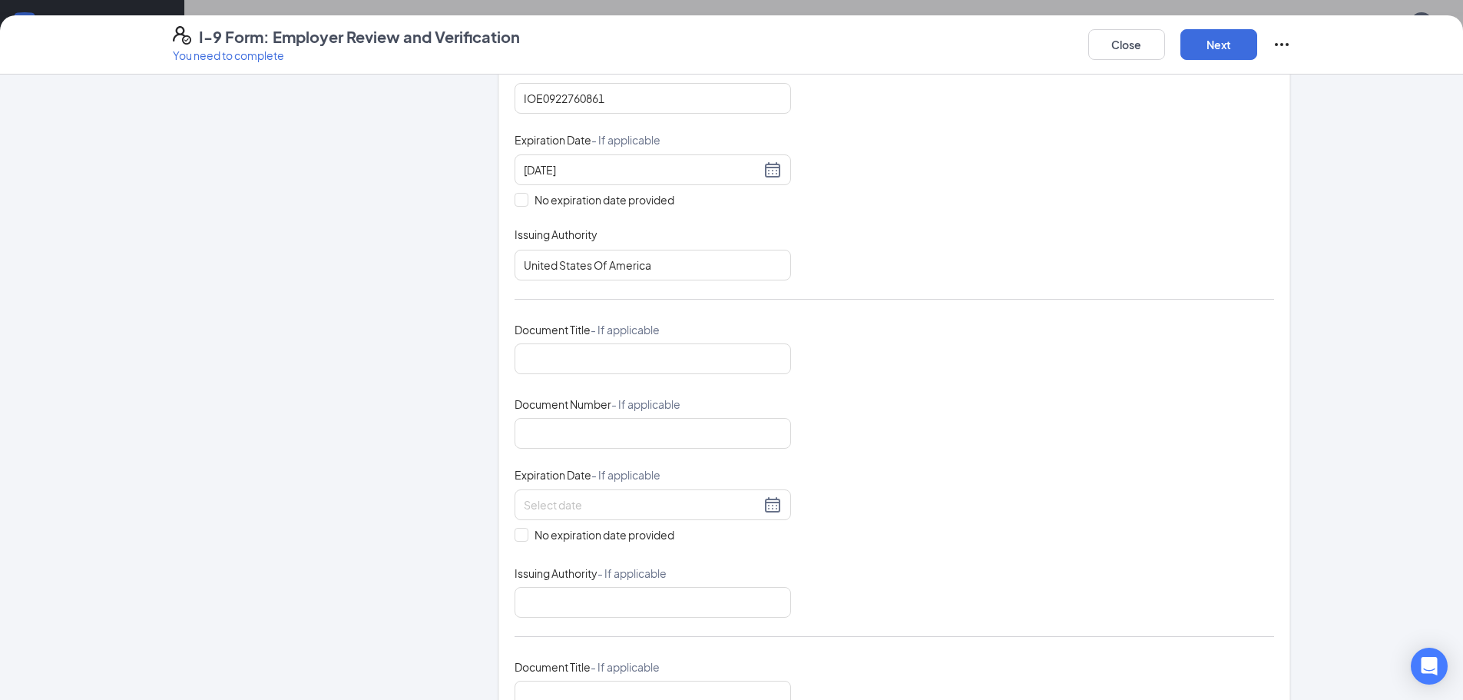
click at [967, 241] on div "Document Title Employment Authorization Document Number IOE0922760861 Expiratio…" at bounding box center [893, 143] width 759 height 311
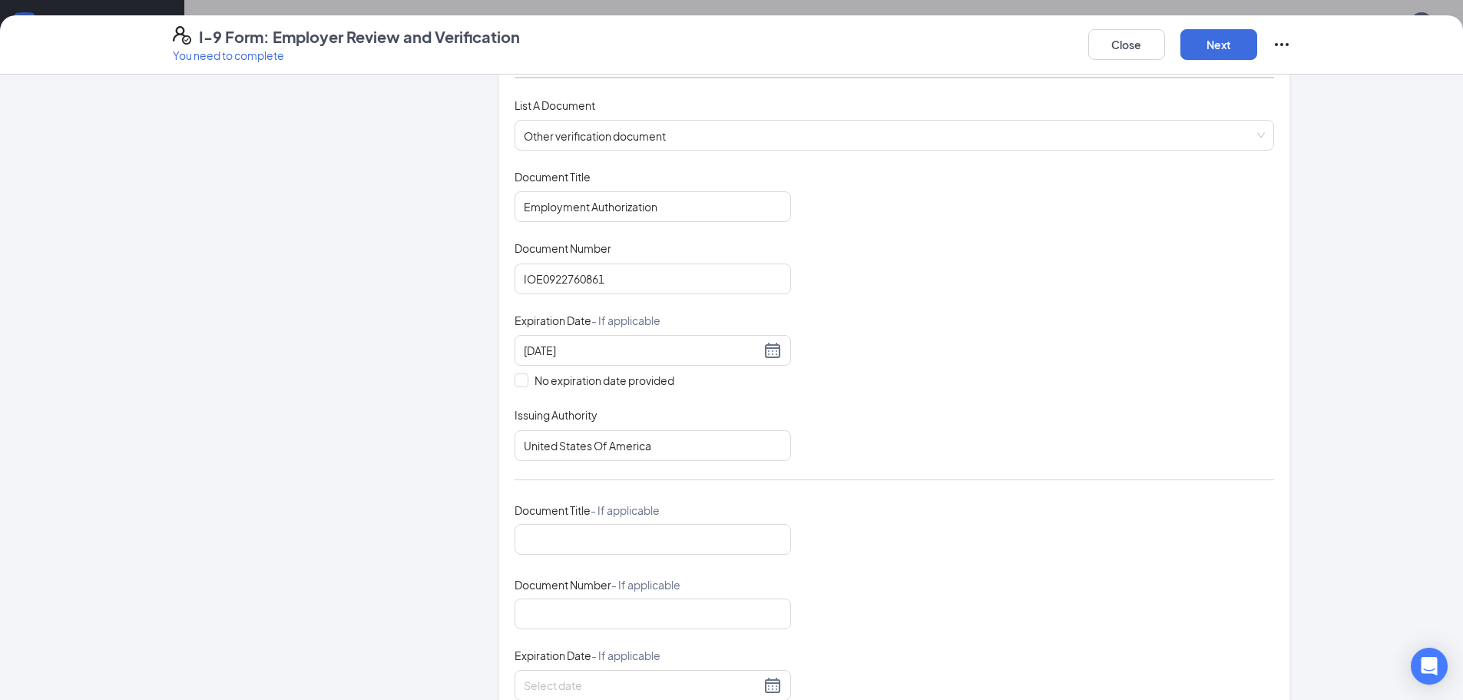
scroll to position [179, 0]
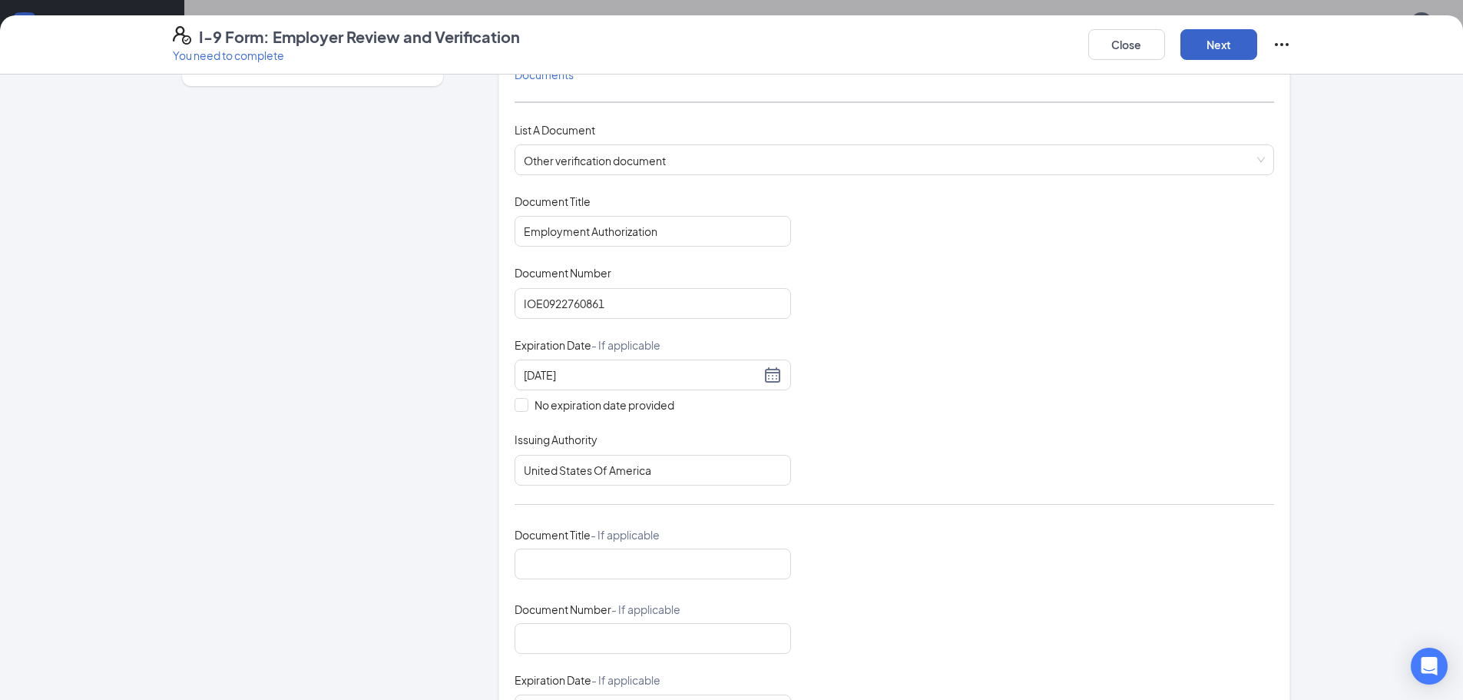
click at [1227, 44] on button "Next" at bounding box center [1218, 44] width 77 height 31
click at [1222, 41] on button "Next" at bounding box center [1218, 44] width 77 height 31
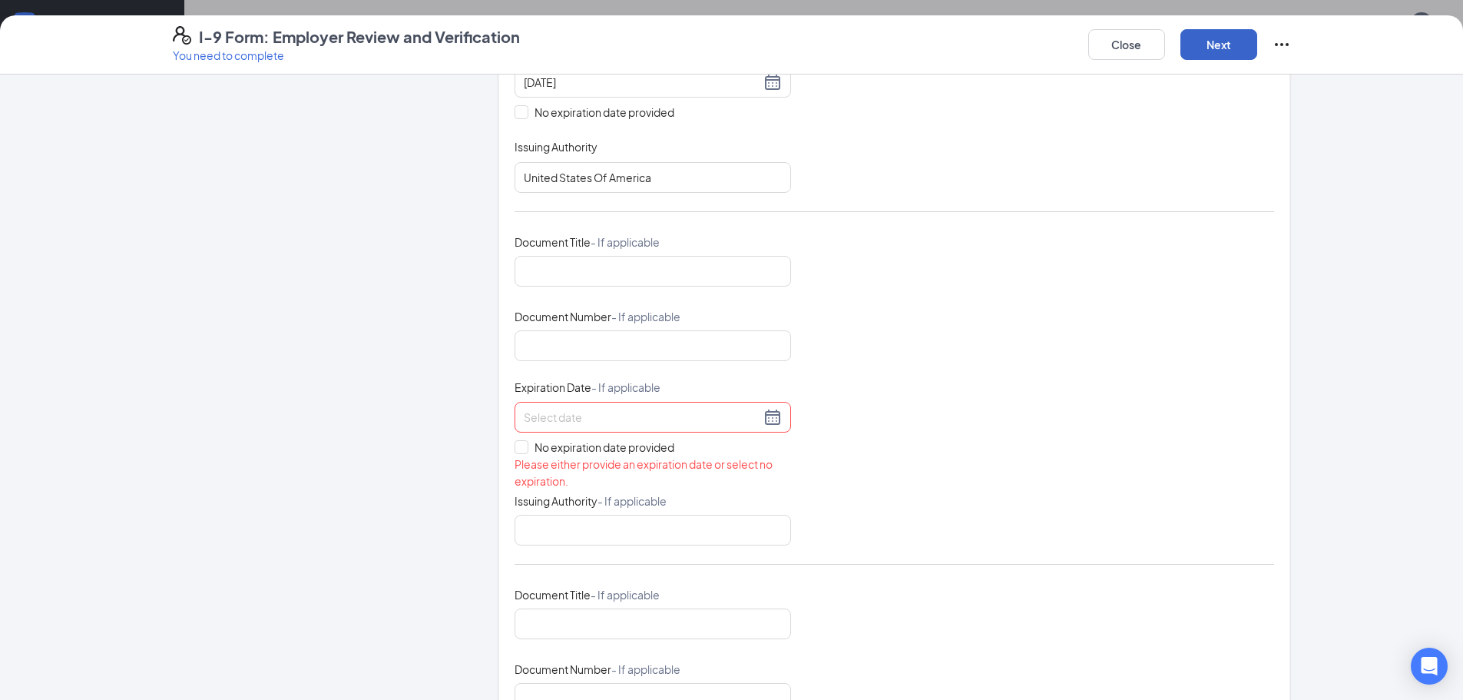
scroll to position [486, 0]
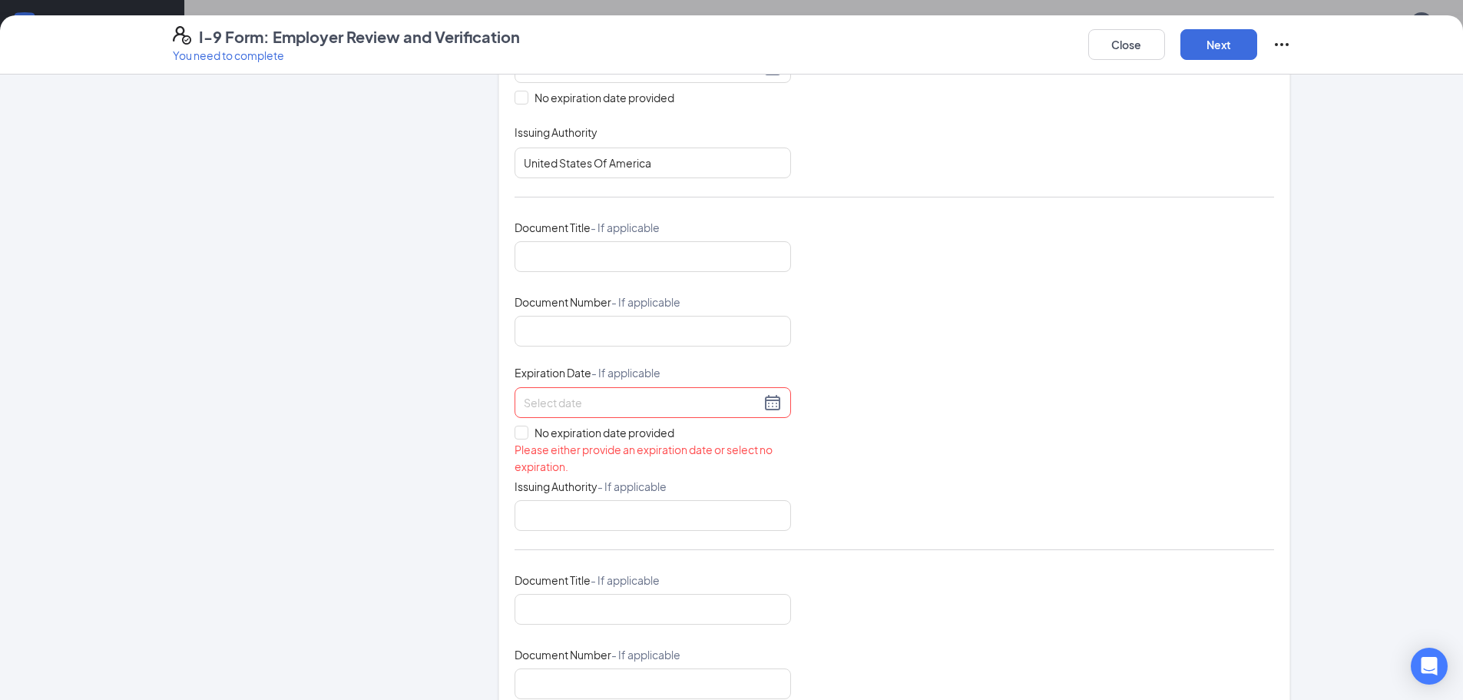
click at [766, 404] on div at bounding box center [653, 402] width 258 height 18
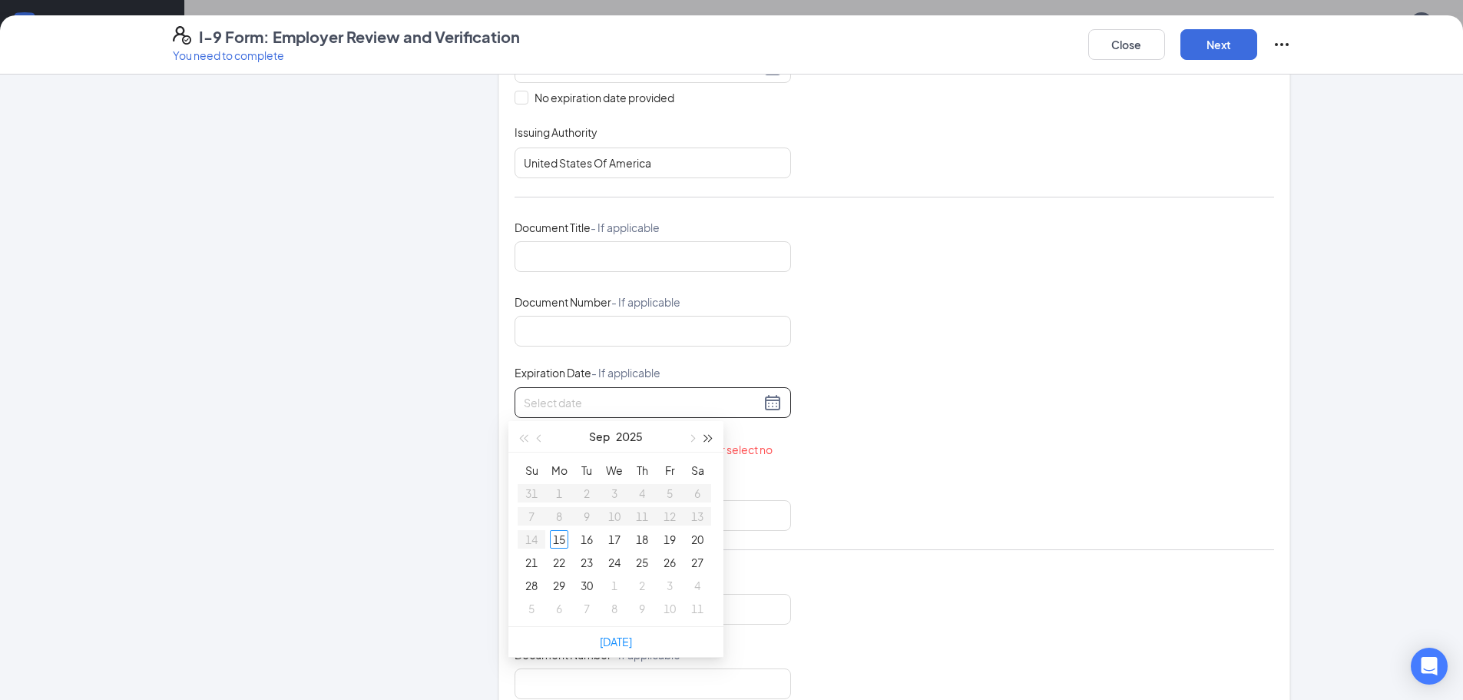
click at [708, 438] on span "button" at bounding box center [709, 439] width 8 height 8
click at [696, 438] on button "button" at bounding box center [691, 436] width 17 height 31
type input "[DATE]"
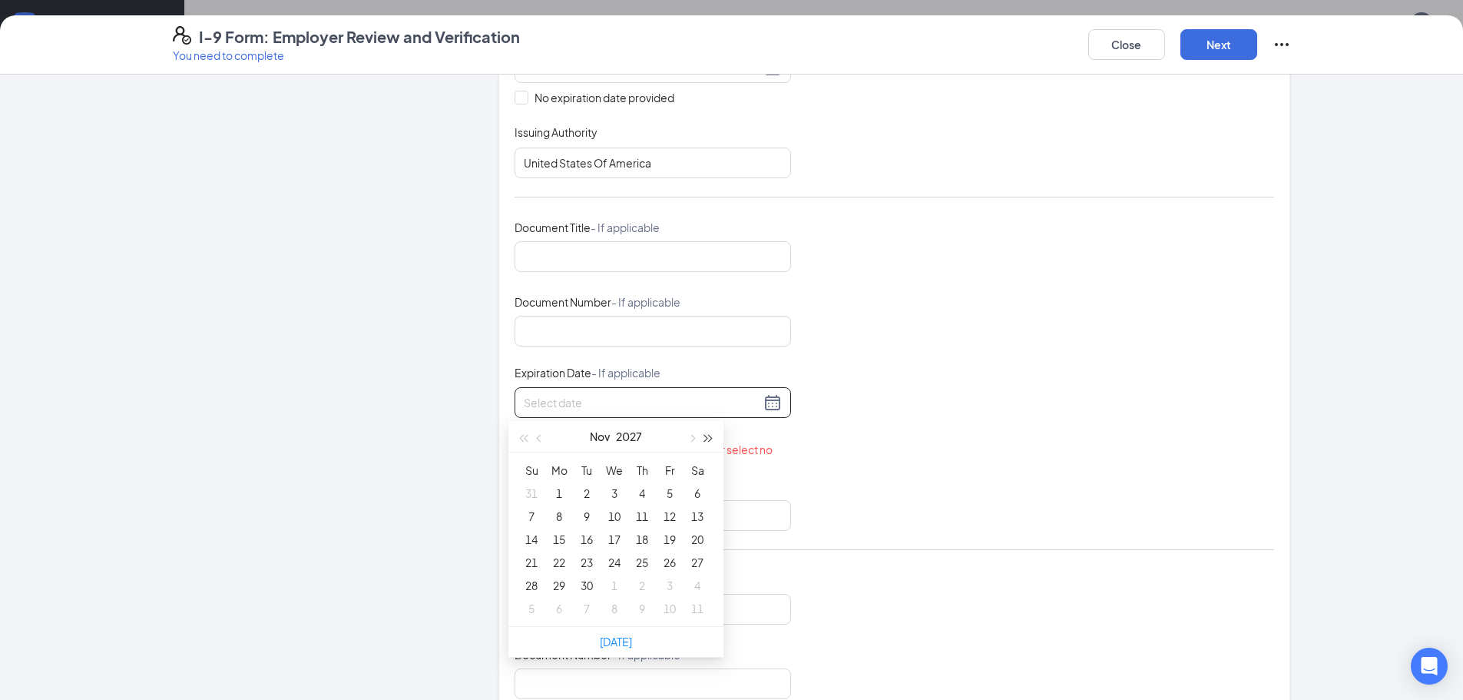
click at [705, 437] on span "button" at bounding box center [709, 439] width 8 height 8
type input "[DATE]"
click at [562, 582] on div "27" at bounding box center [559, 585] width 18 height 18
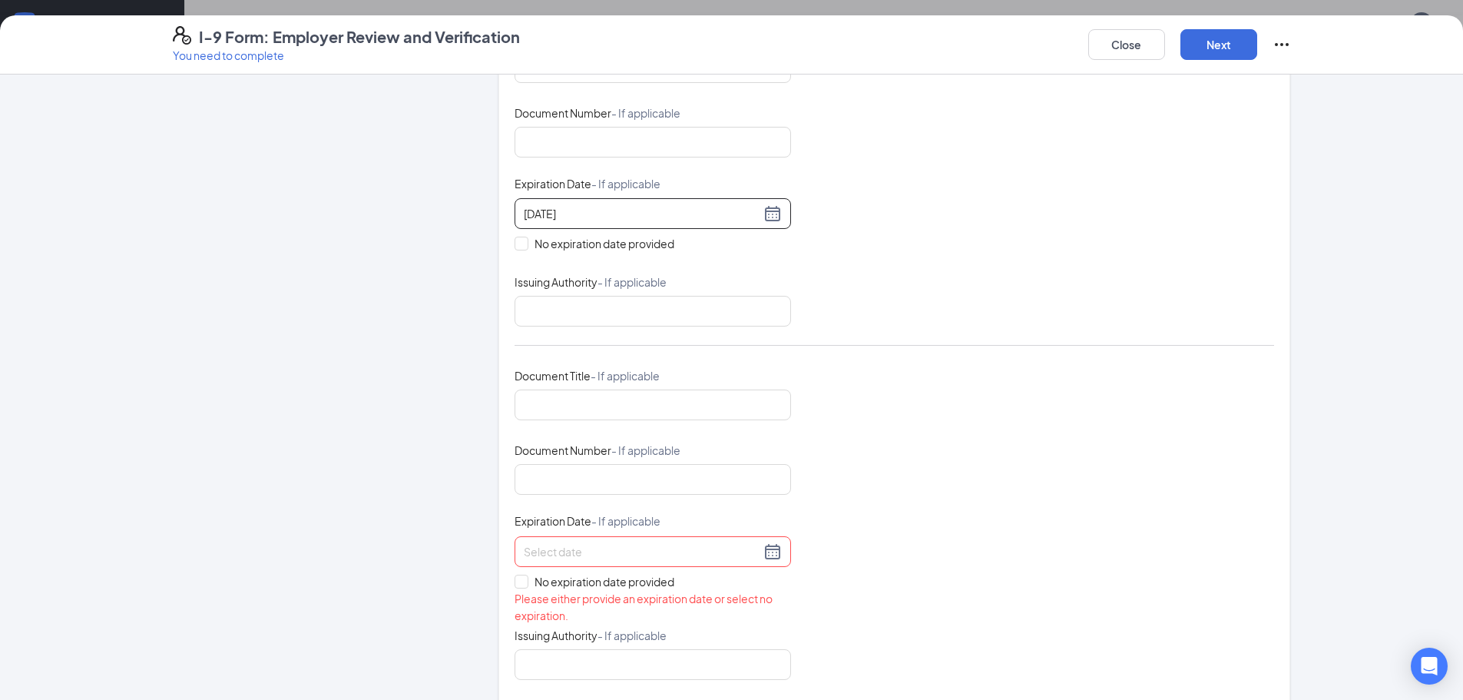
scroll to position [716, 0]
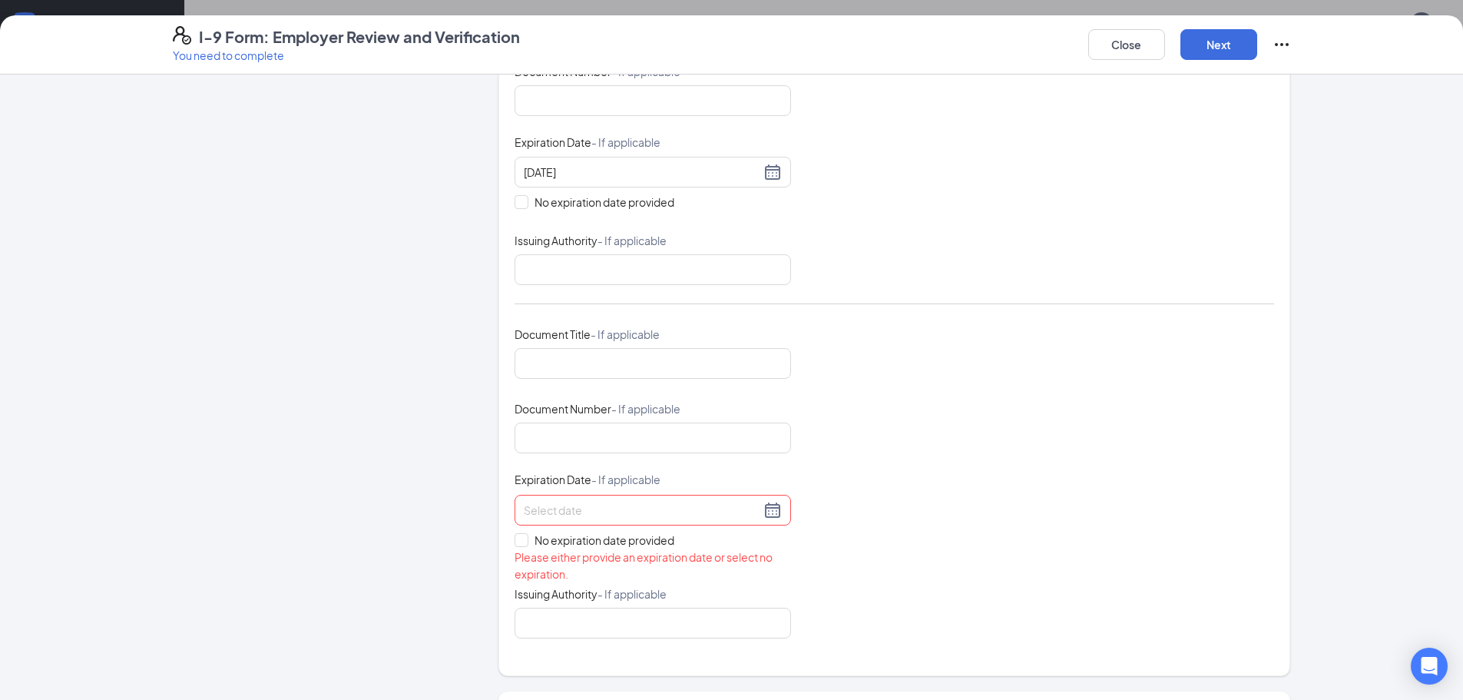
click at [766, 510] on div at bounding box center [653, 510] width 258 height 18
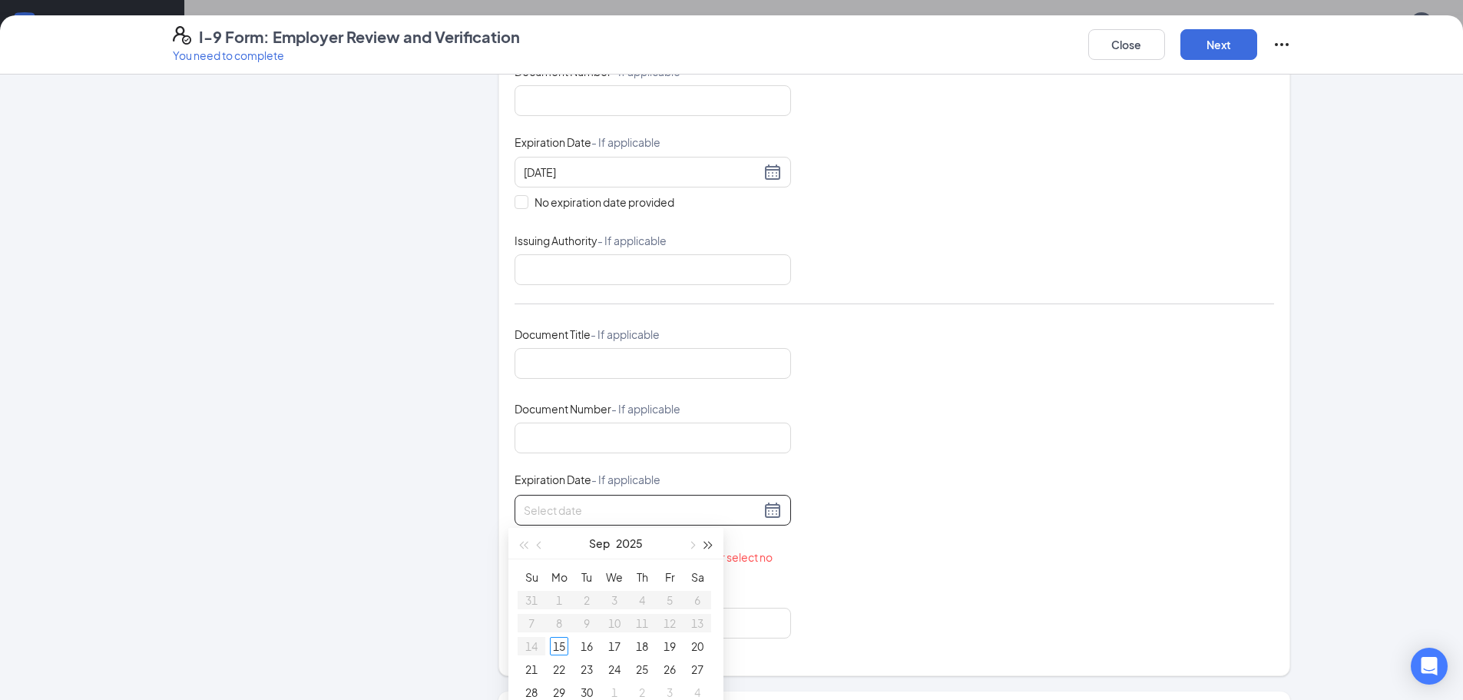
click at [711, 544] on span "button" at bounding box center [709, 545] width 8 height 8
type input "[DATE]"
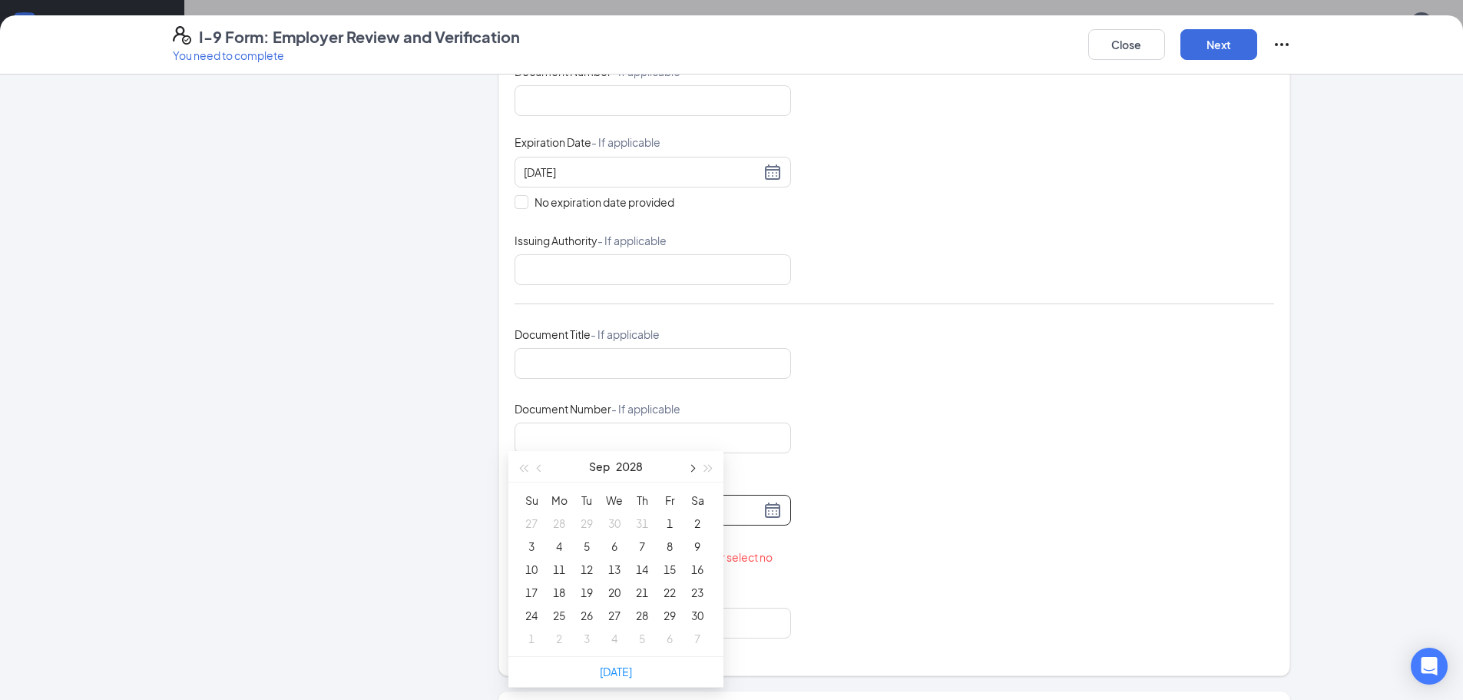
click at [691, 469] on span "button" at bounding box center [691, 469] width 8 height 8
type input "[DATE]"
click at [554, 618] on div "27" at bounding box center [559, 615] width 18 height 18
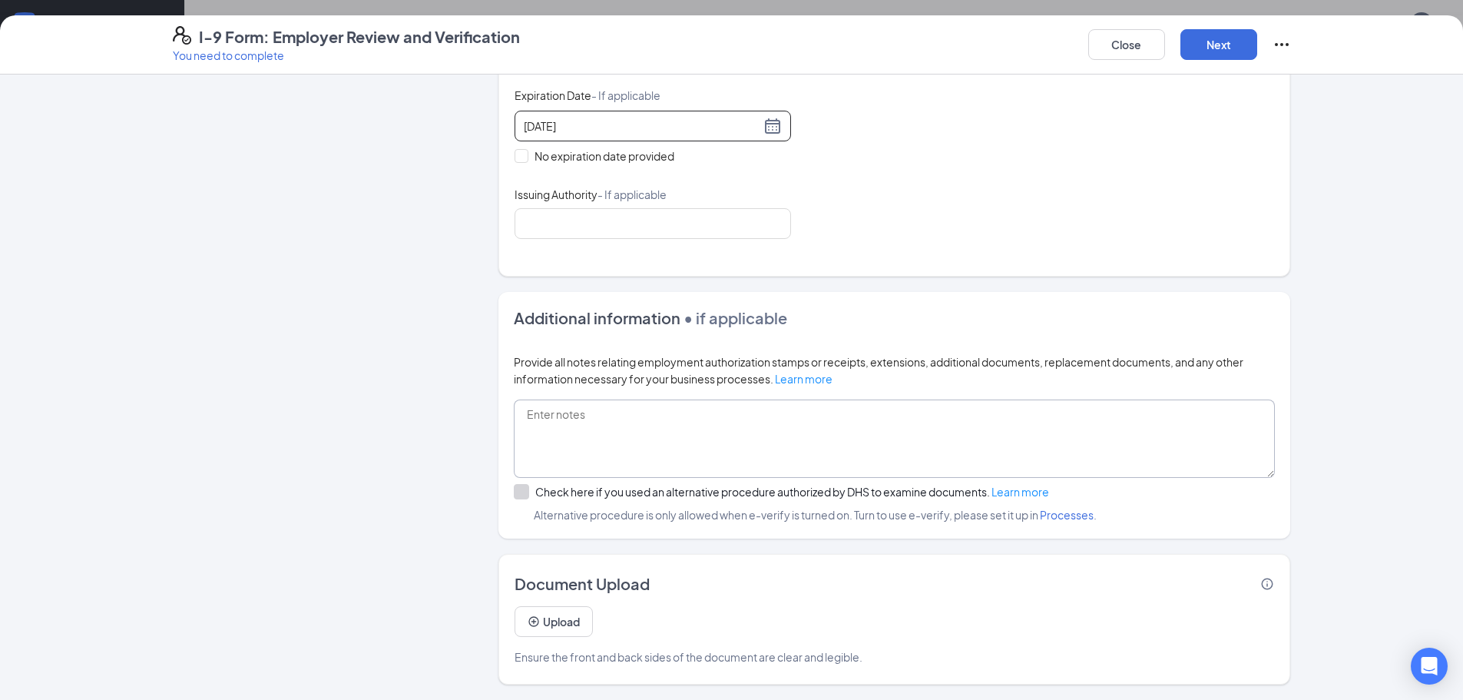
scroll to position [845, 0]
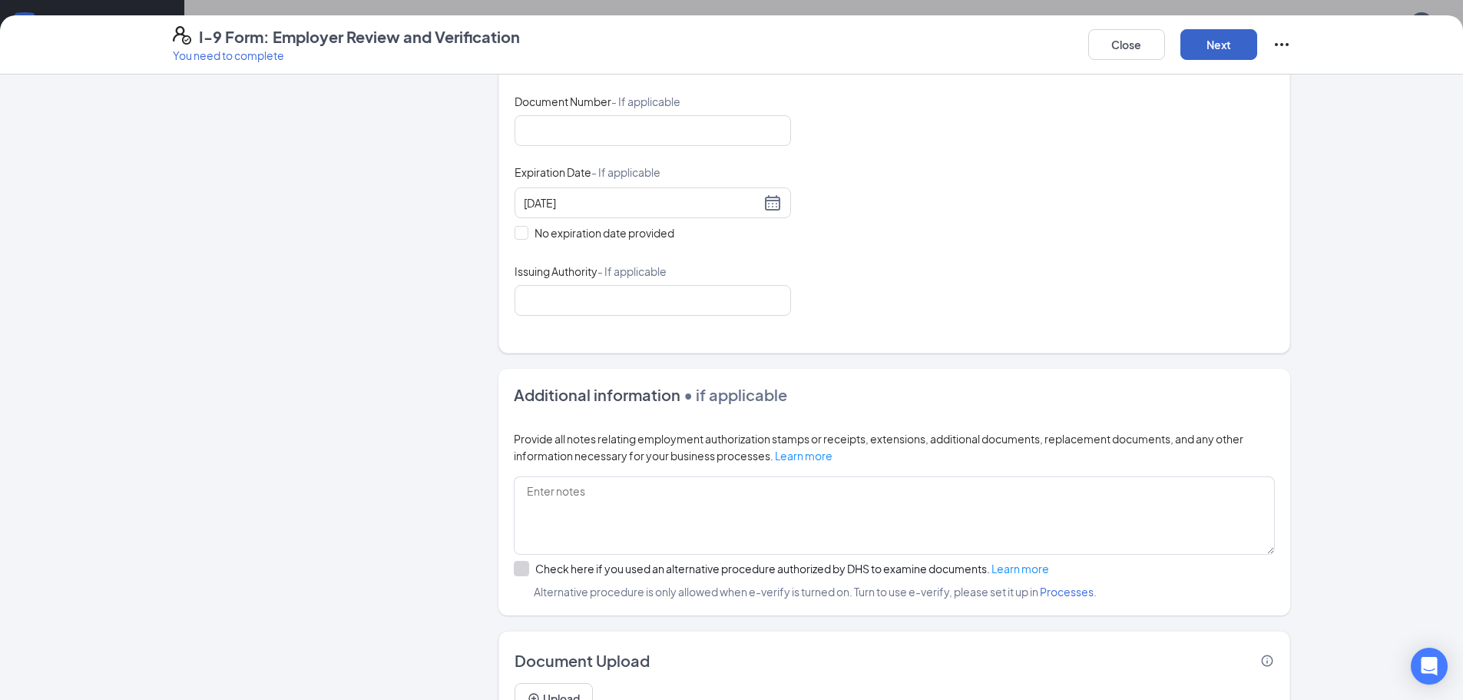
click at [1232, 41] on button "Next" at bounding box center [1218, 44] width 77 height 31
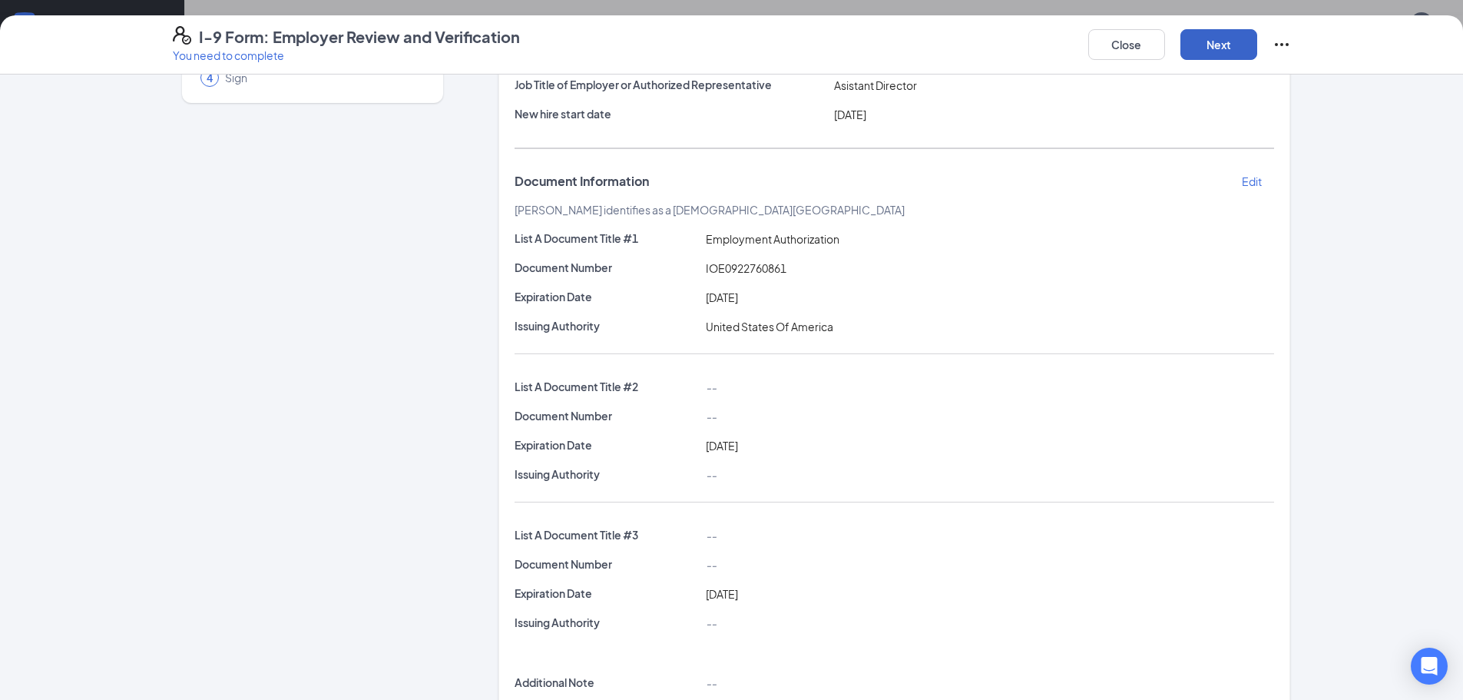
scroll to position [85, 0]
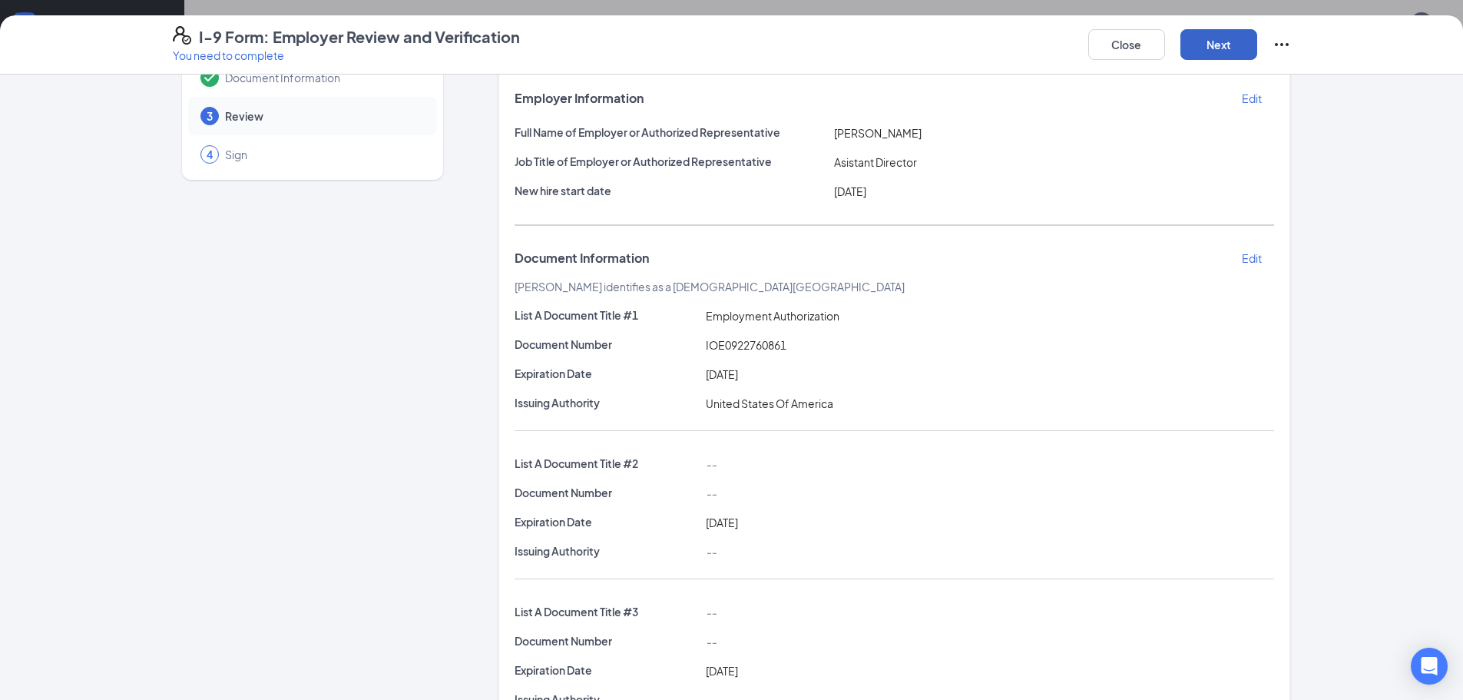
click at [1209, 51] on button "Next" at bounding box center [1218, 44] width 77 height 31
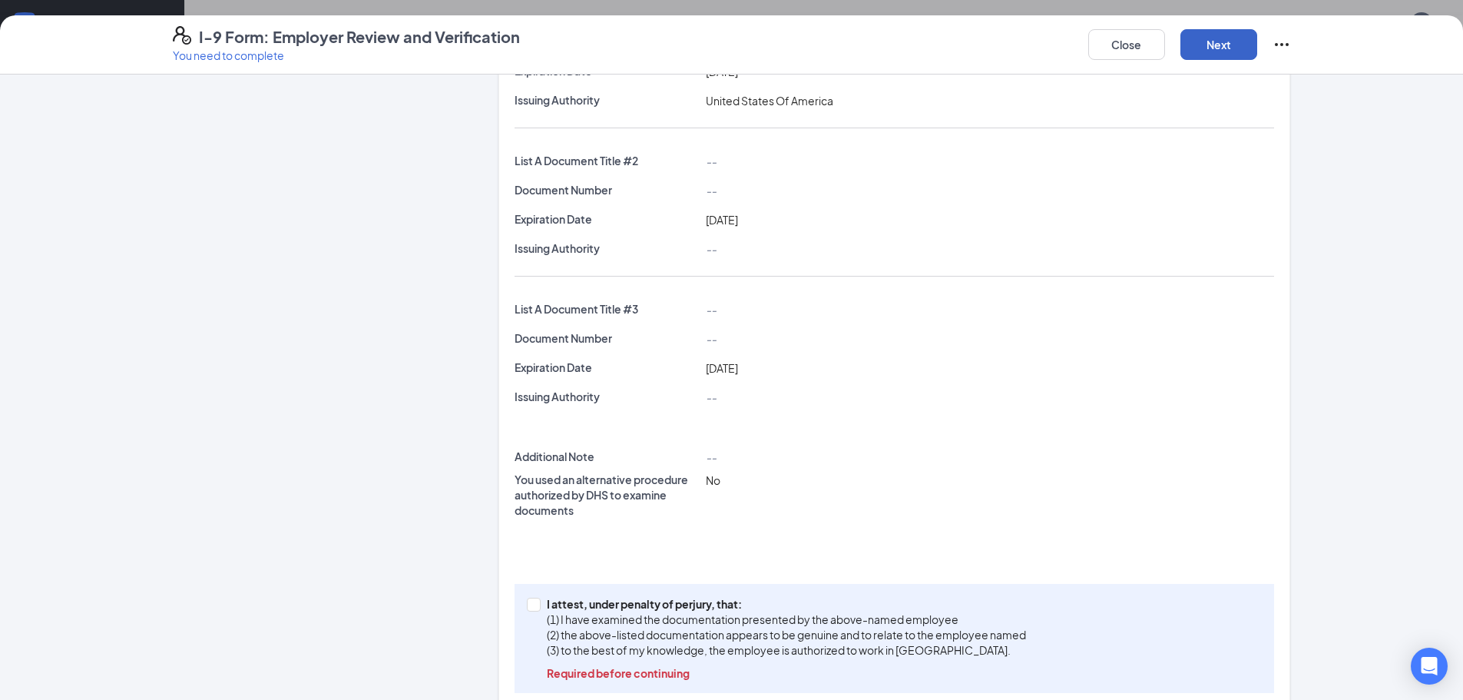
scroll to position [415, 0]
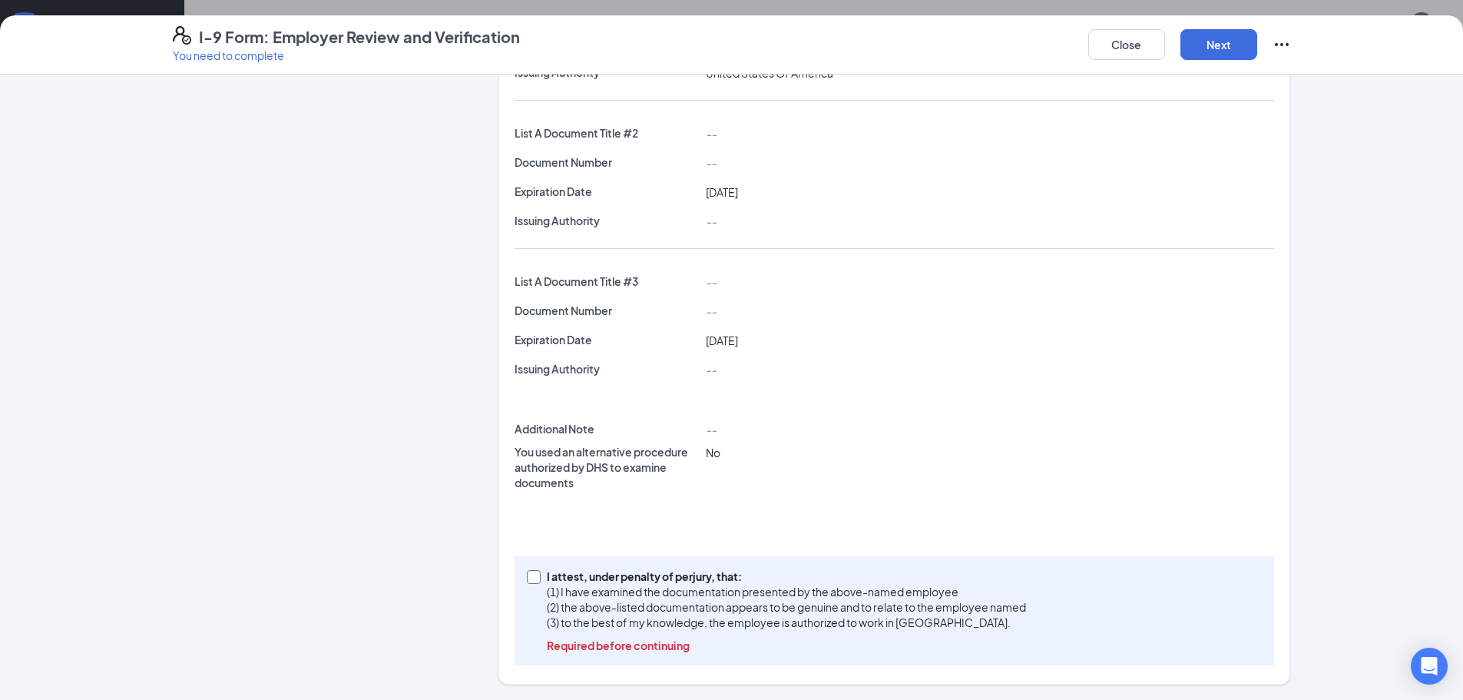
click at [533, 577] on span at bounding box center [534, 577] width 14 height 14
click at [533, 577] on input "I attest, under penalty of [PERSON_NAME], that: (1) I have examined the documen…" at bounding box center [532, 575] width 11 height 11
checkbox input "true"
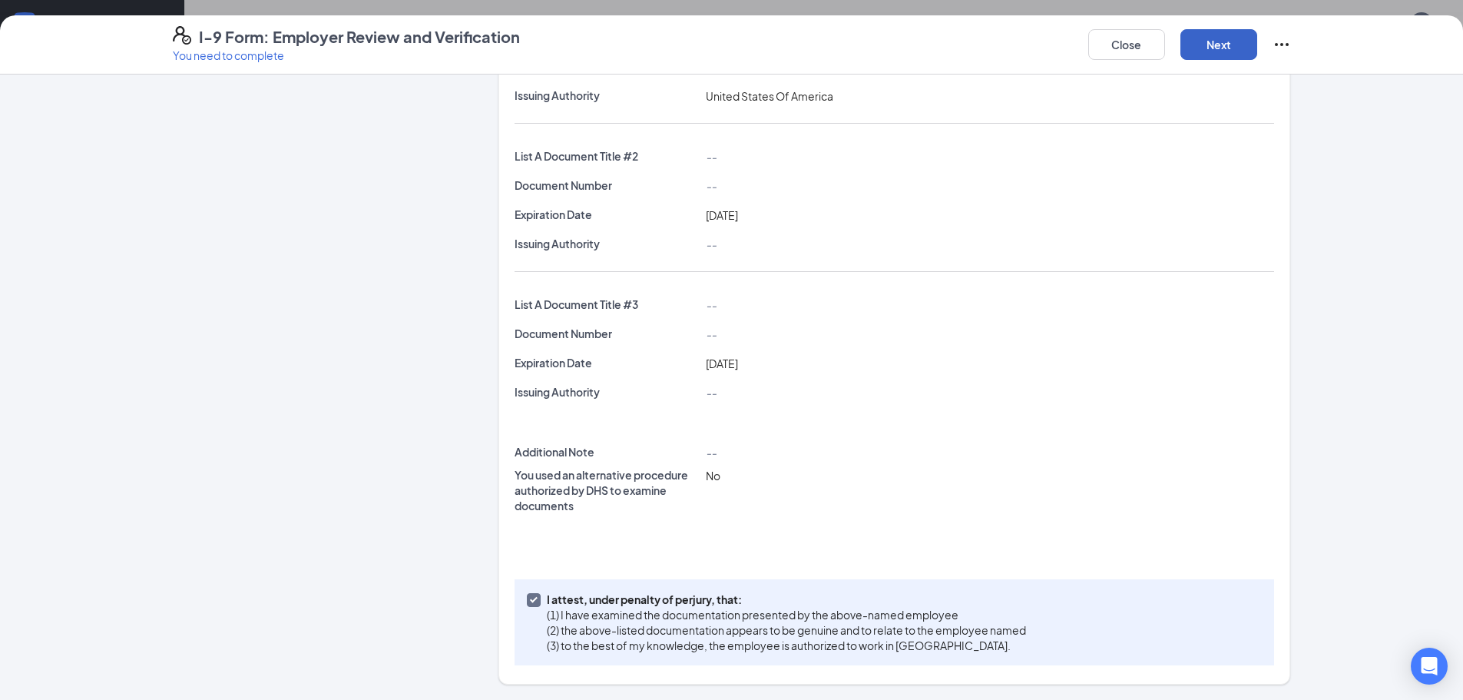
click at [1204, 37] on button "Next" at bounding box center [1218, 44] width 77 height 31
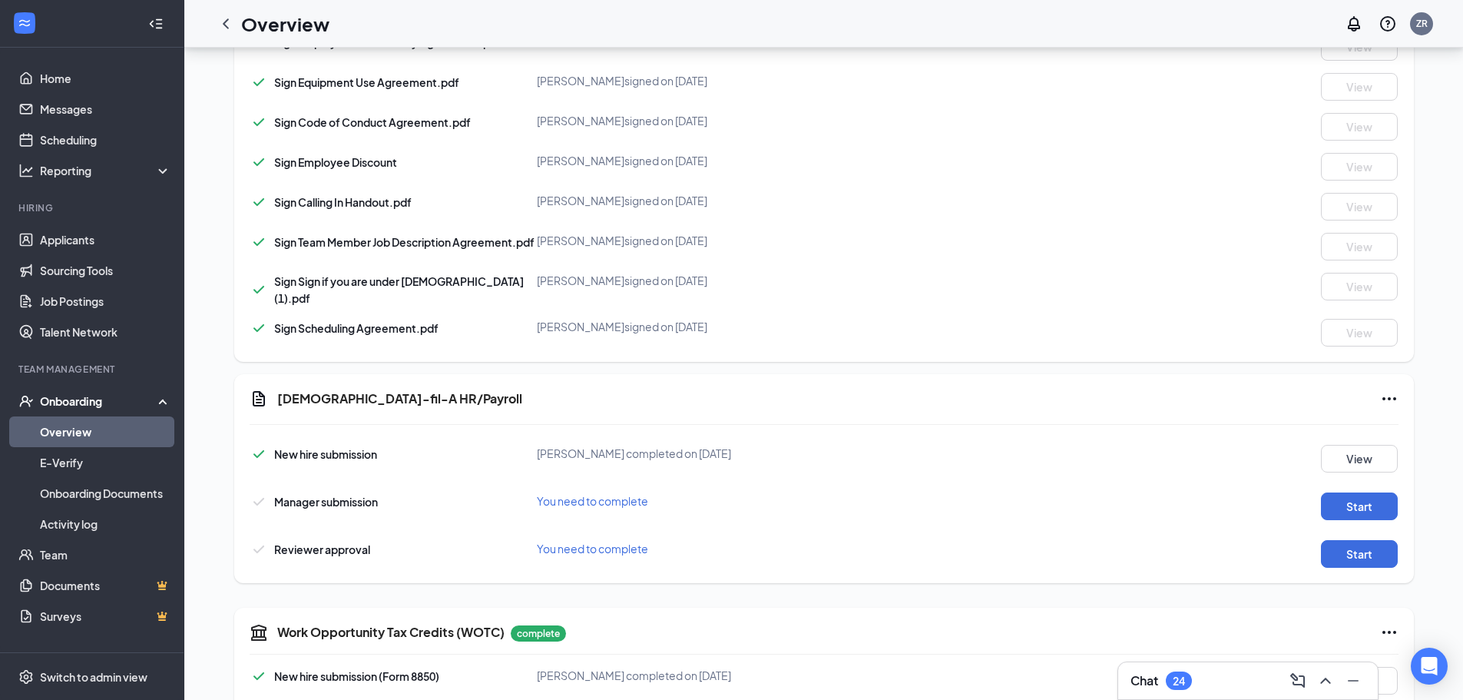
scroll to position [1047, 0]
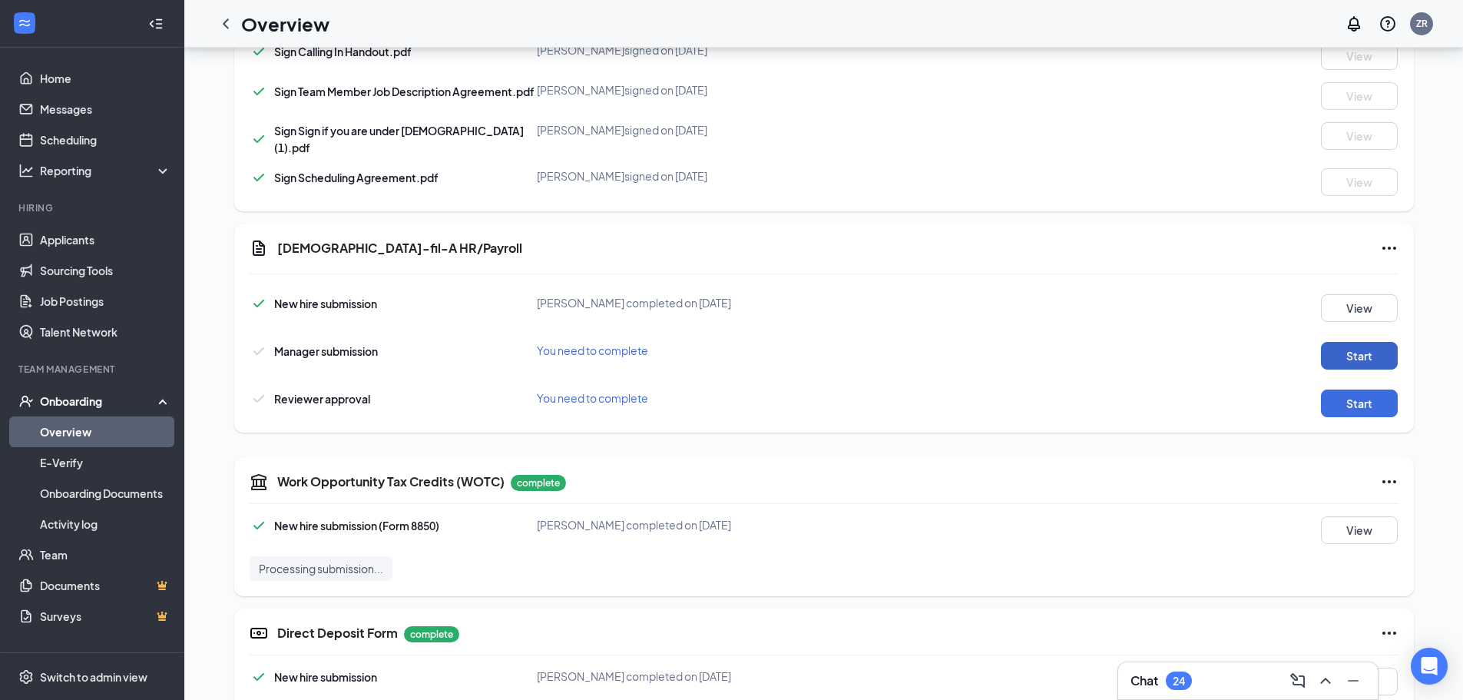
click at [1349, 356] on button "Start" at bounding box center [1359, 356] width 77 height 28
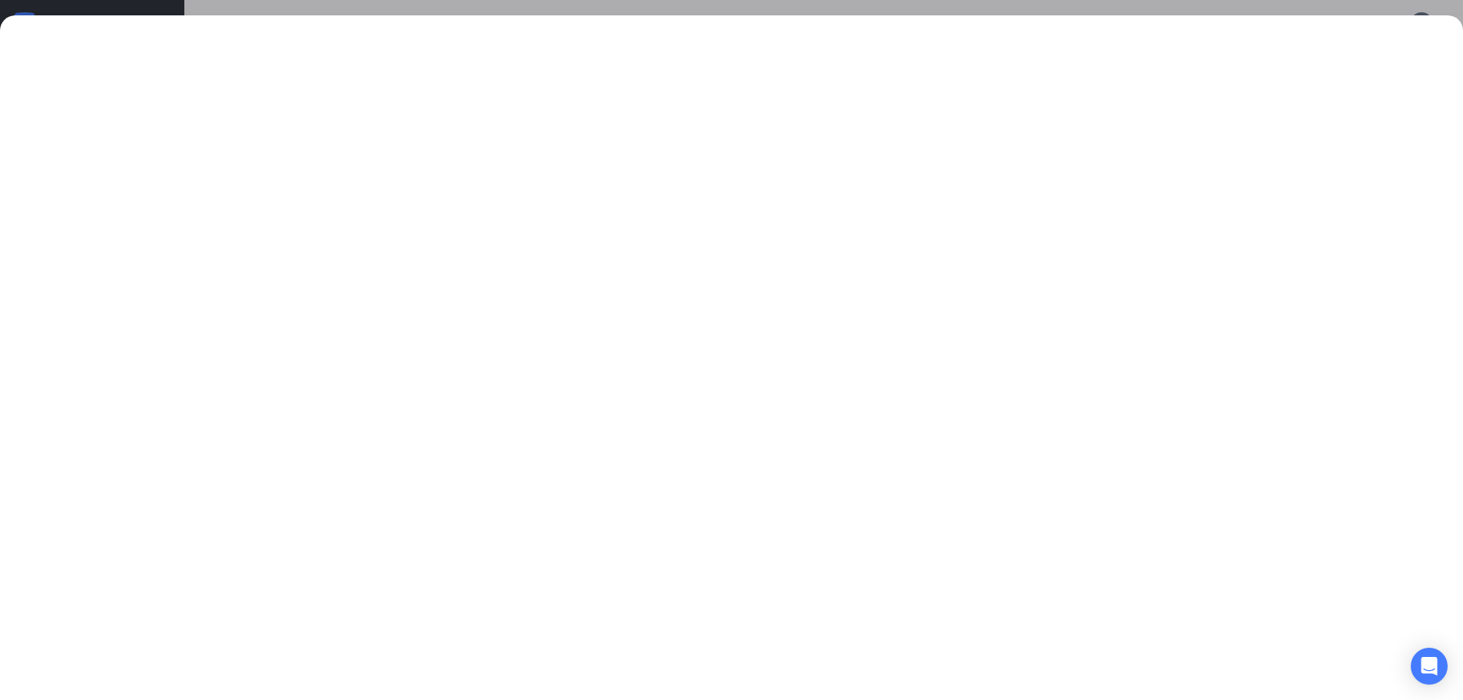
scroll to position [1070, 0]
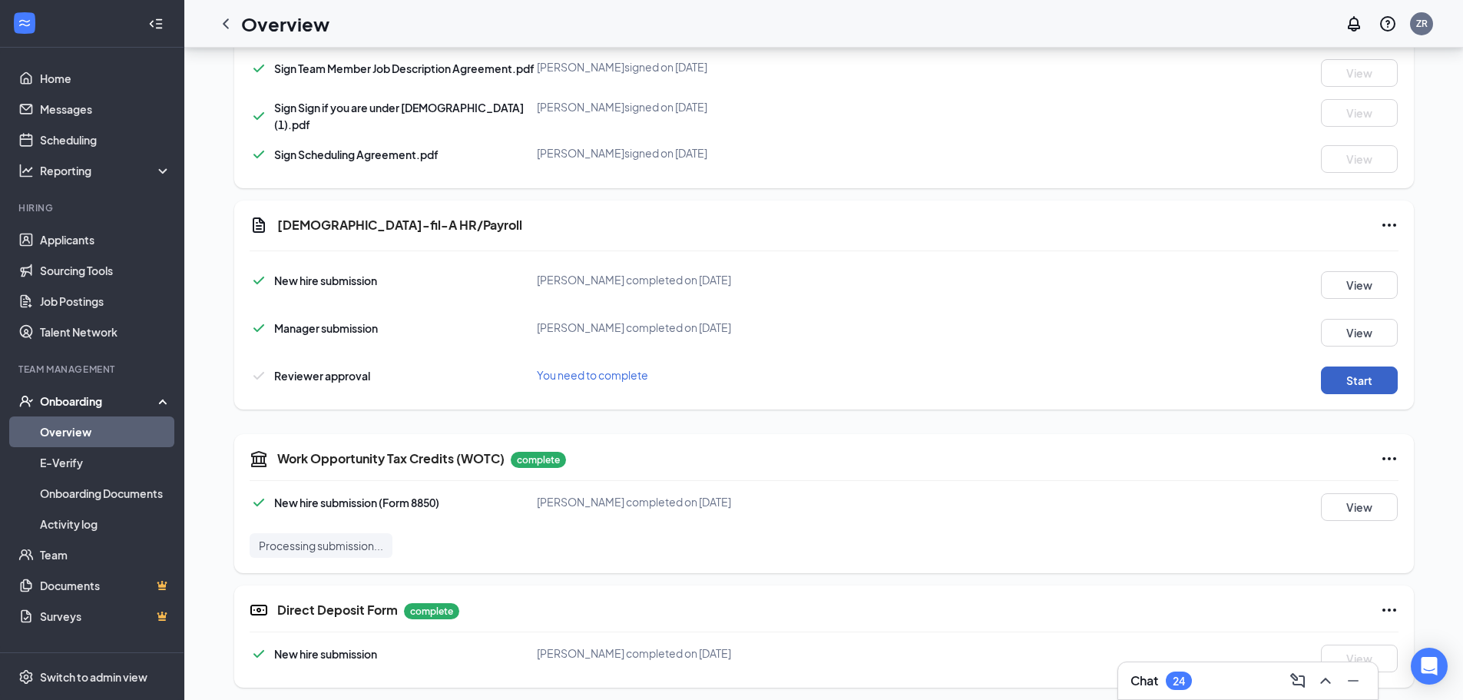
click at [1359, 375] on button "Start" at bounding box center [1359, 380] width 77 height 28
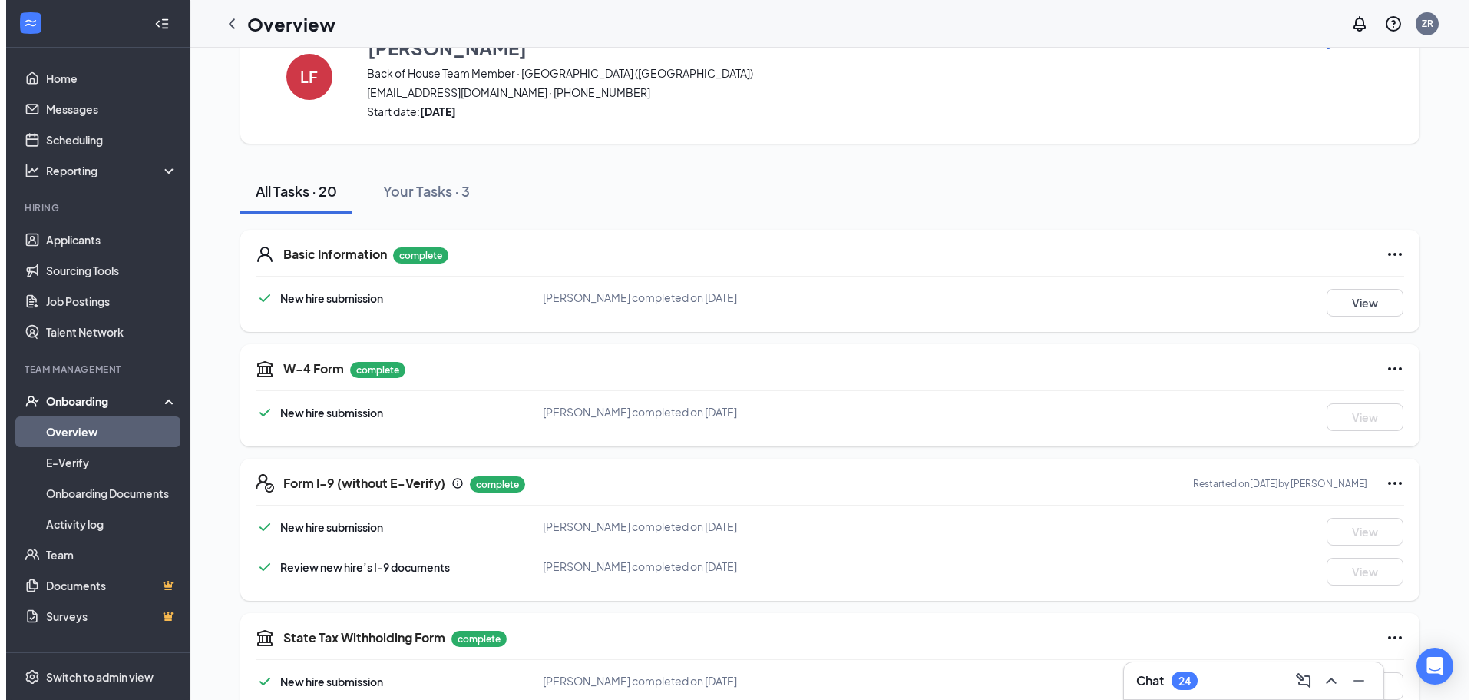
scroll to position [0, 0]
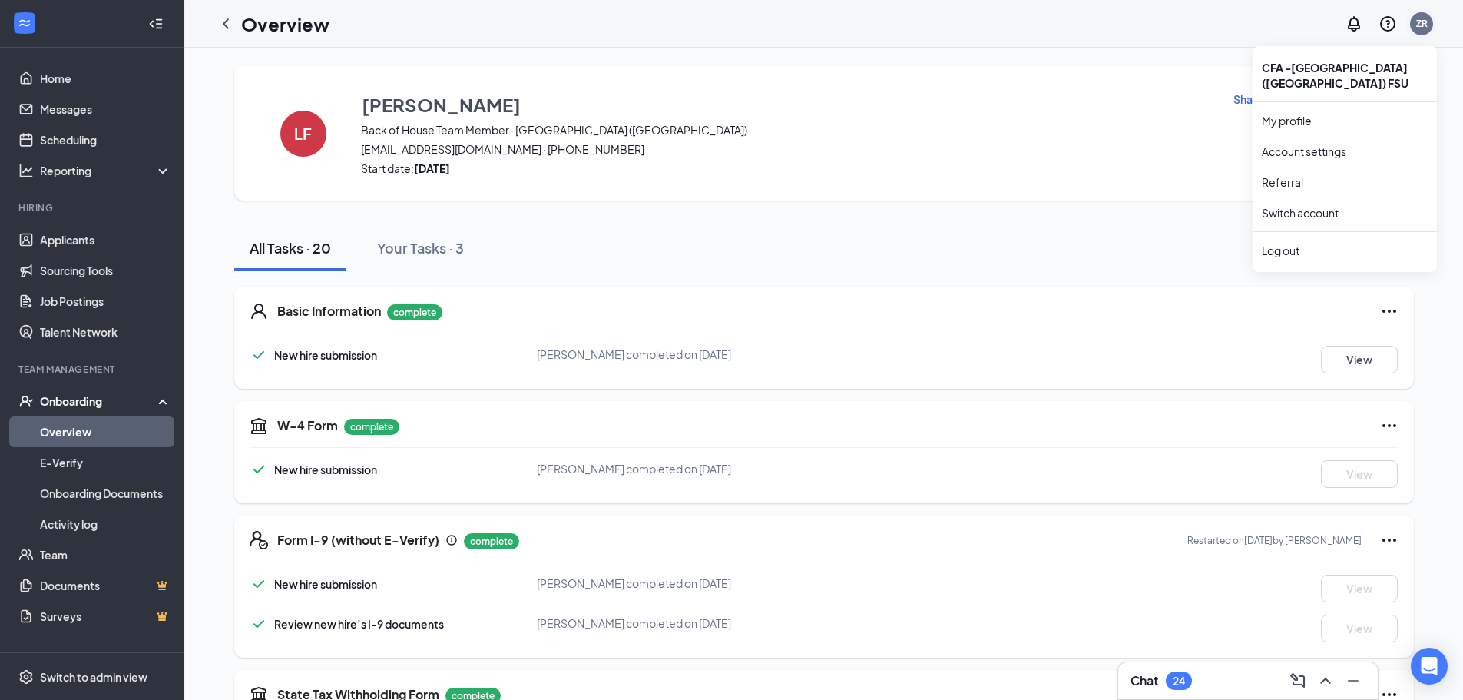
click at [1426, 29] on div "ZR" at bounding box center [1422, 23] width 12 height 13
click at [1294, 243] on div "Log out" at bounding box center [1345, 250] width 166 height 15
